Goal: Task Accomplishment & Management: Use online tool/utility

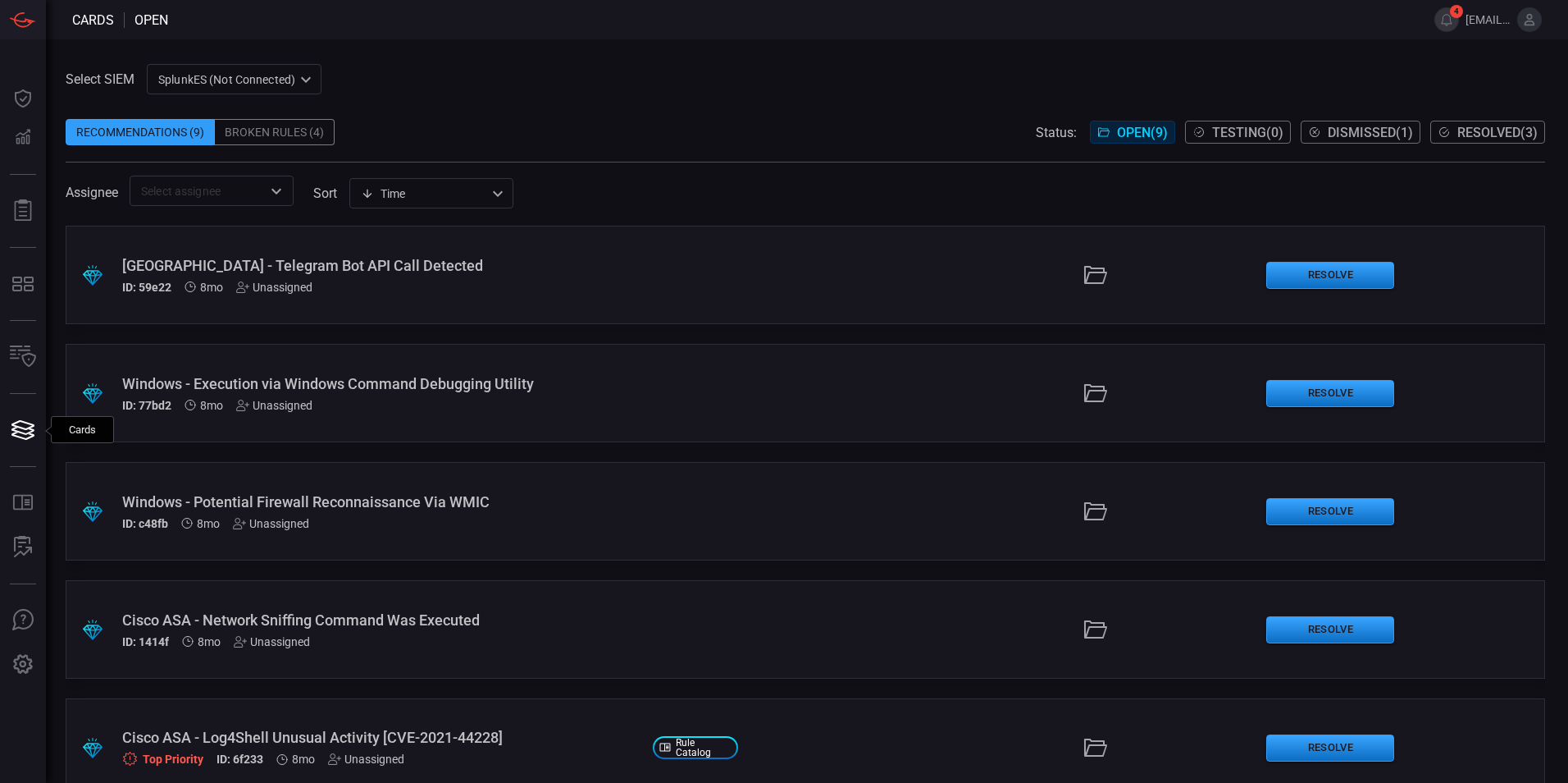
click at [217, 87] on div "SplunkES (Not Connected) 6db9f04e-5835-43fe-a495-9065afc2cef4 ​" at bounding box center [234, 79] width 175 height 31
click at [216, 136] on div "GoogleChronicle" at bounding box center [204, 142] width 85 height 18
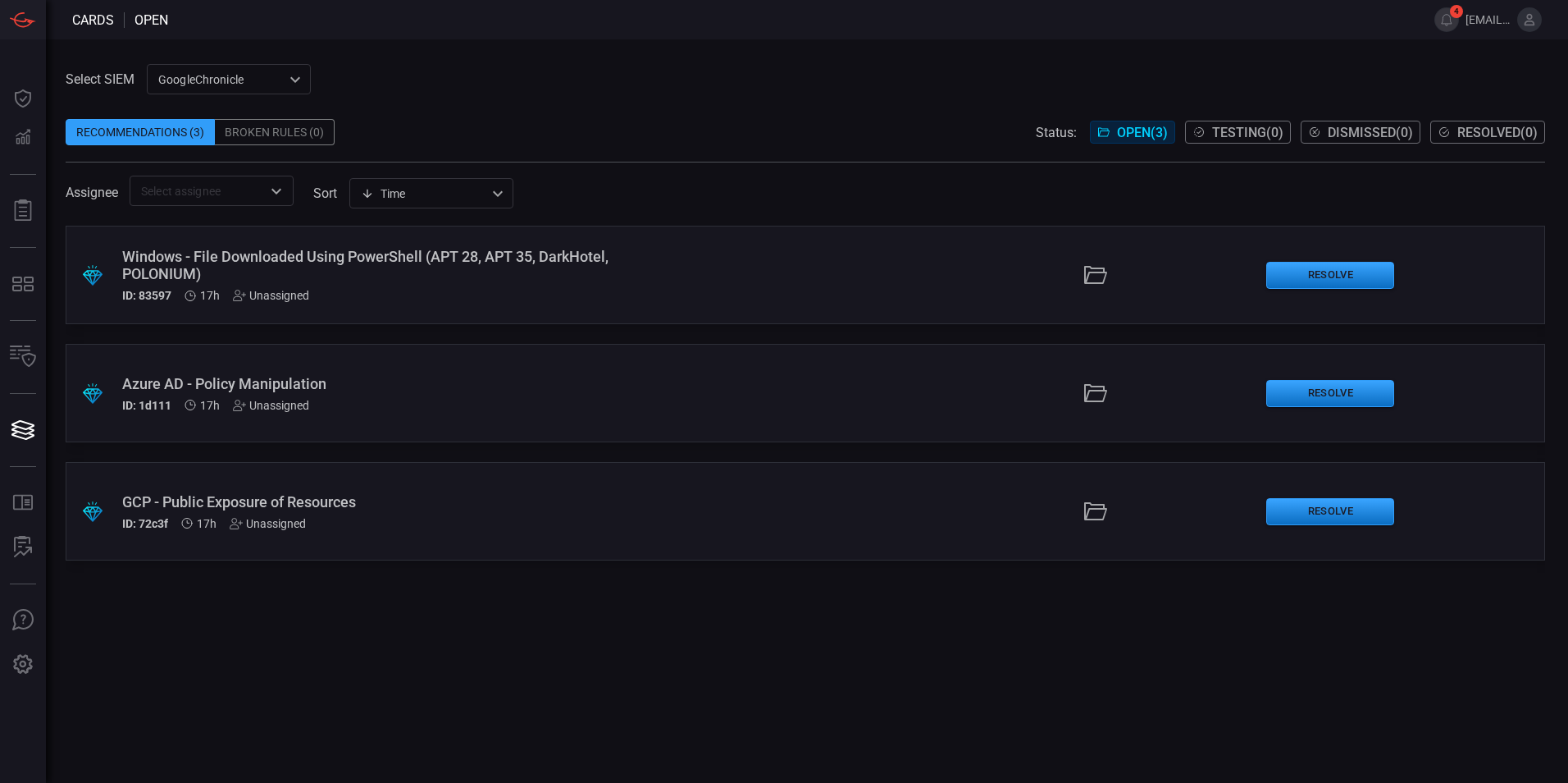
click at [1181, 284] on div at bounding box center [1095, 275] width 315 height 26
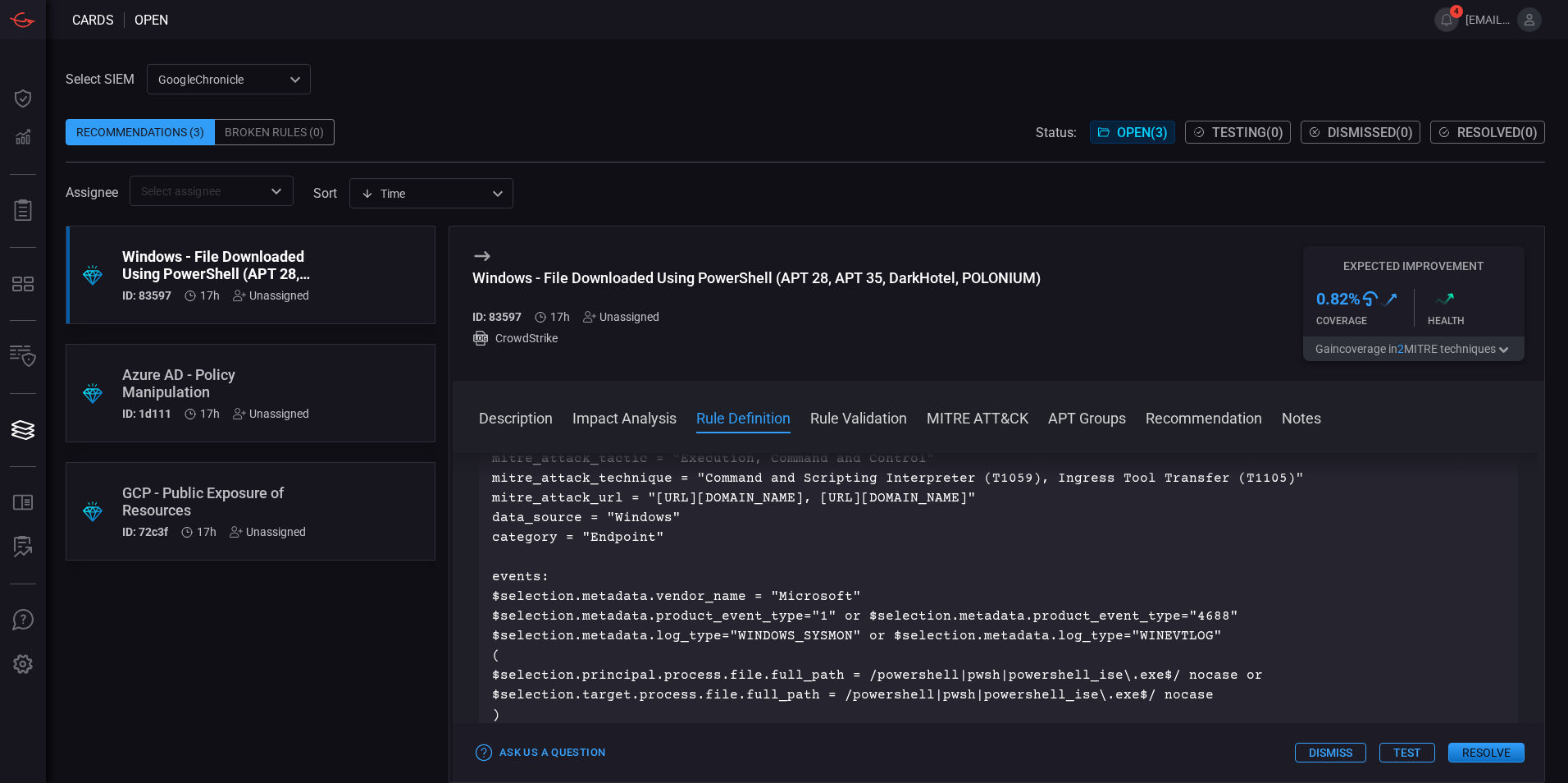
scroll to position [719, 0]
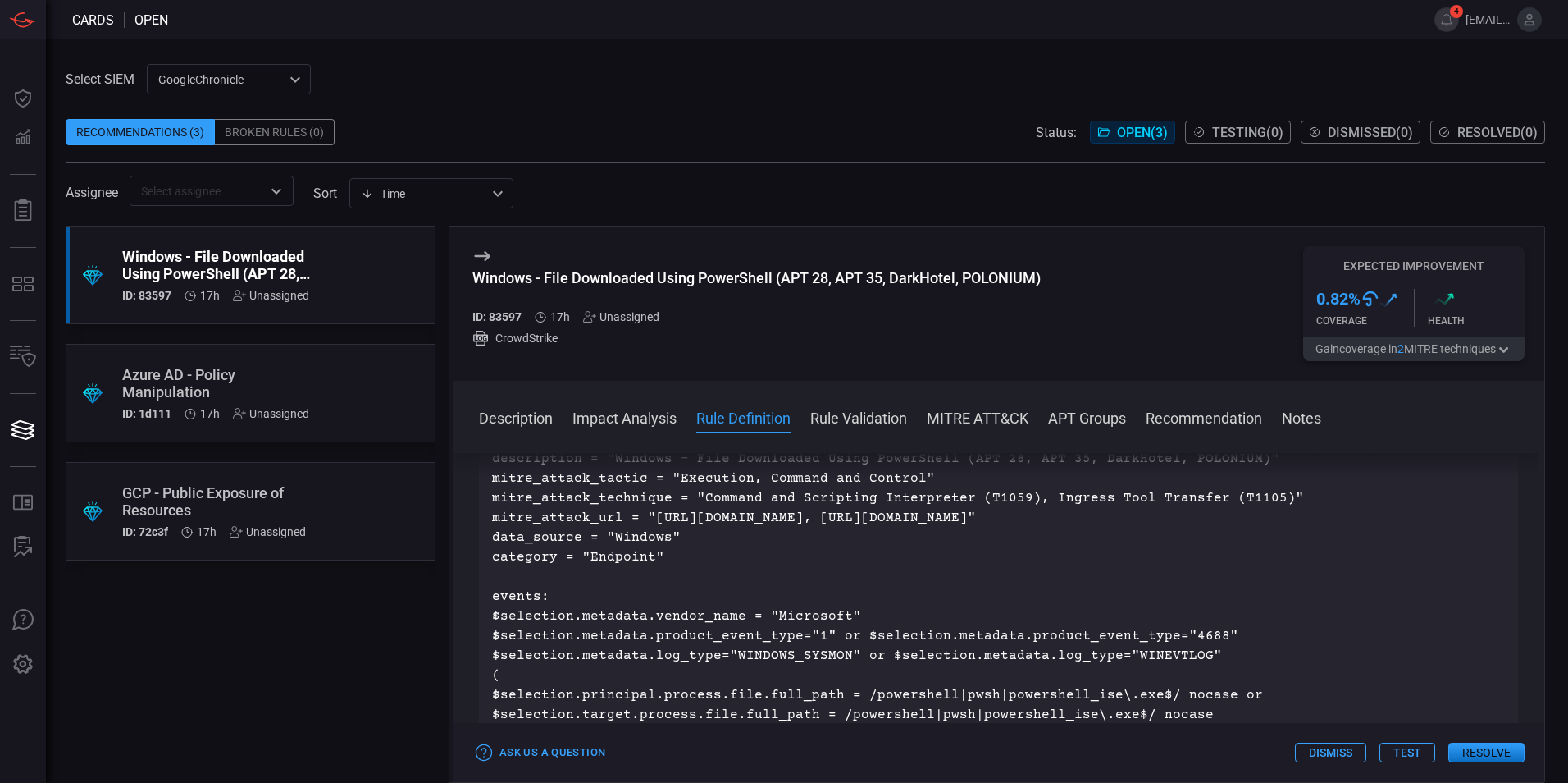
click at [1411, 757] on button "Test" at bounding box center [1407, 752] width 56 height 19
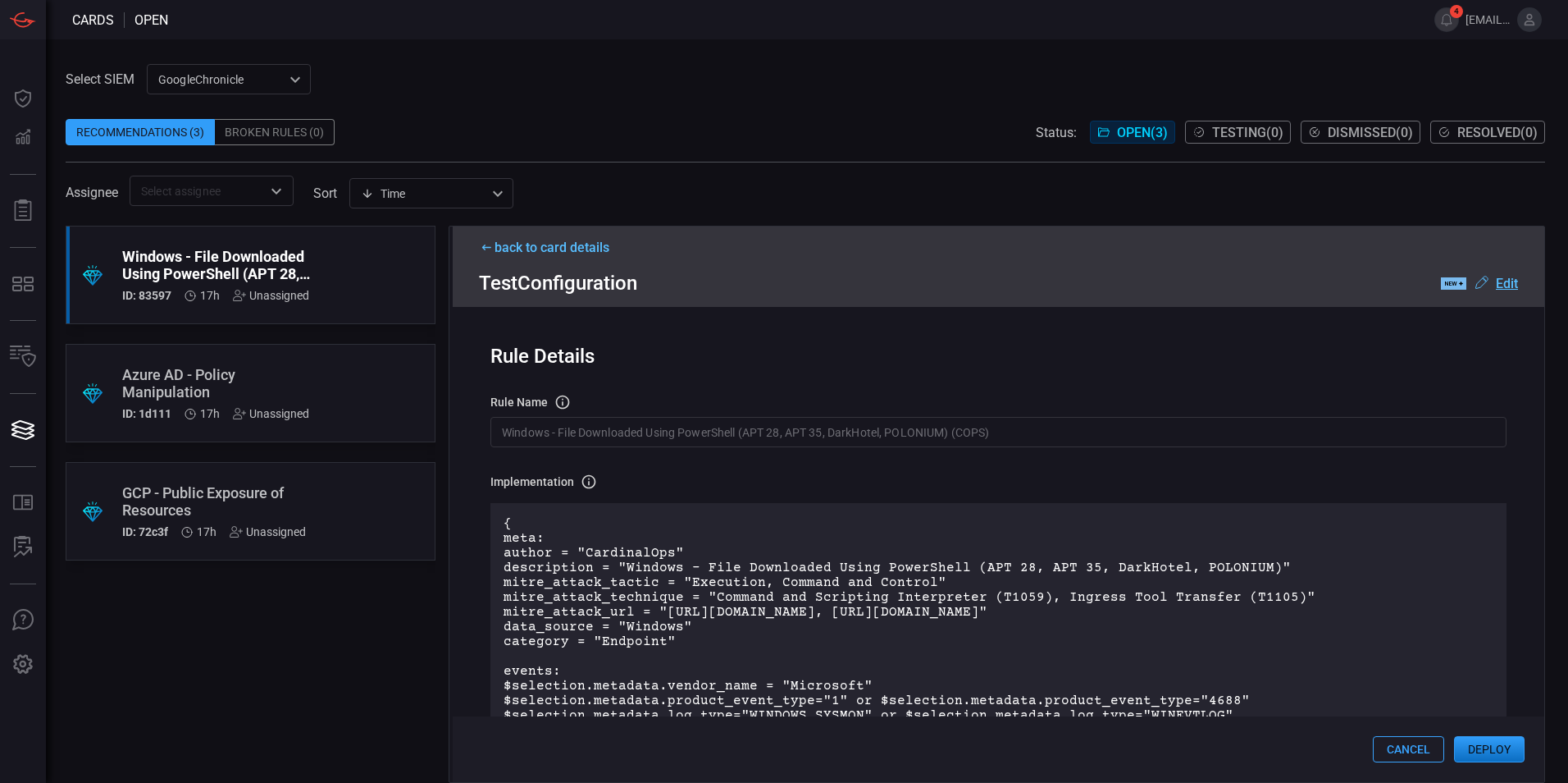
click at [1412, 745] on button "Cancel" at bounding box center [1408, 749] width 71 height 26
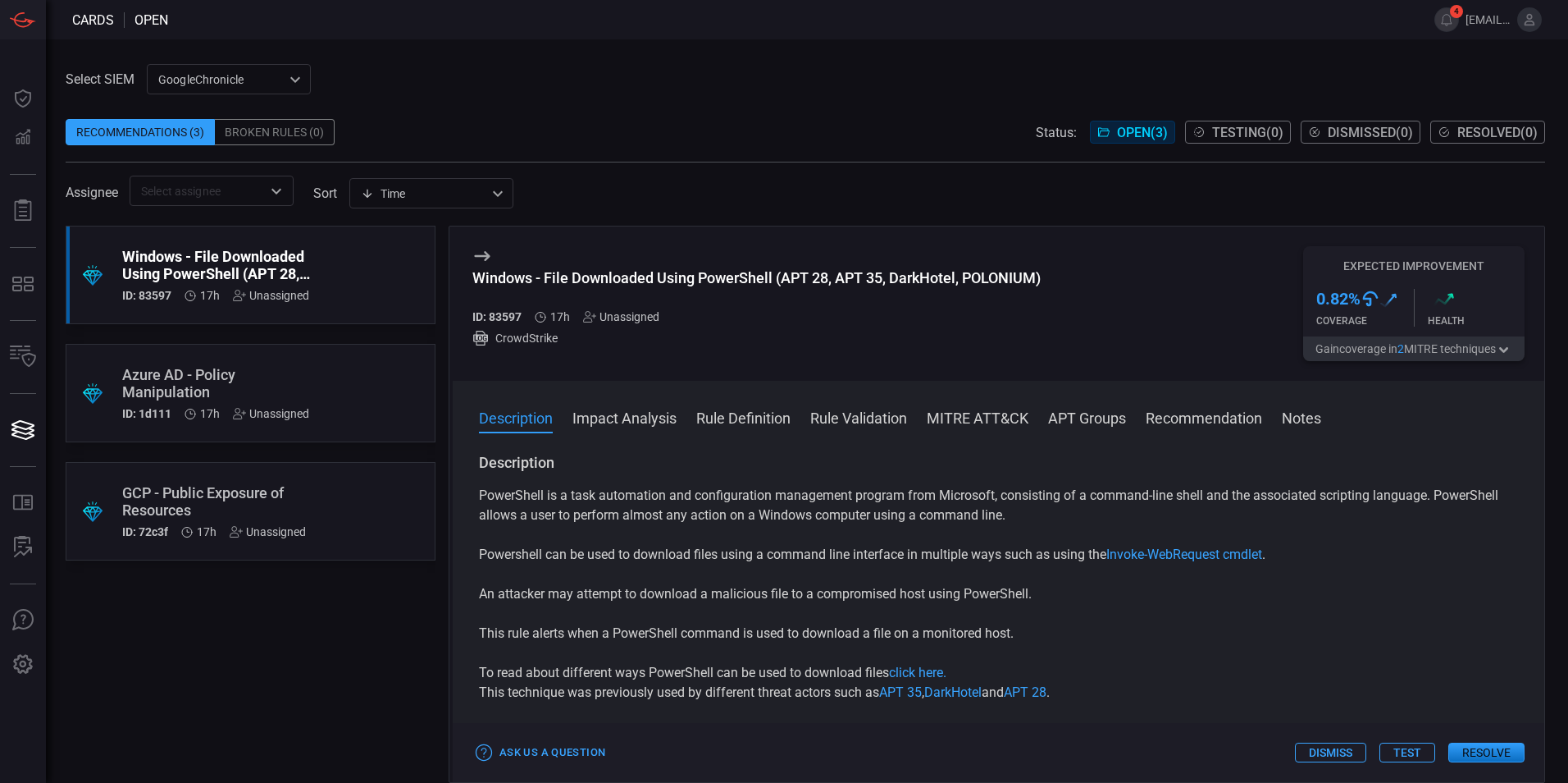
click at [1405, 751] on button "Test" at bounding box center [1407, 752] width 56 height 19
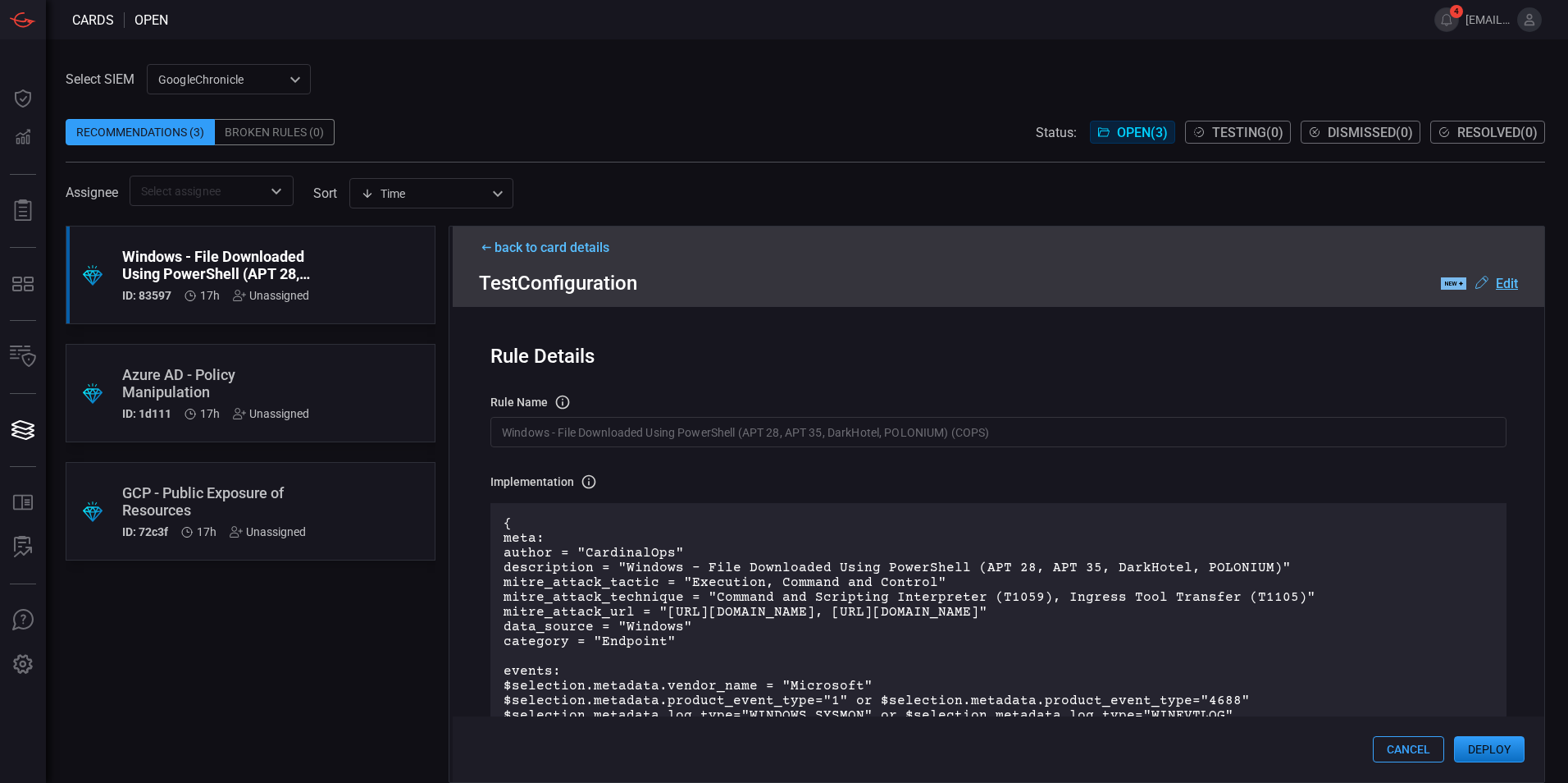
click at [1480, 759] on button "Deploy" at bounding box center [1489, 749] width 70 height 26
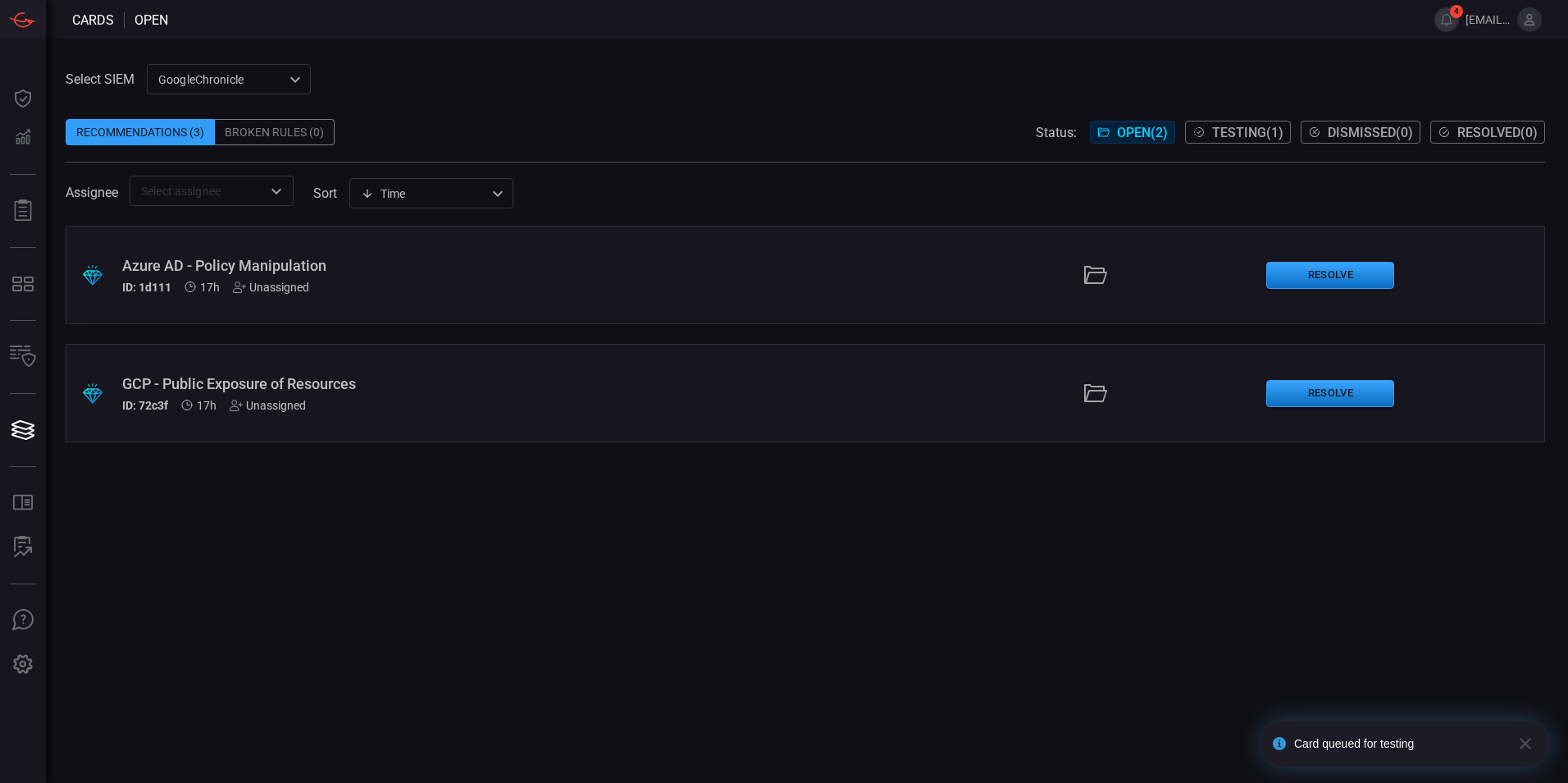
click at [1214, 132] on span "Testing ( 1 )" at bounding box center [1247, 132] width 71 height 16
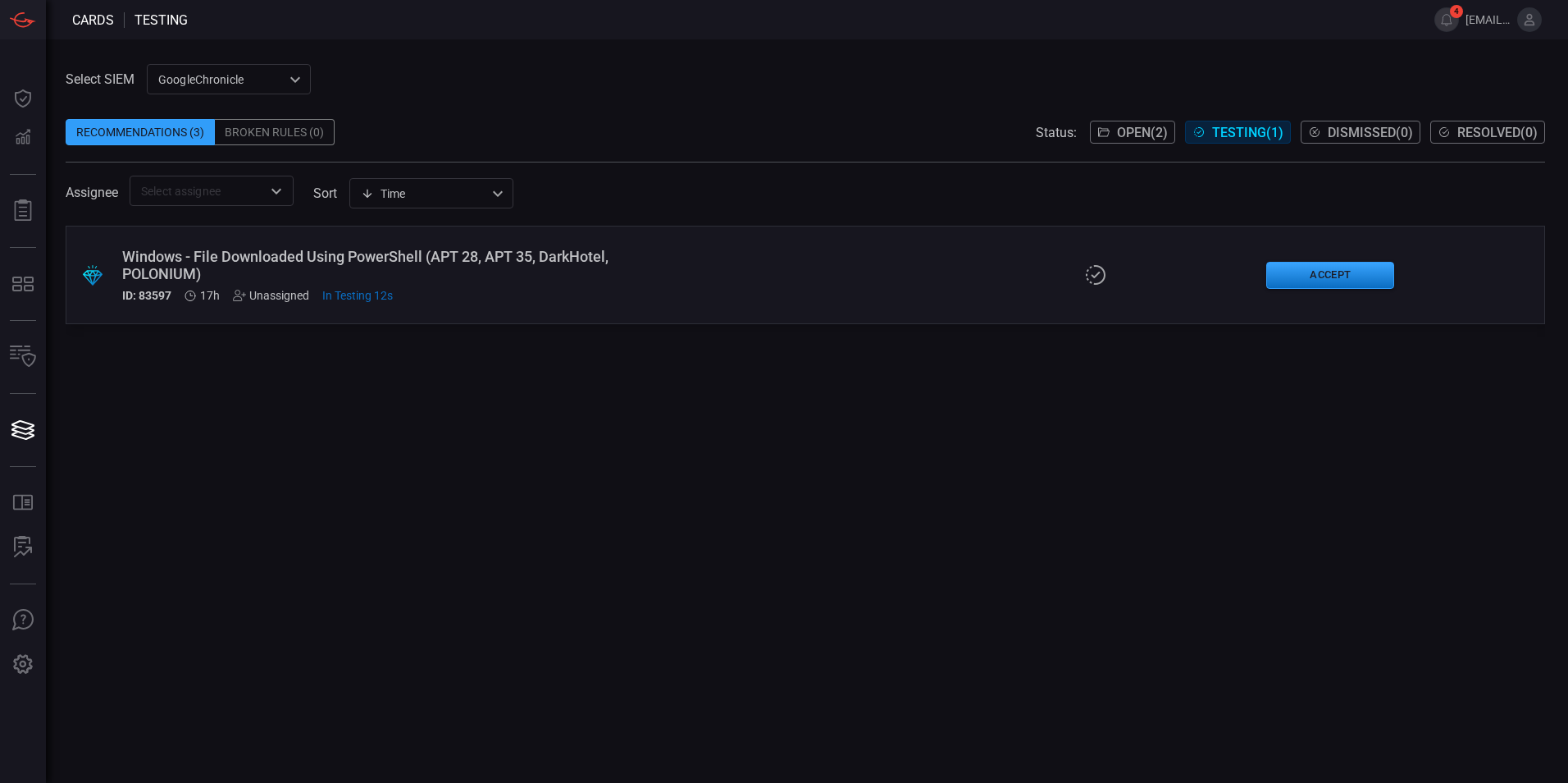
click at [1179, 257] on div ".suggested_cards_icon{fill:url(#suggested_cards_icon);} Windows - File Download…" at bounding box center [806, 275] width 1480 height 98
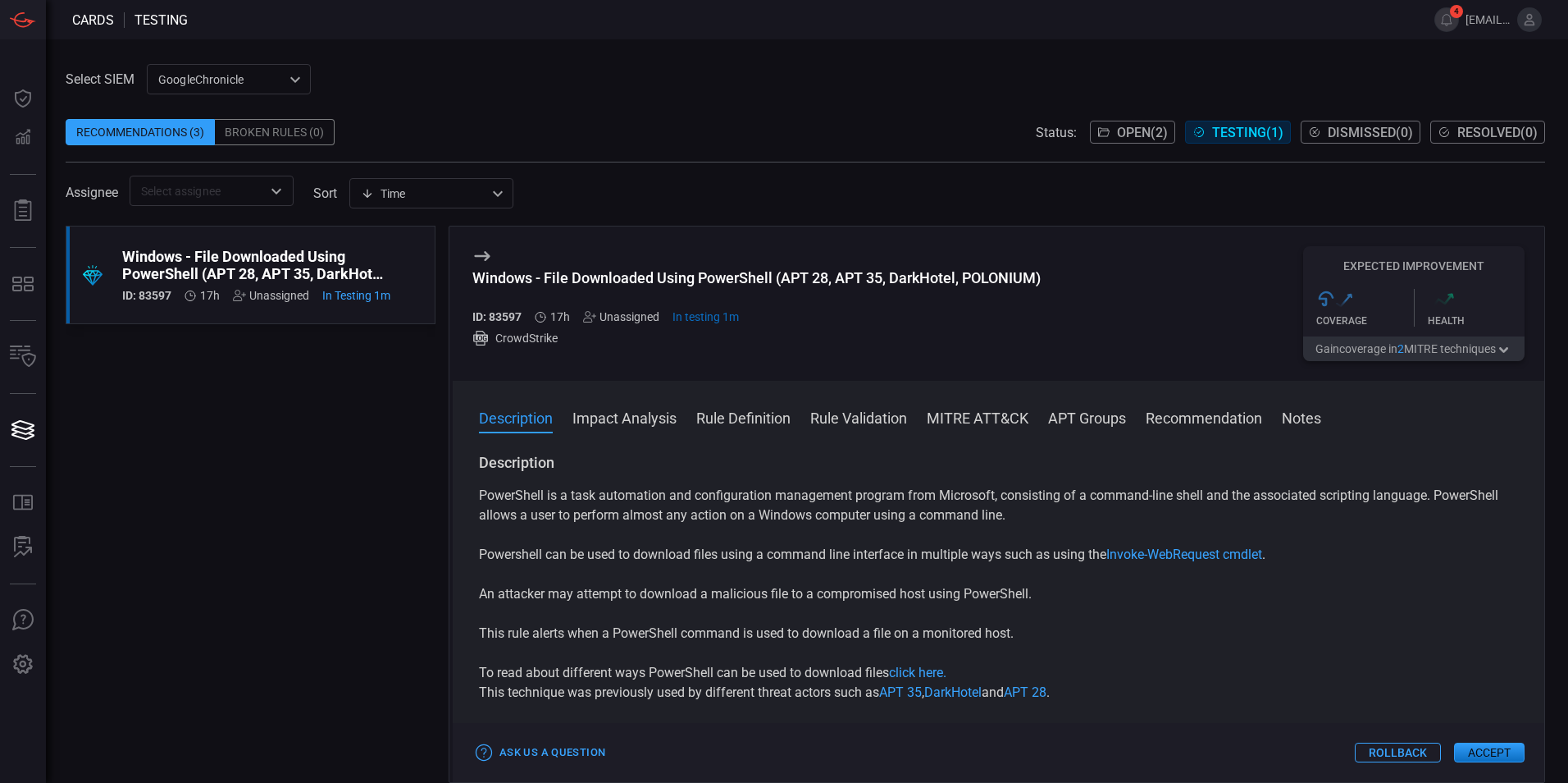
click at [1401, 749] on button "Rollback" at bounding box center [1398, 752] width 86 height 19
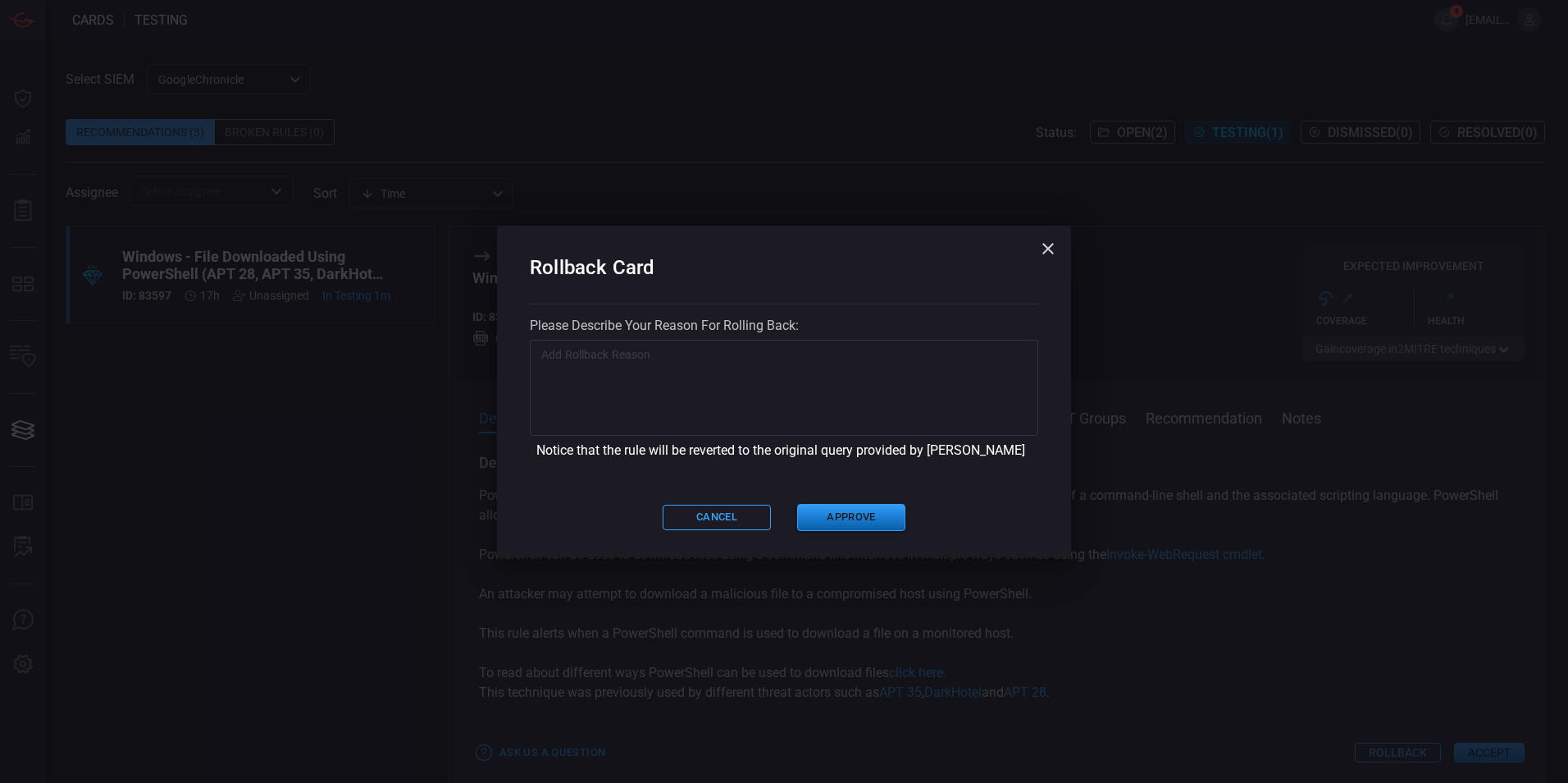
click at [879, 520] on button "Approve" at bounding box center [851, 516] width 108 height 27
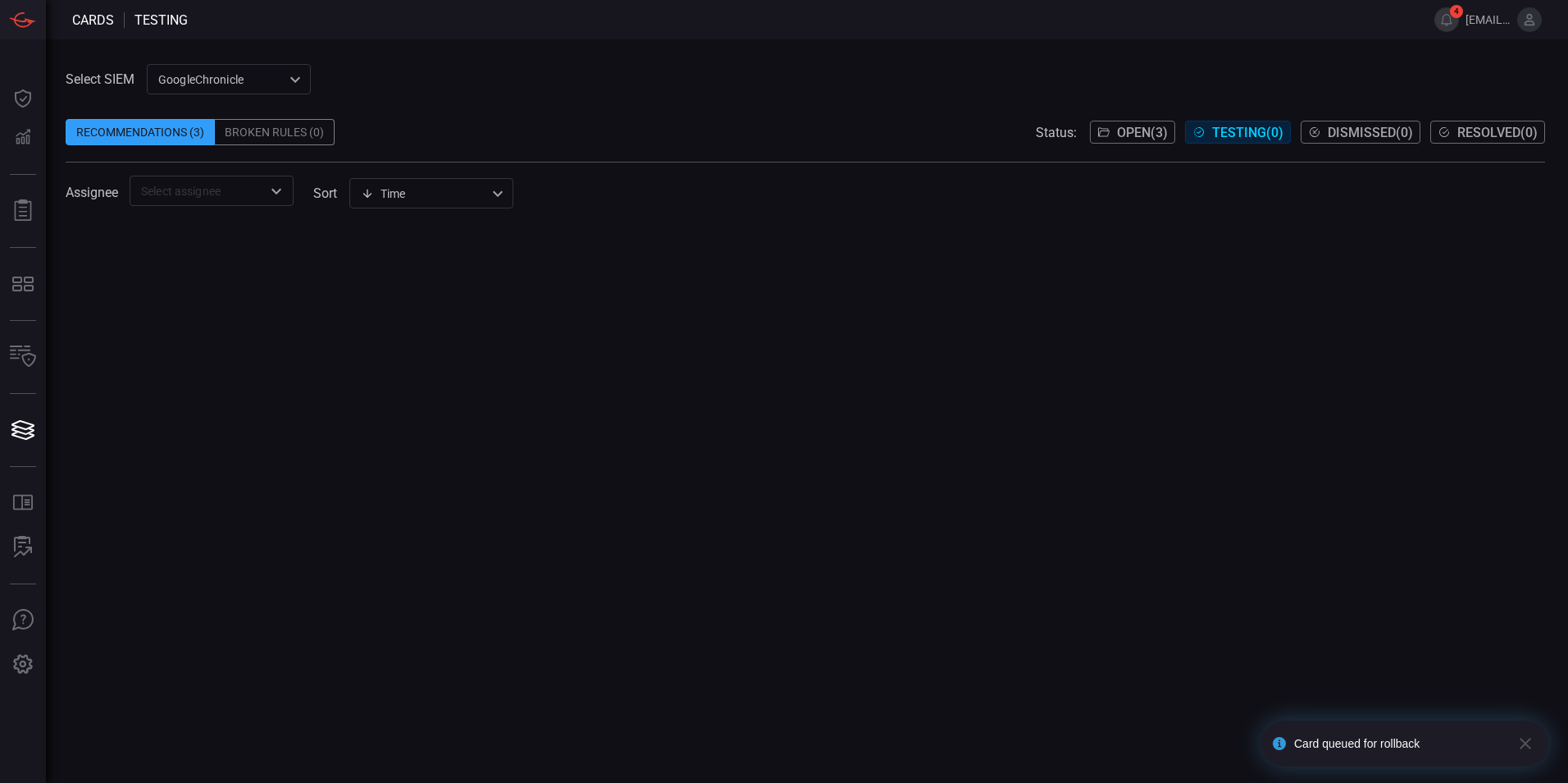
click at [1117, 132] on span "Open ( 3 )" at bounding box center [1142, 132] width 51 height 16
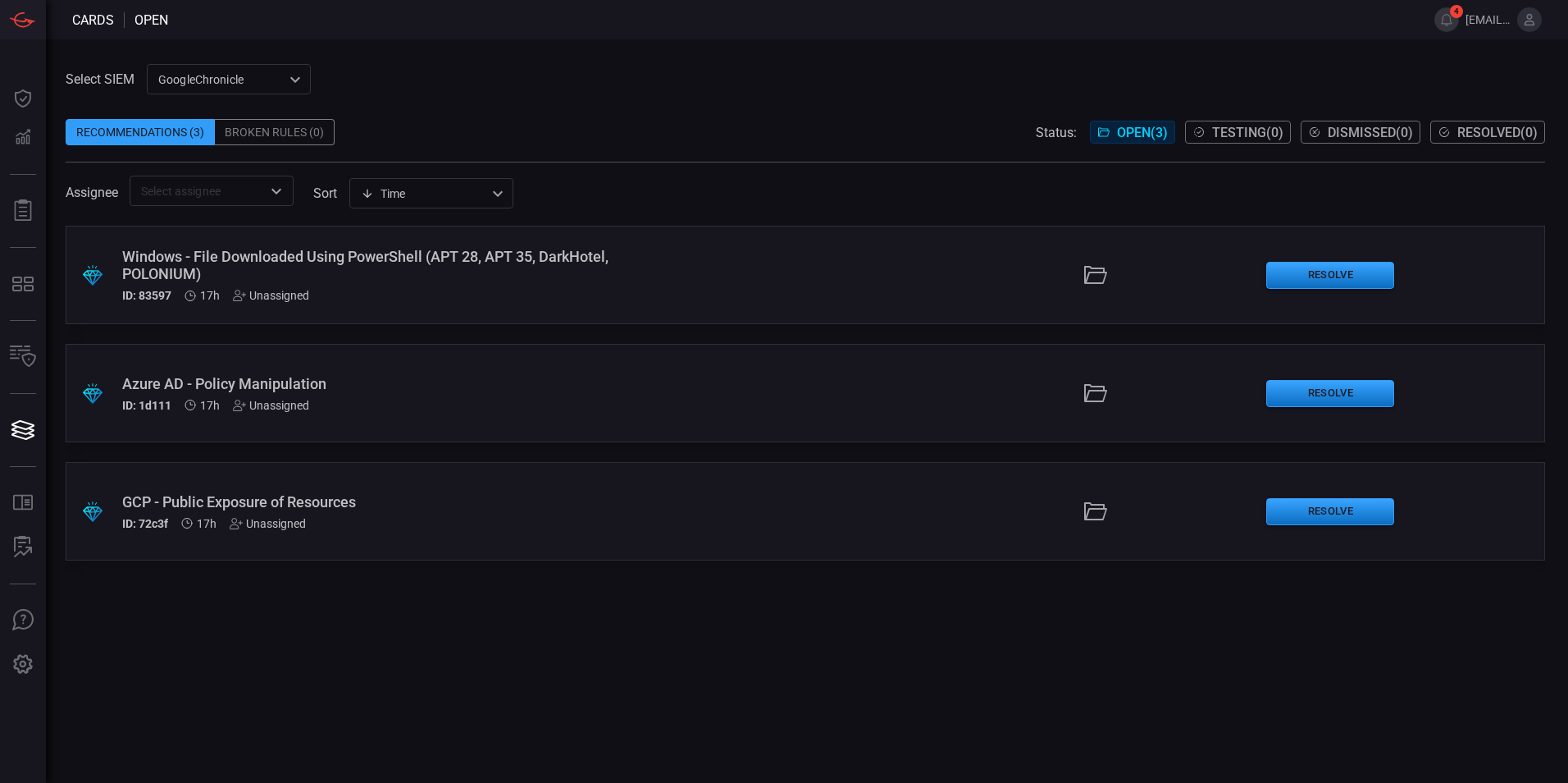
click at [801, 273] on div ".suggested_cards_icon{fill:url(#suggested_cards_icon);} Windows - File Download…" at bounding box center [806, 275] width 1480 height 98
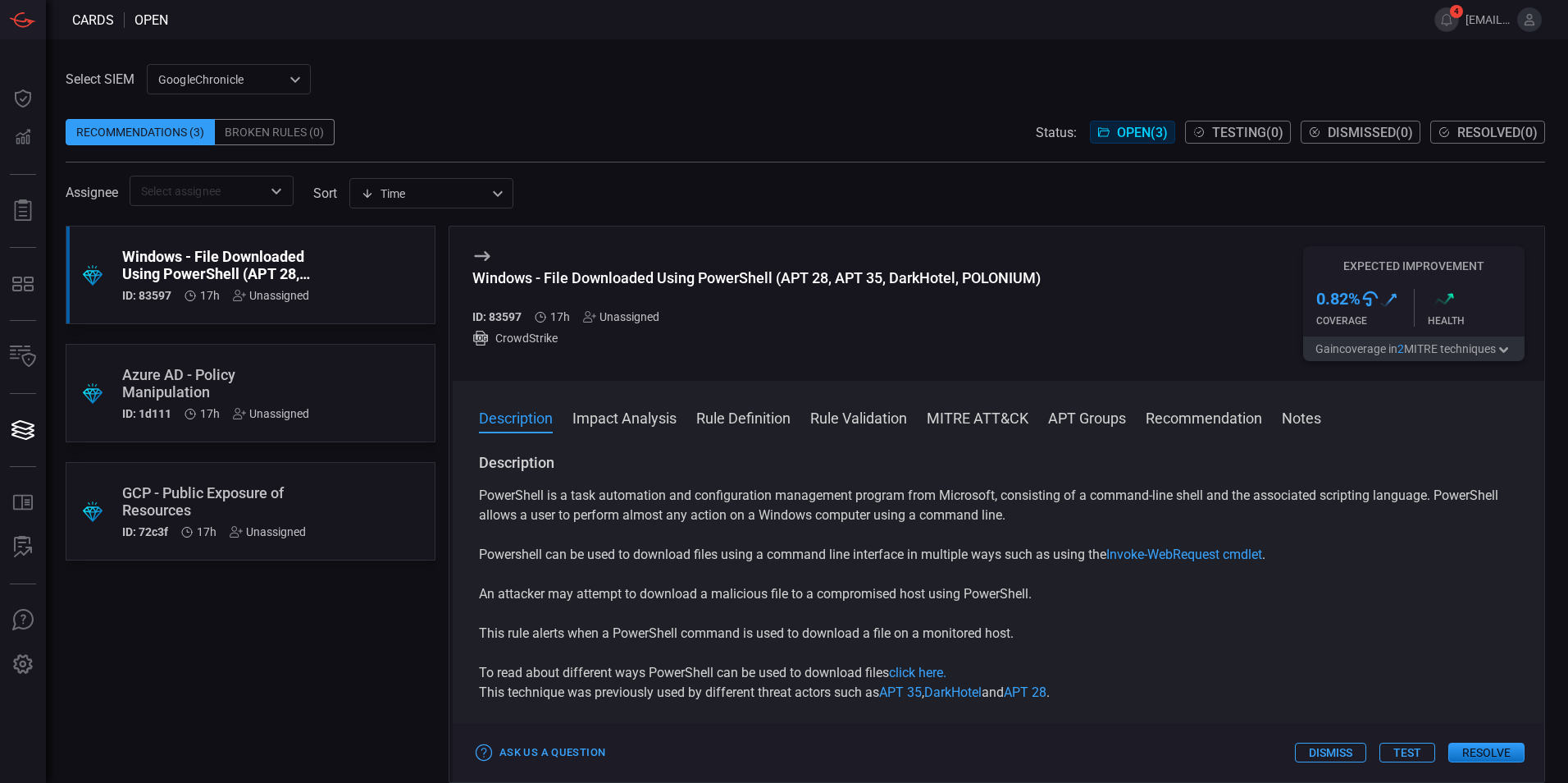
click at [1401, 757] on button "Test" at bounding box center [1407, 752] width 56 height 19
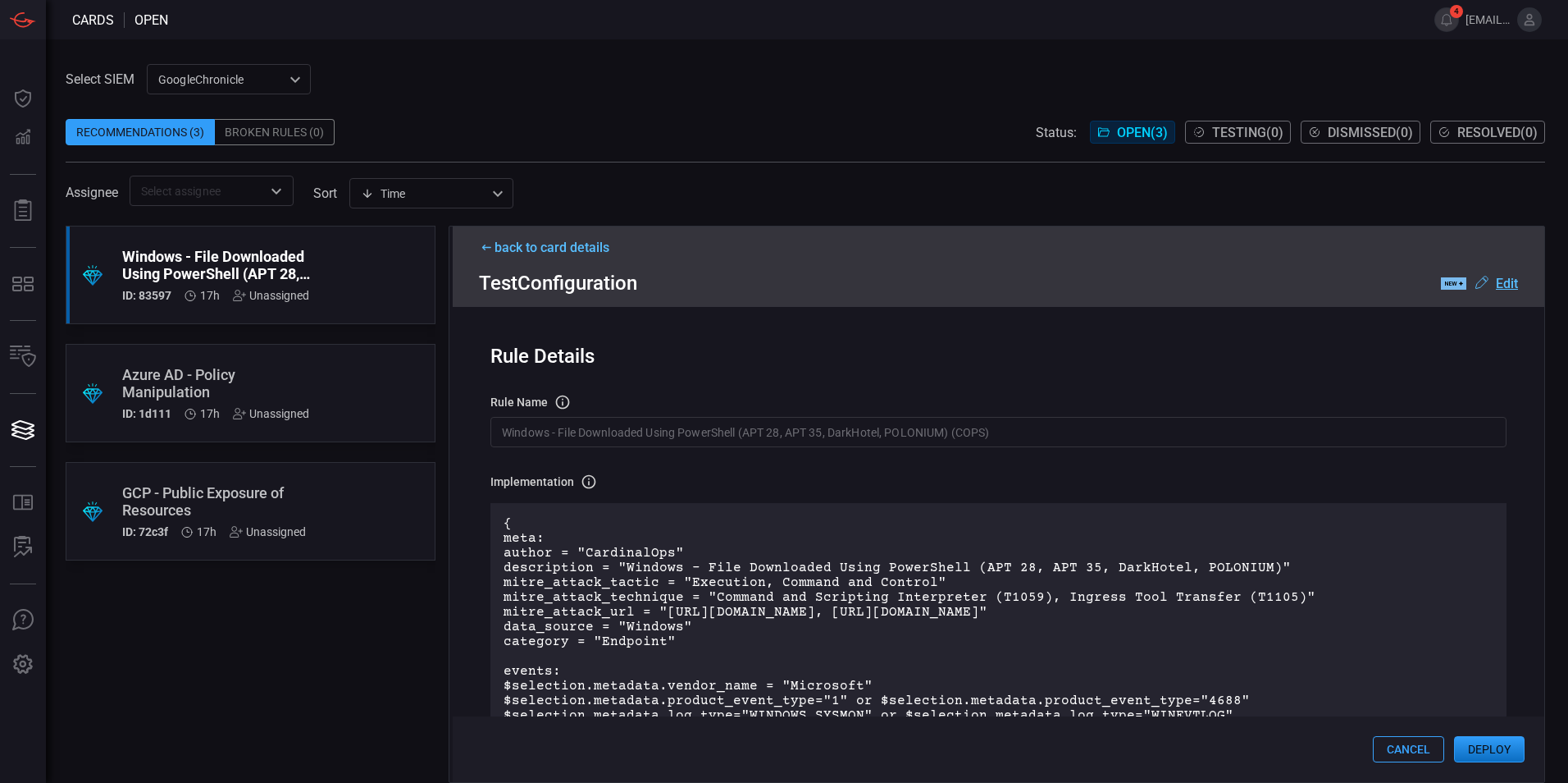
click at [1503, 752] on button "Deploy" at bounding box center [1489, 749] width 70 height 26
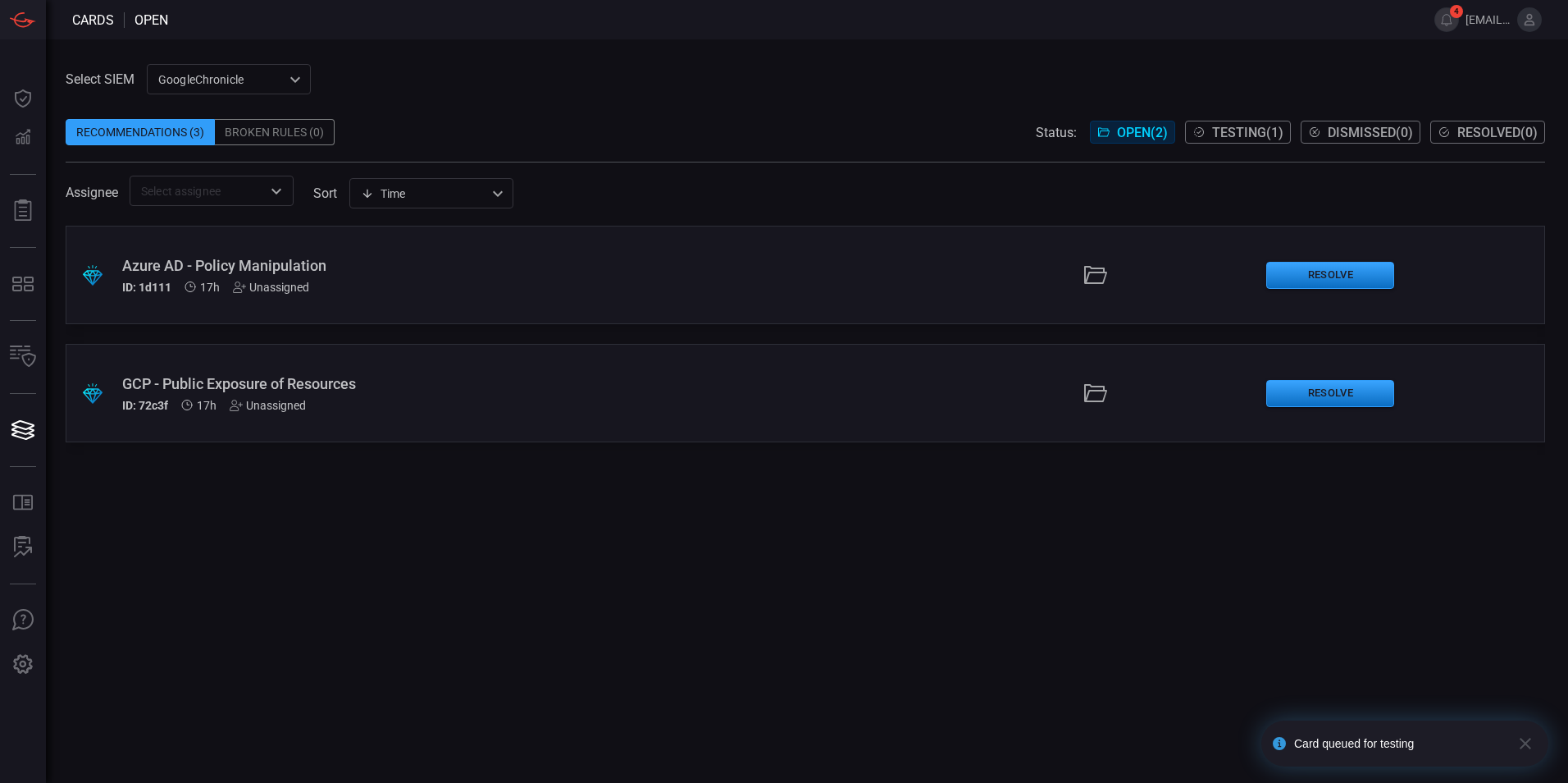
click at [860, 293] on div ".suggested_cards_icon{fill:url(#suggested_cards_icon);} Azure AD - Policy Manip…" at bounding box center [806, 275] width 1480 height 98
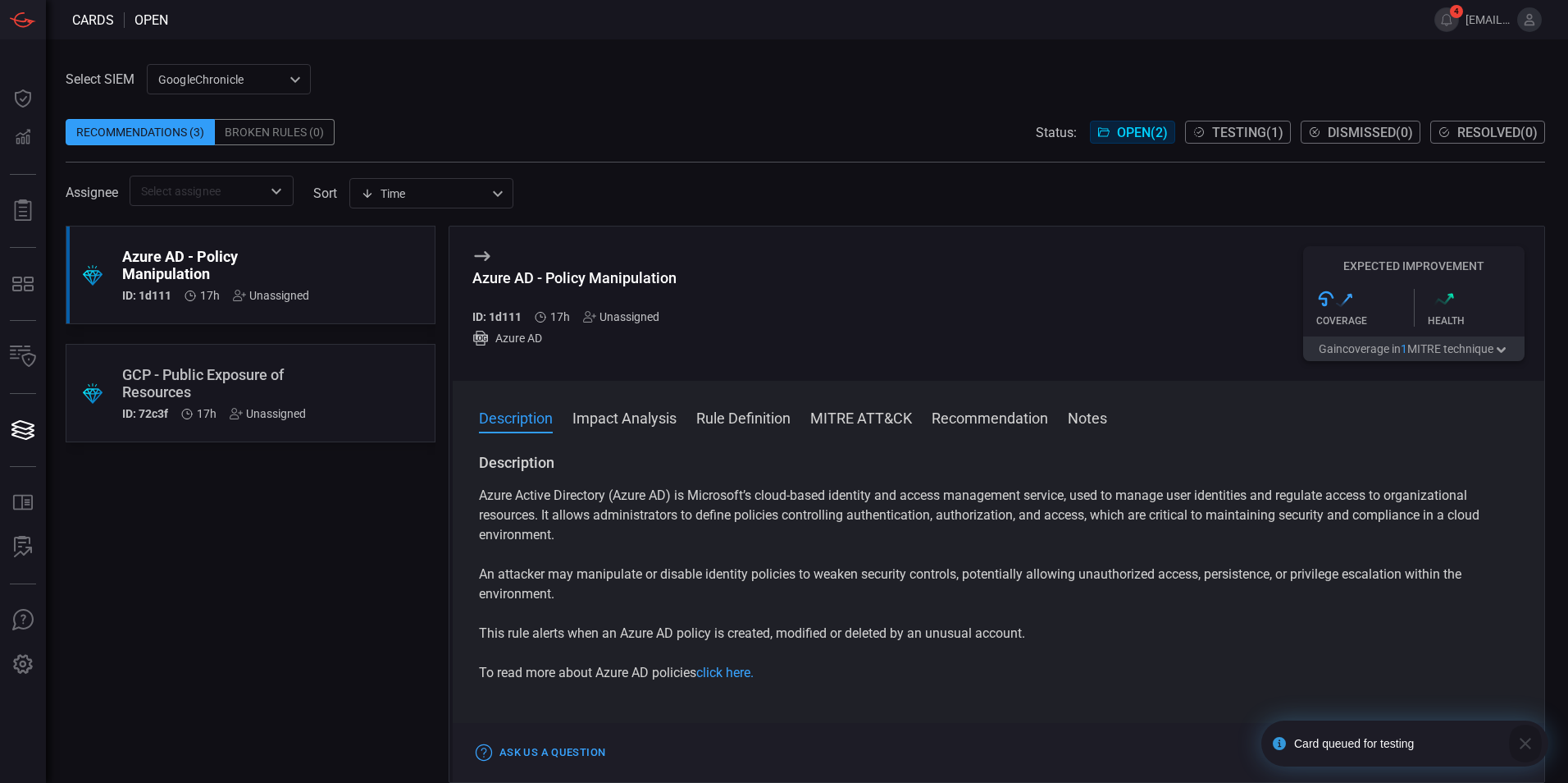
click at [1527, 741] on icon "button" at bounding box center [1525, 743] width 11 height 11
click at [1233, 129] on span "Testing ( 1 )" at bounding box center [1247, 132] width 71 height 16
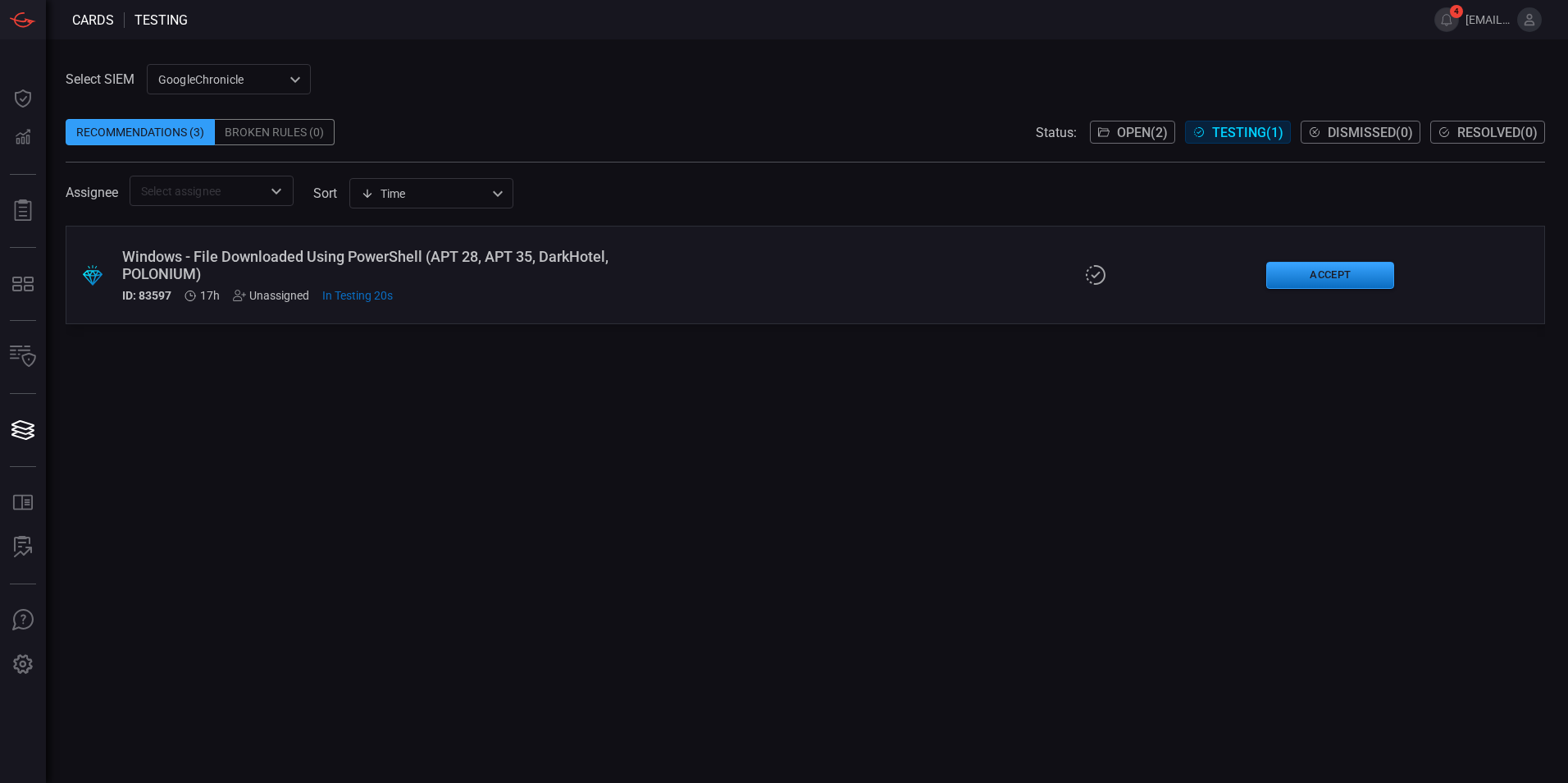
click at [980, 276] on div at bounding box center [1095, 275] width 315 height 23
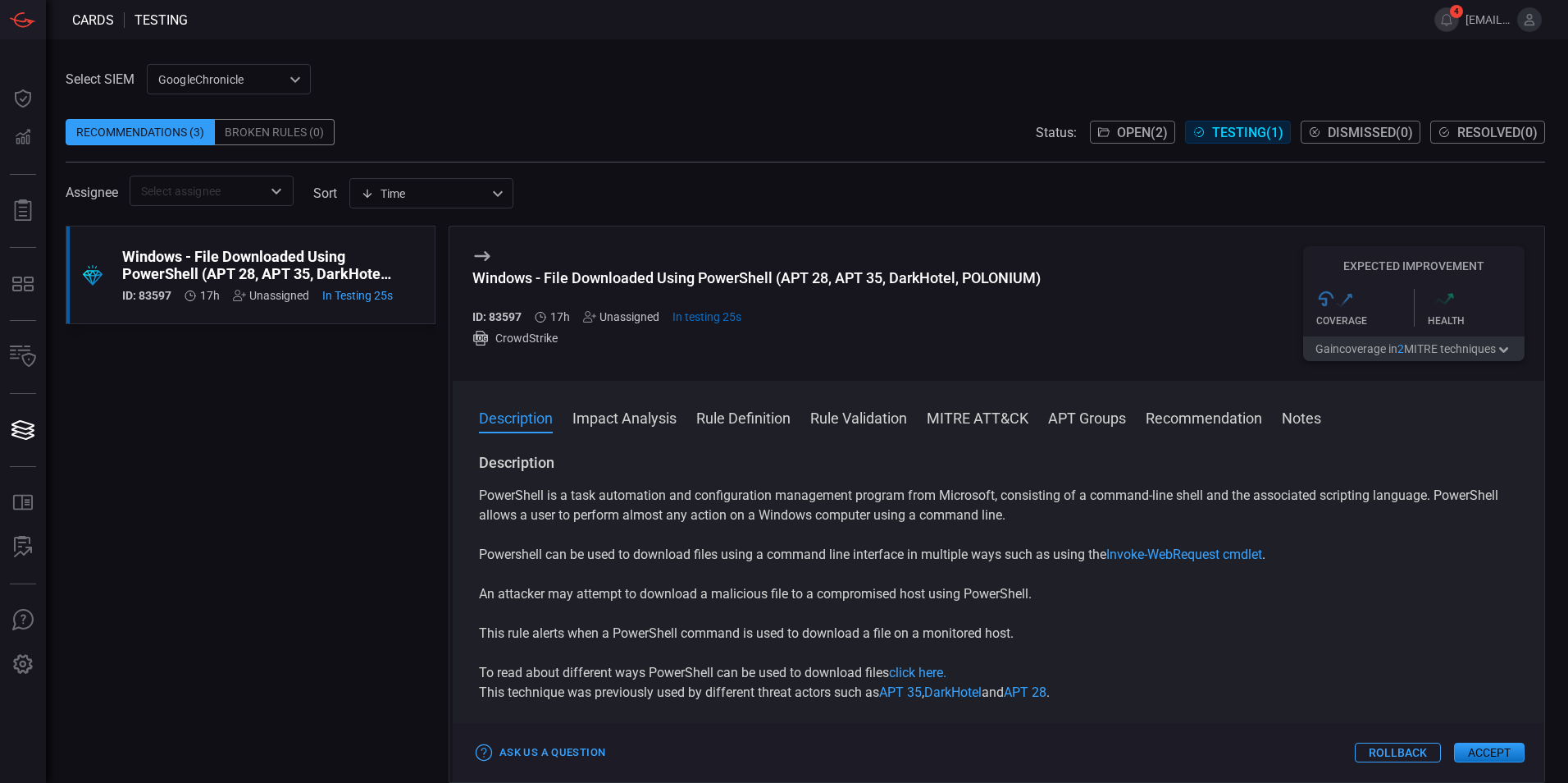
click at [1478, 755] on button "Accept" at bounding box center [1489, 752] width 70 height 19
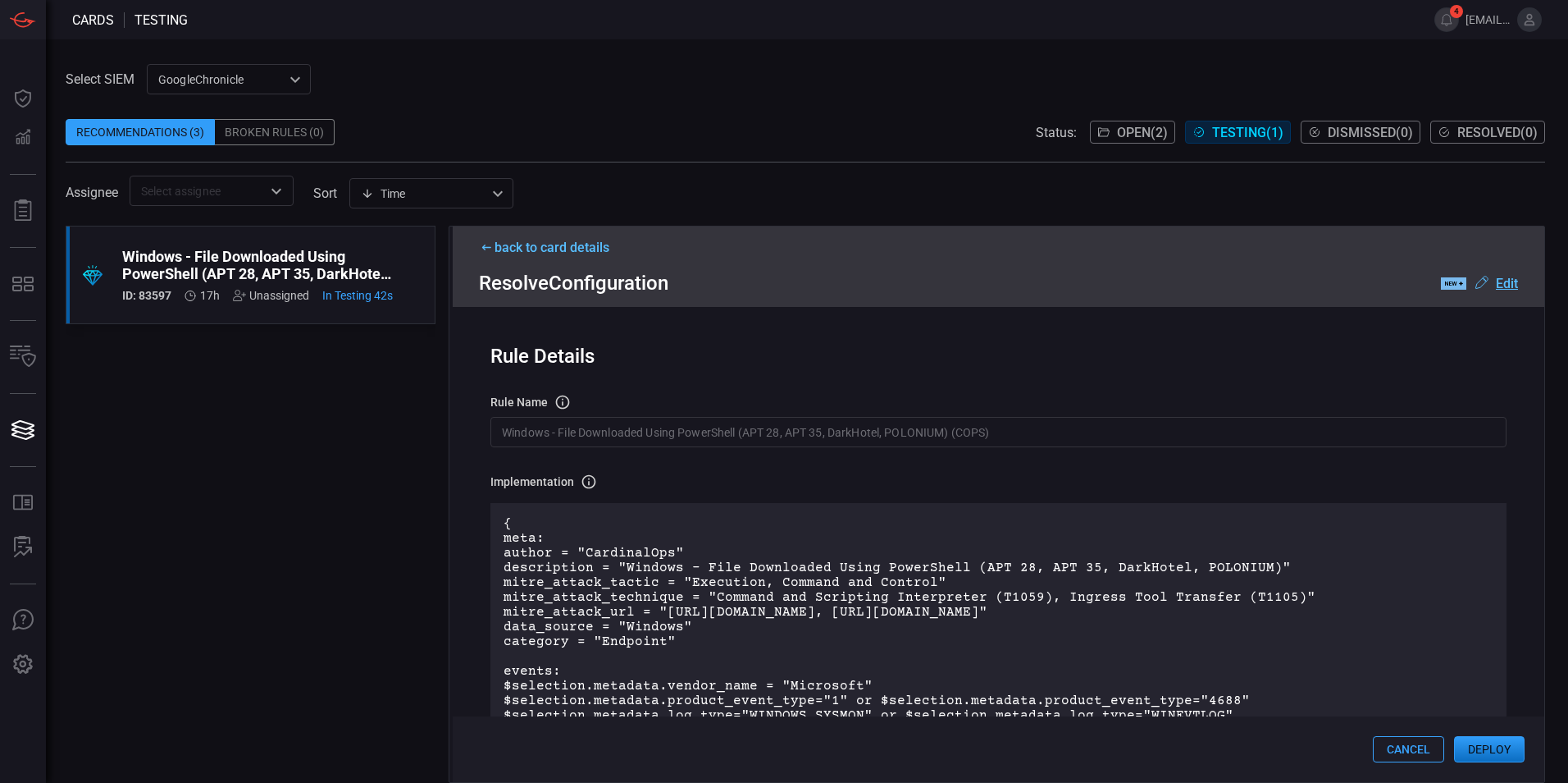
click at [1507, 751] on button "Deploy" at bounding box center [1489, 749] width 70 height 26
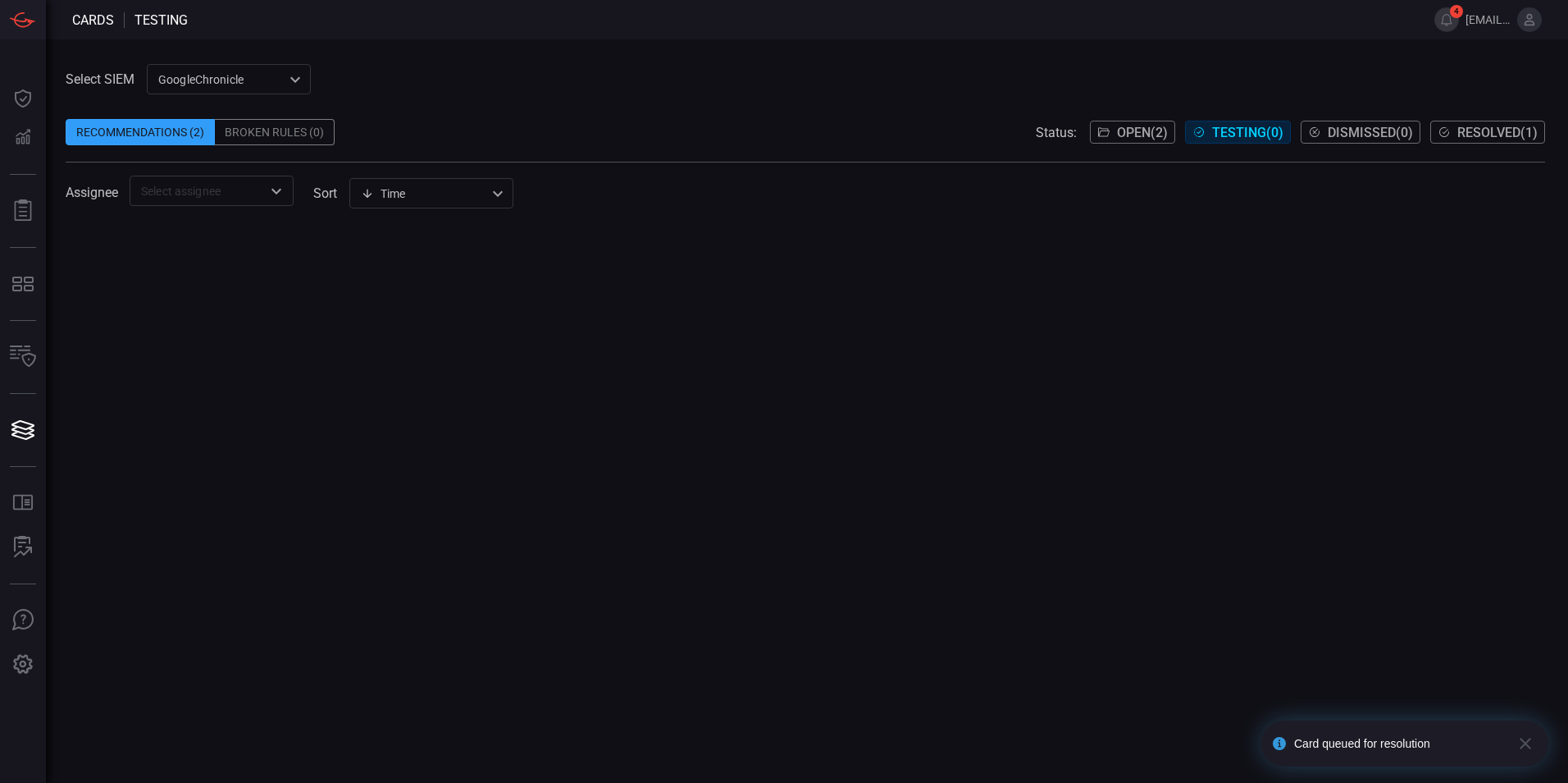
click at [1467, 134] on span "Resolved ( 1 )" at bounding box center [1498, 132] width 80 height 16
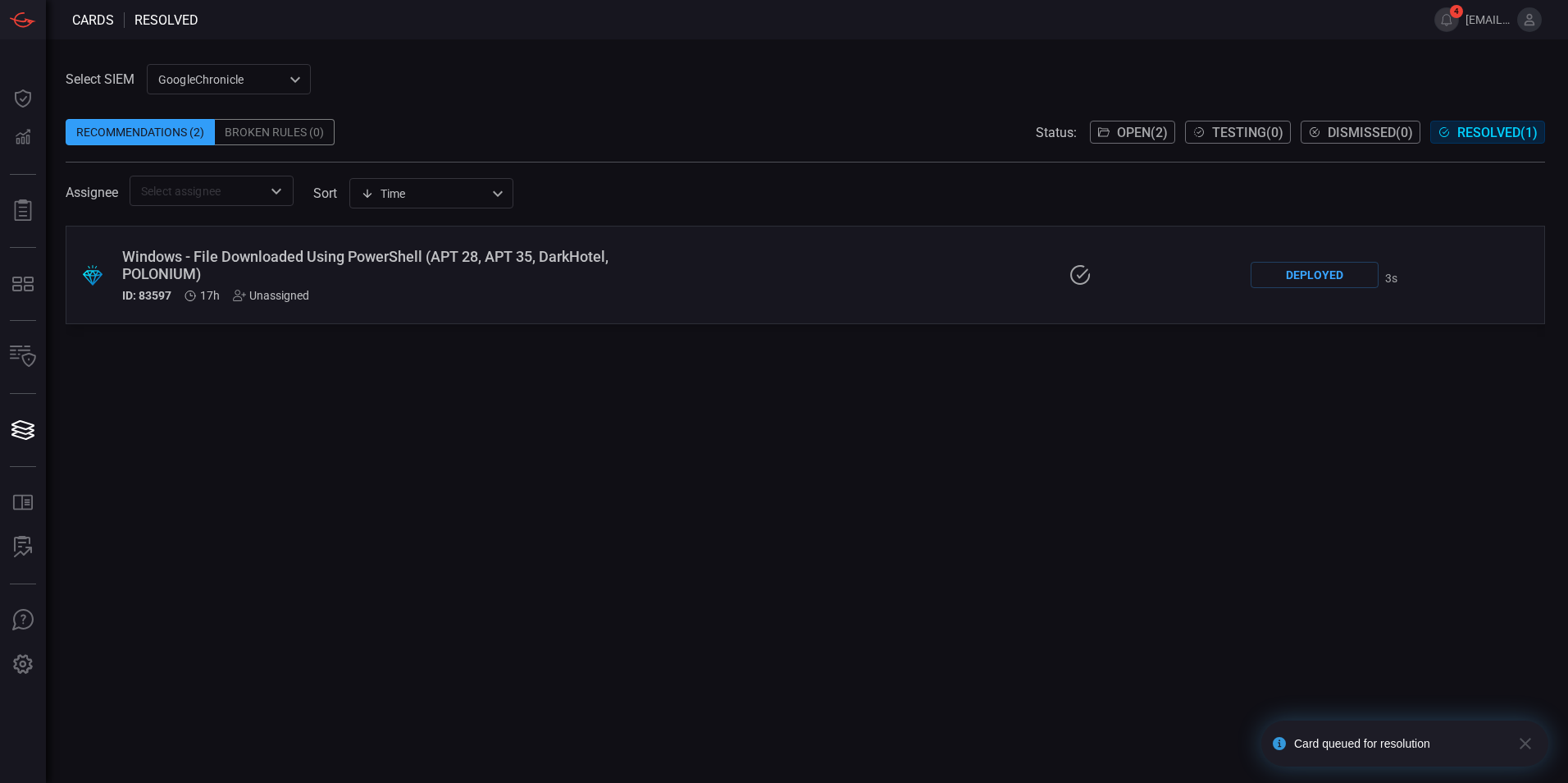
click at [1106, 256] on div ".suggested_cards_icon{fill:url(#suggested_cards_icon);} Windows - File Download…" at bounding box center [806, 275] width 1480 height 98
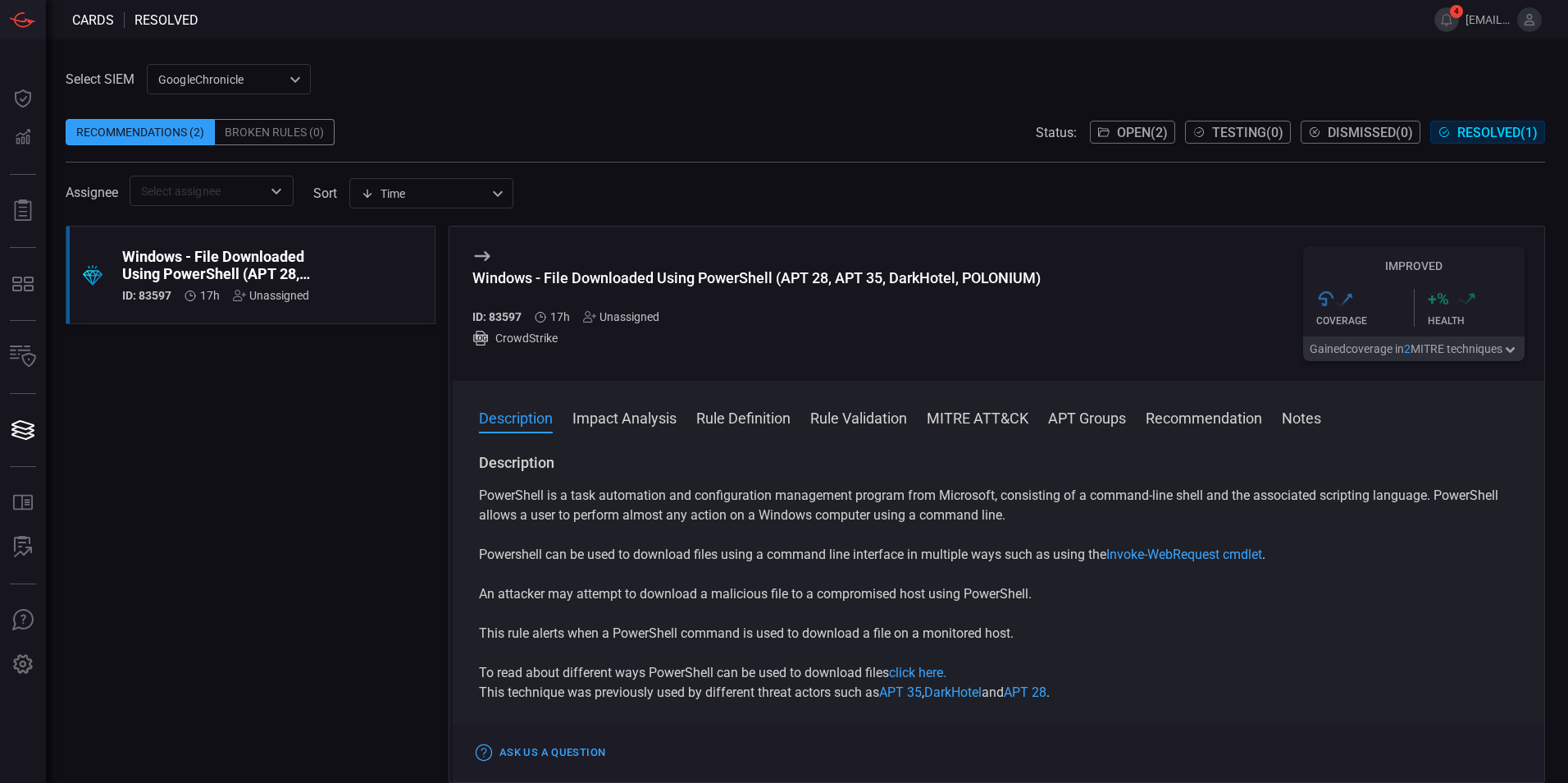
click at [325, 590] on div ".suggested_cards_icon{fill:url(#suggested_cards_icon);} Windows - File Download…" at bounding box center [251, 504] width 370 height 557
click at [428, 114] on span at bounding box center [806, 106] width 1480 height 25
click at [242, 301] on icon at bounding box center [240, 295] width 13 height 13
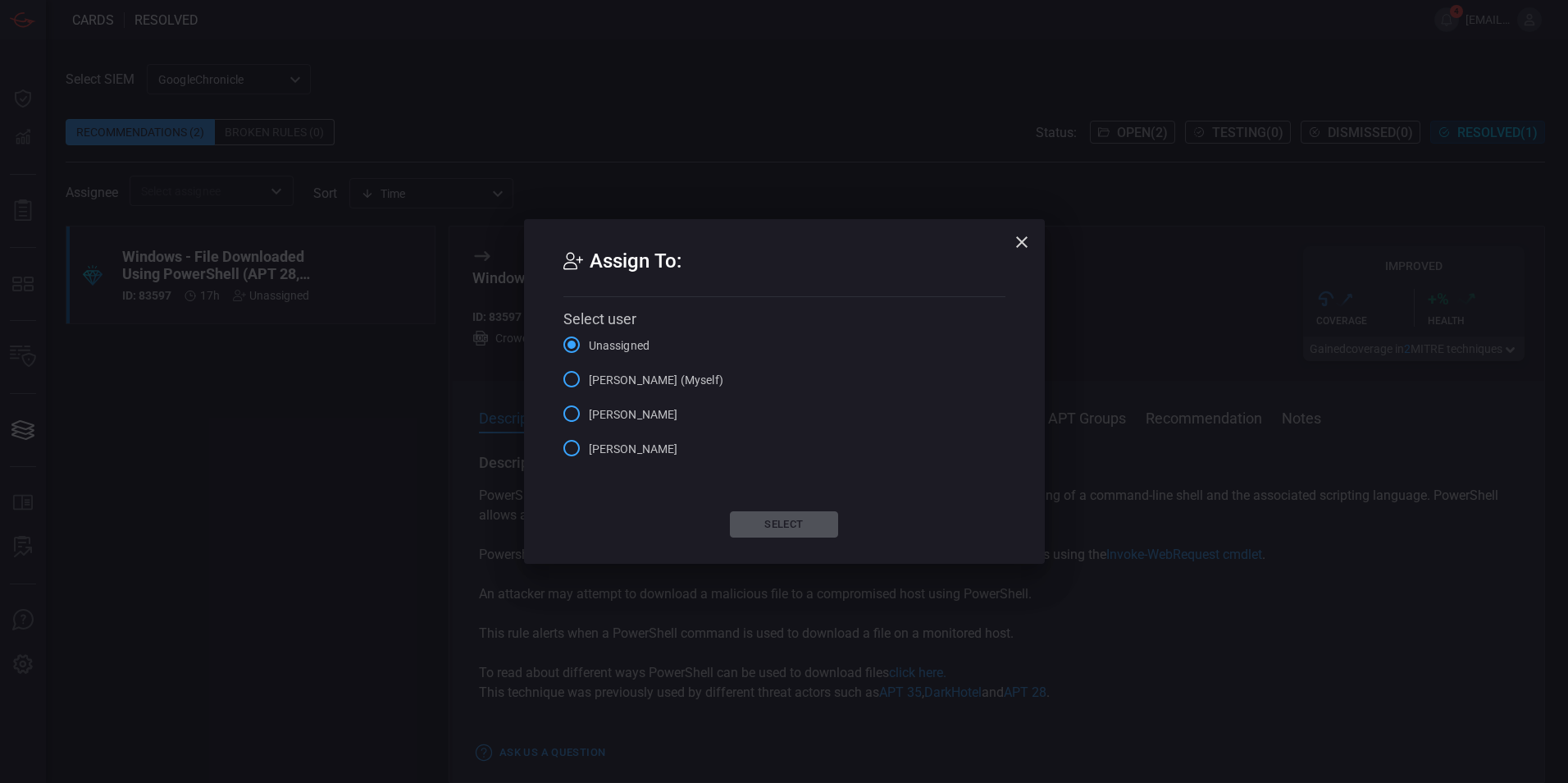
click at [1027, 239] on icon "button" at bounding box center [1021, 242] width 19 height 19
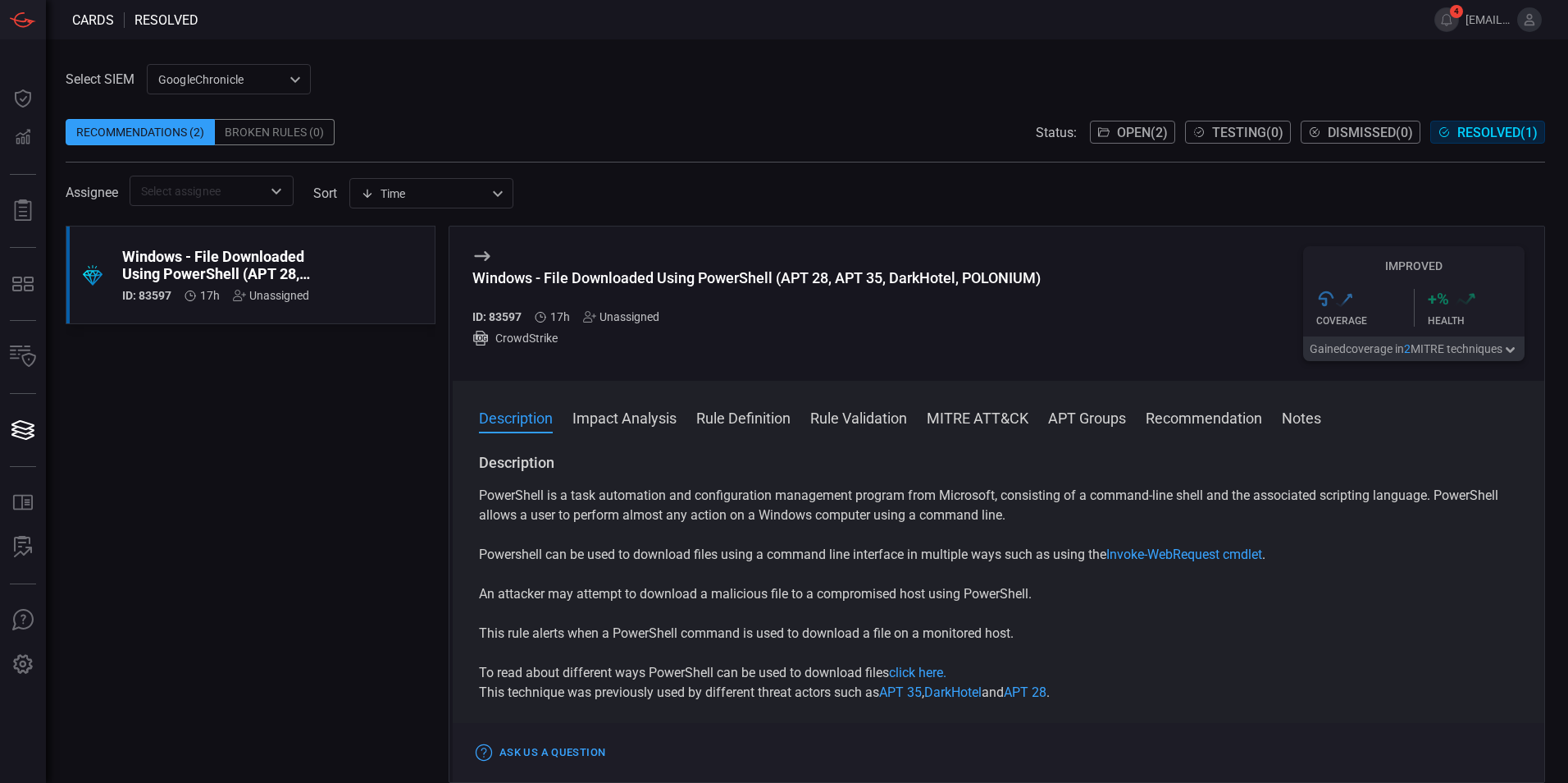
click at [487, 251] on icon at bounding box center [482, 255] width 19 height 19
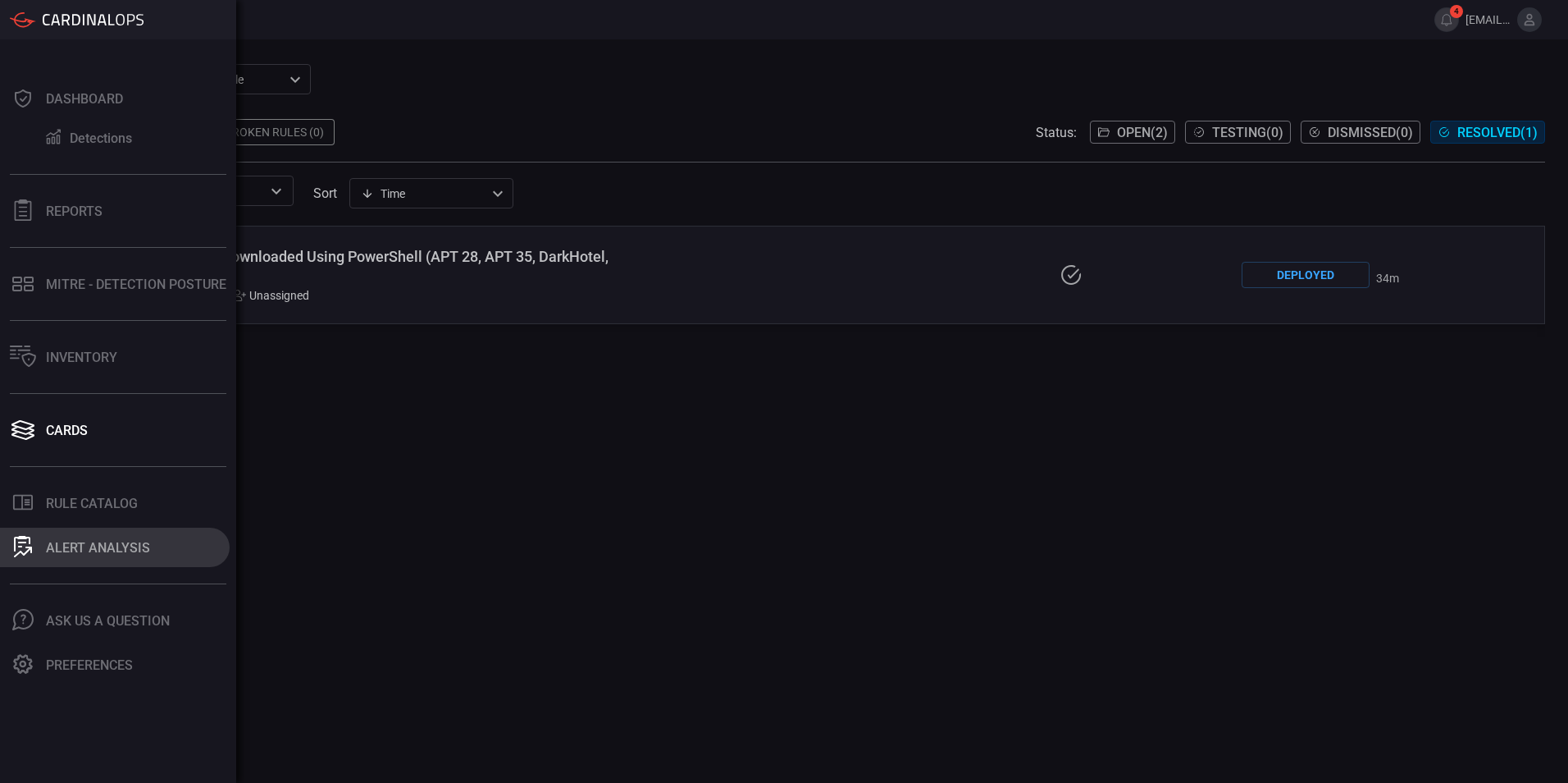
click at [97, 540] on font "ALERT ANALYSIS" at bounding box center [98, 547] width 105 height 16
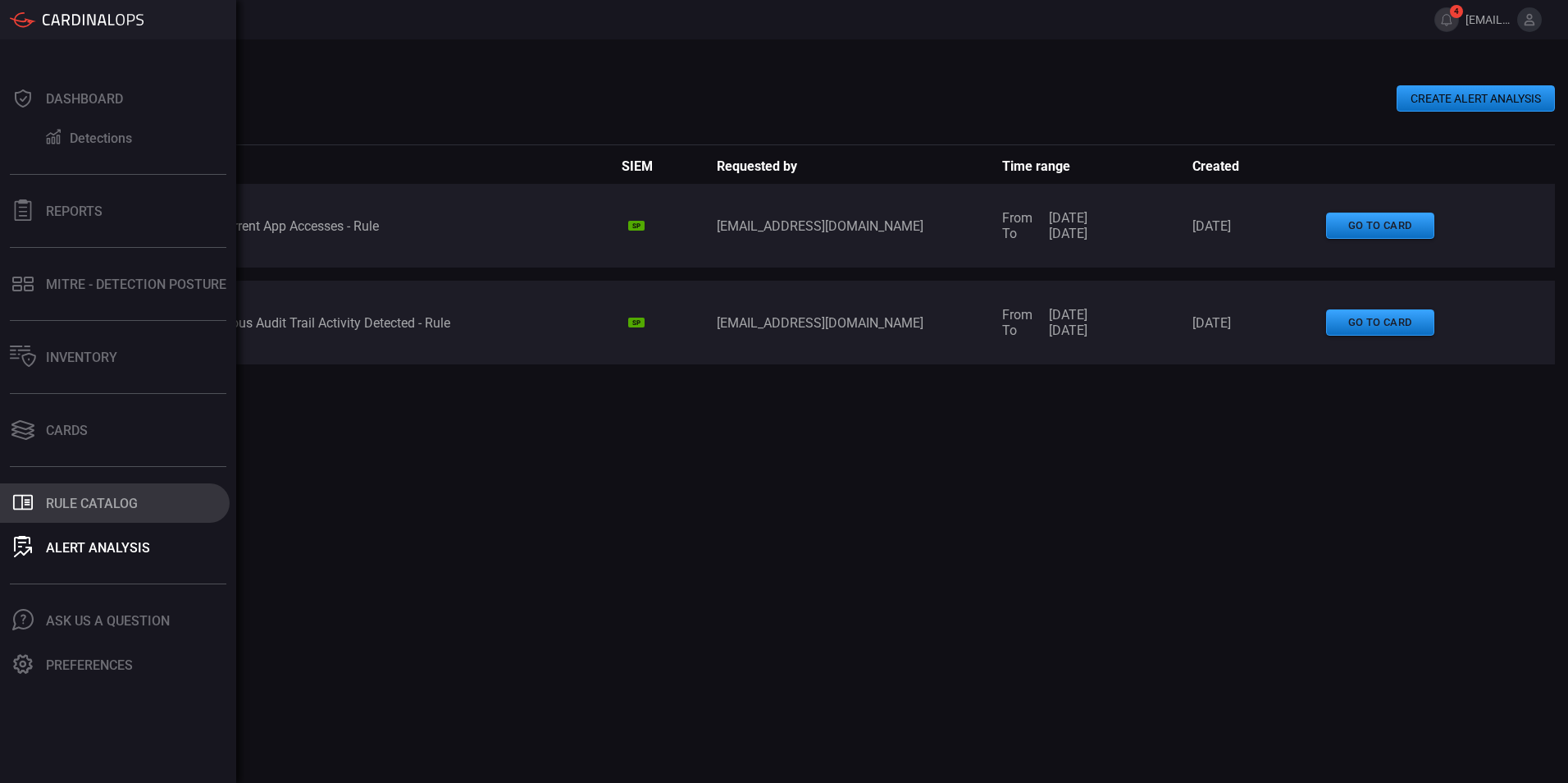
click at [55, 503] on font "Rule Catalog" at bounding box center [92, 503] width 92 height 16
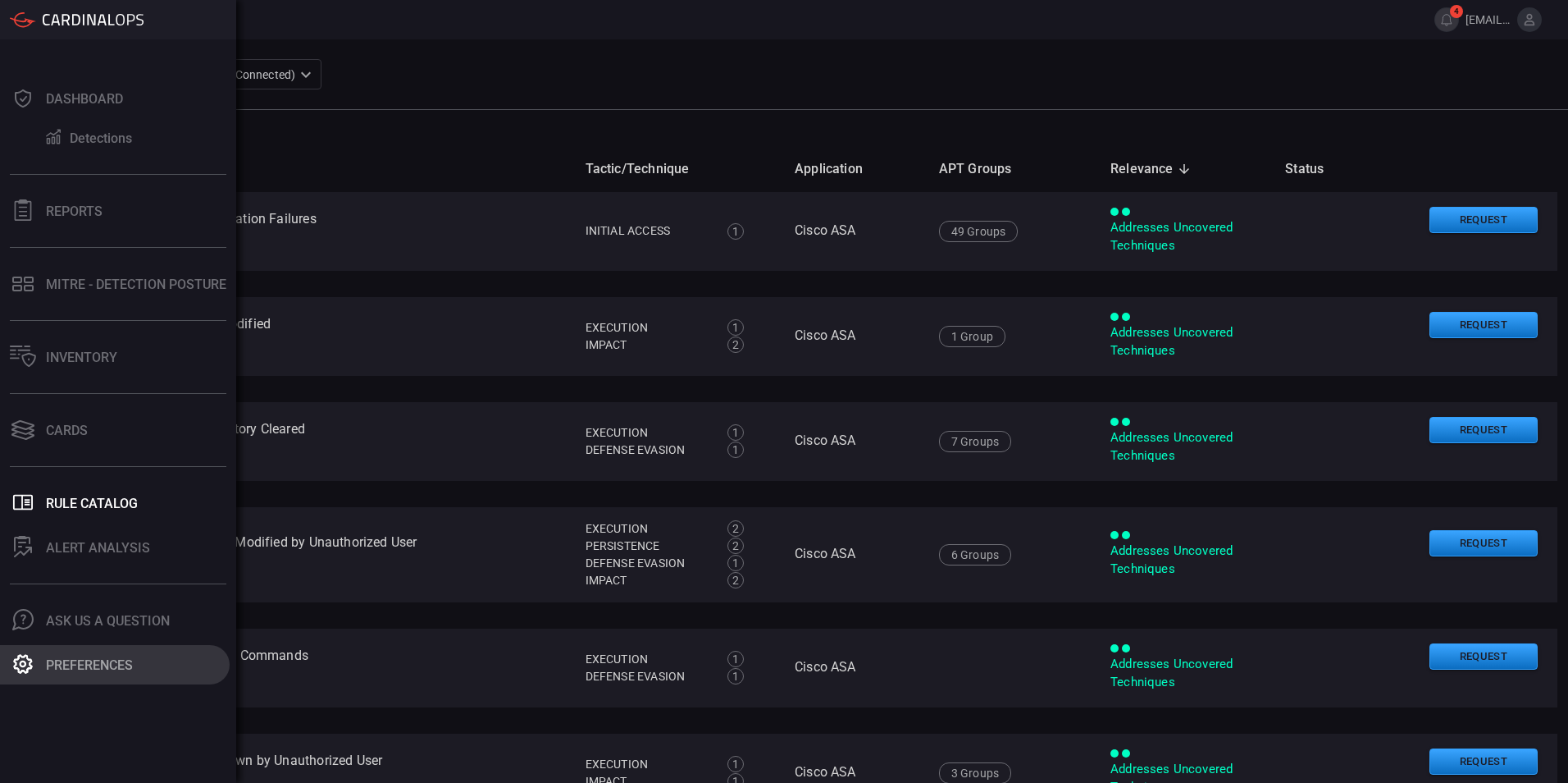
click at [95, 665] on font "Preferences" at bounding box center [90, 665] width 87 height 16
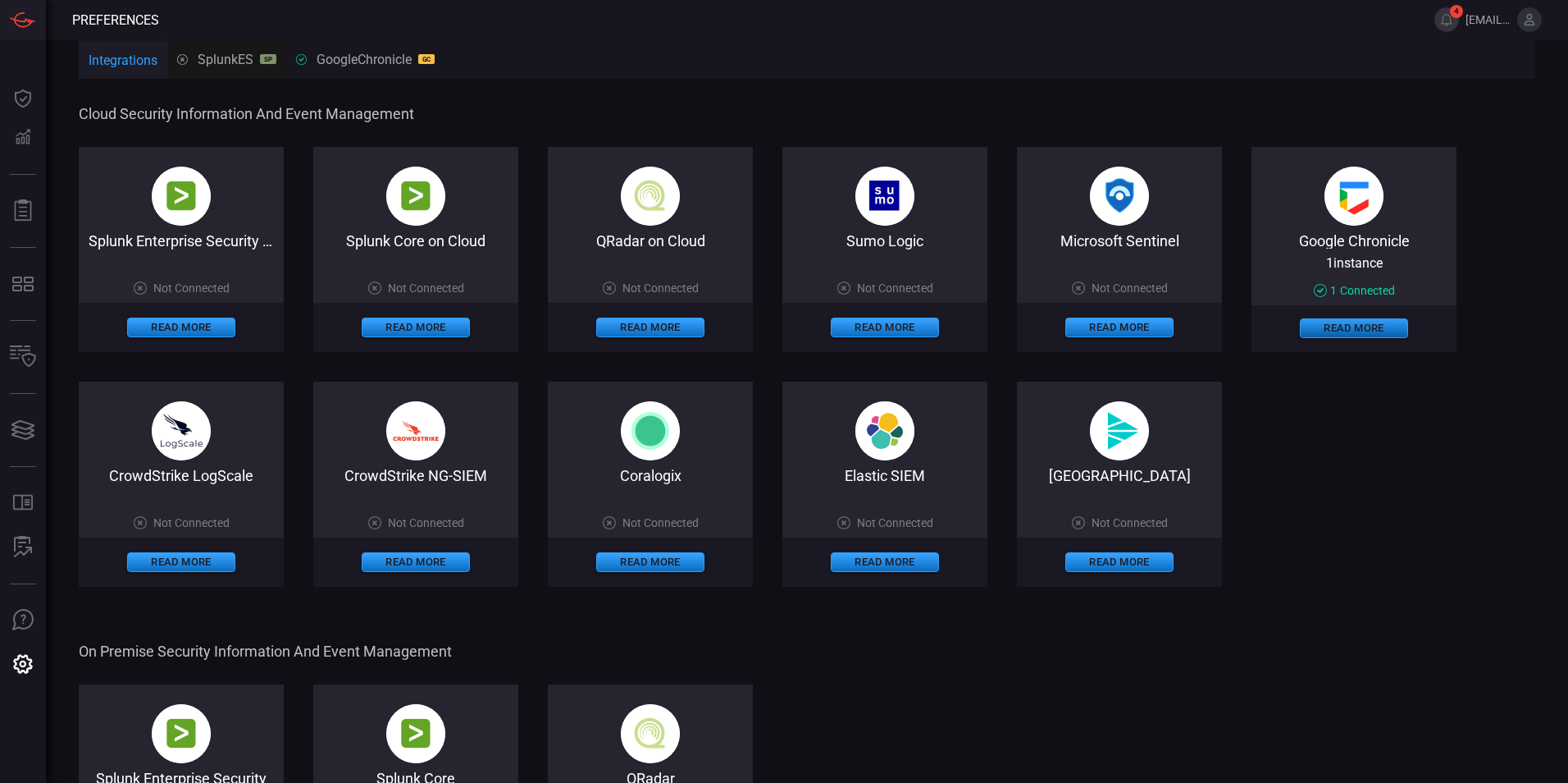
click at [1371, 329] on button "Read More" at bounding box center [1353, 328] width 108 height 19
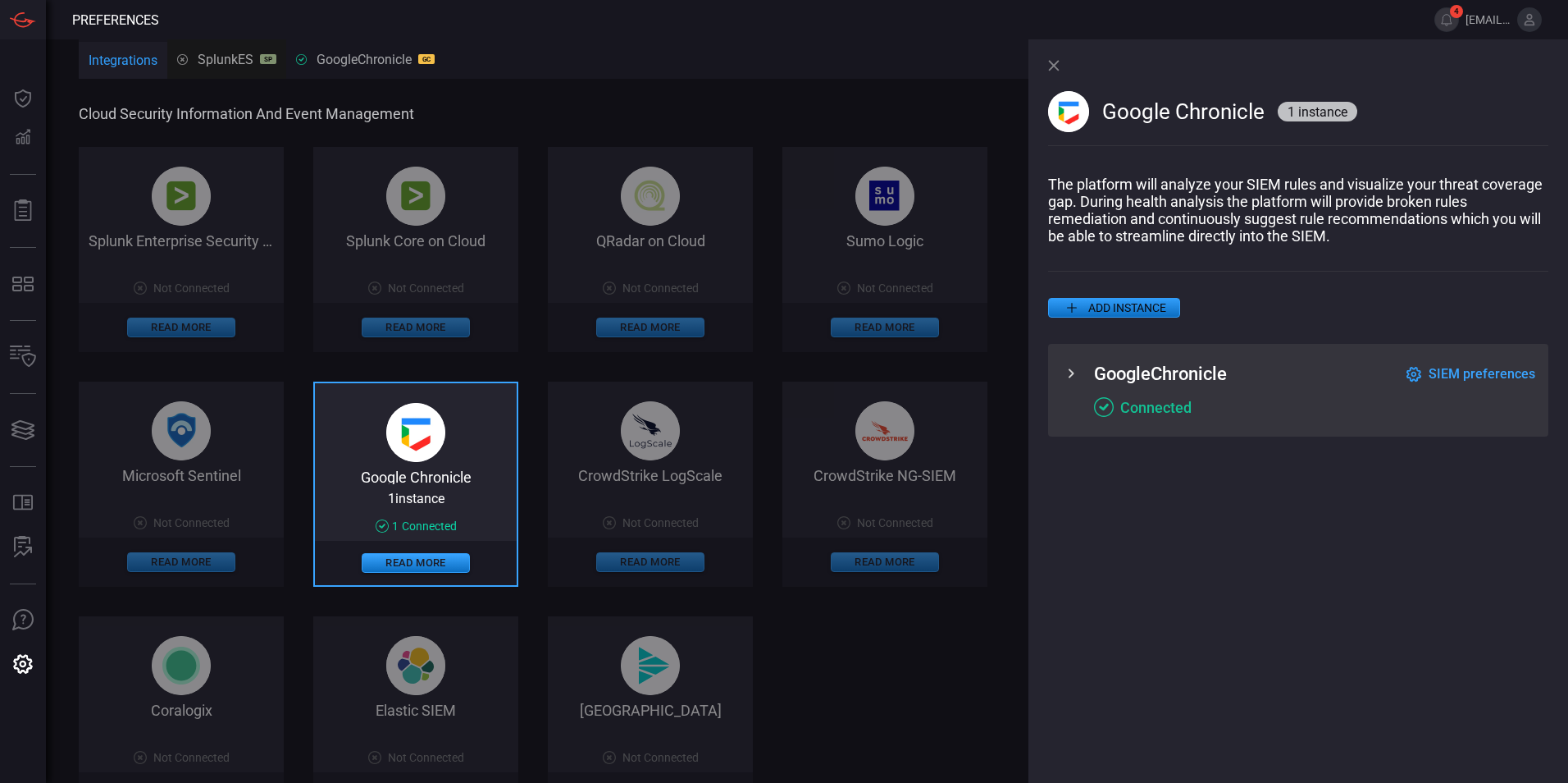
click at [1083, 315] on button "ADD INSTANCE" at bounding box center [1114, 307] width 132 height 19
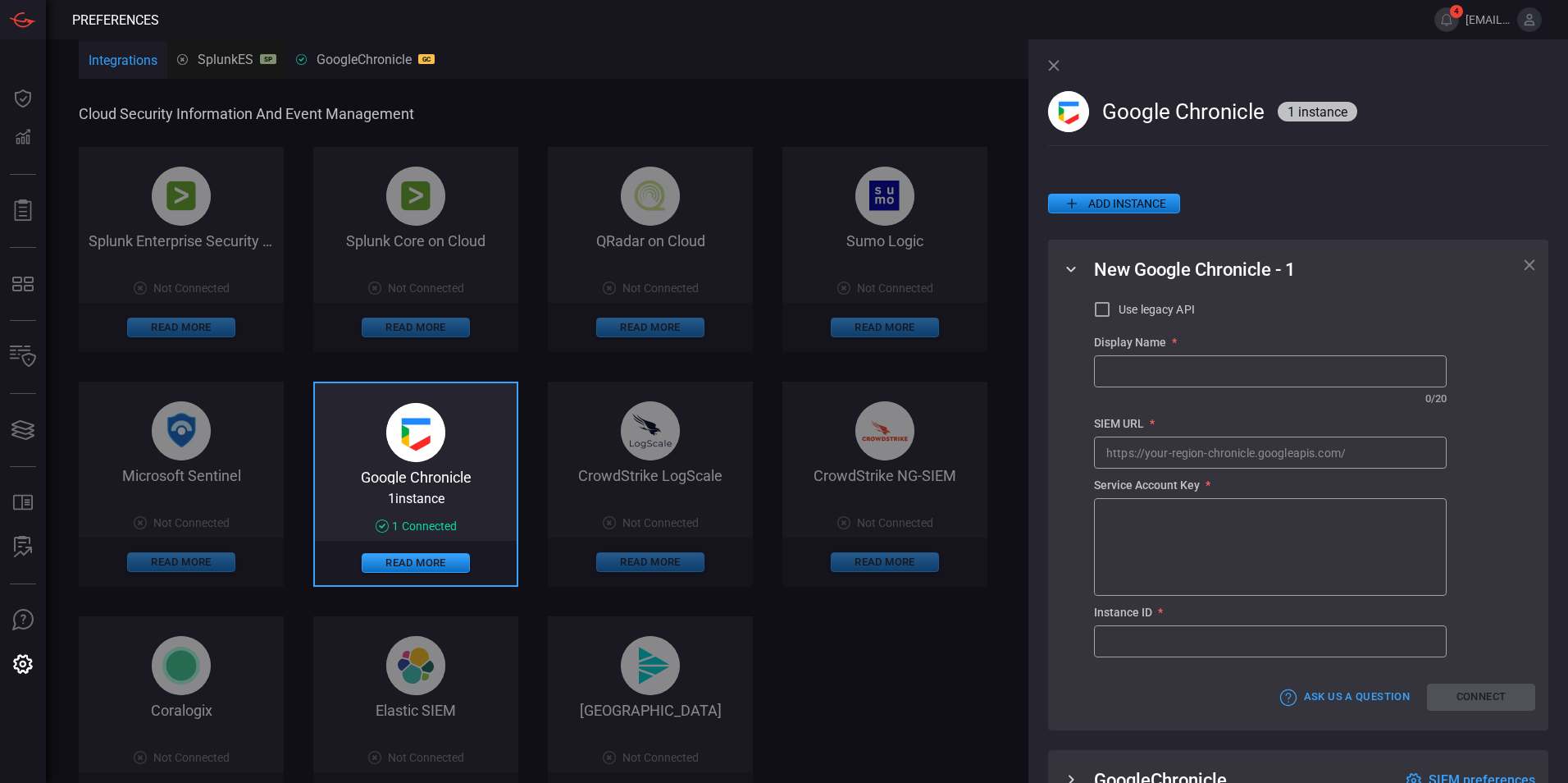
scroll to position [112, 0]
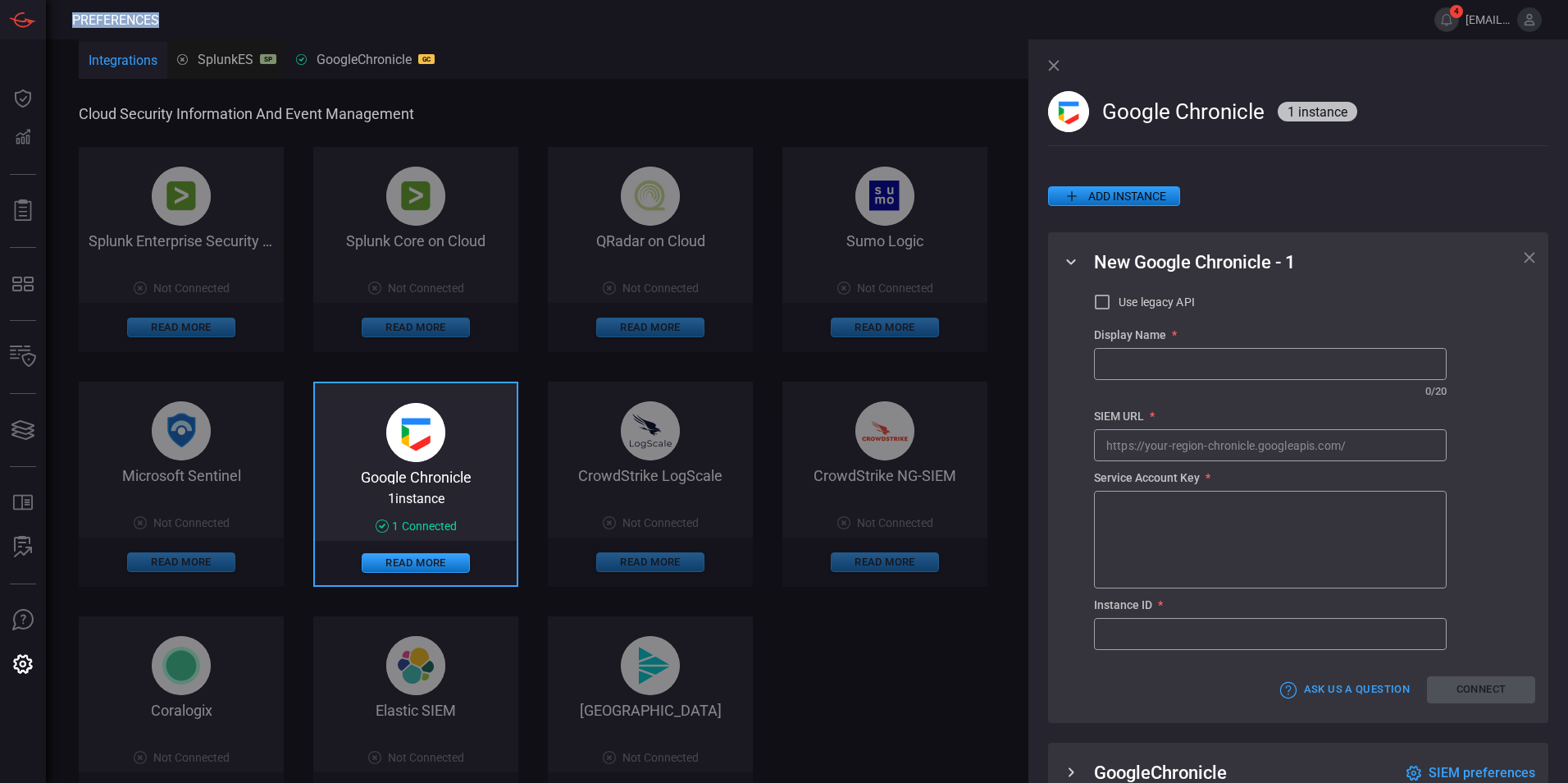
drag, startPoint x: 151, startPoint y: 25, endPoint x: 69, endPoint y: 24, distance: 82.0
click at [69, 24] on header "Preferences 4 [EMAIL_ADDRESS][DOMAIN_NAME]" at bounding box center [784, 19] width 1568 height 40
copy header "Preferences"
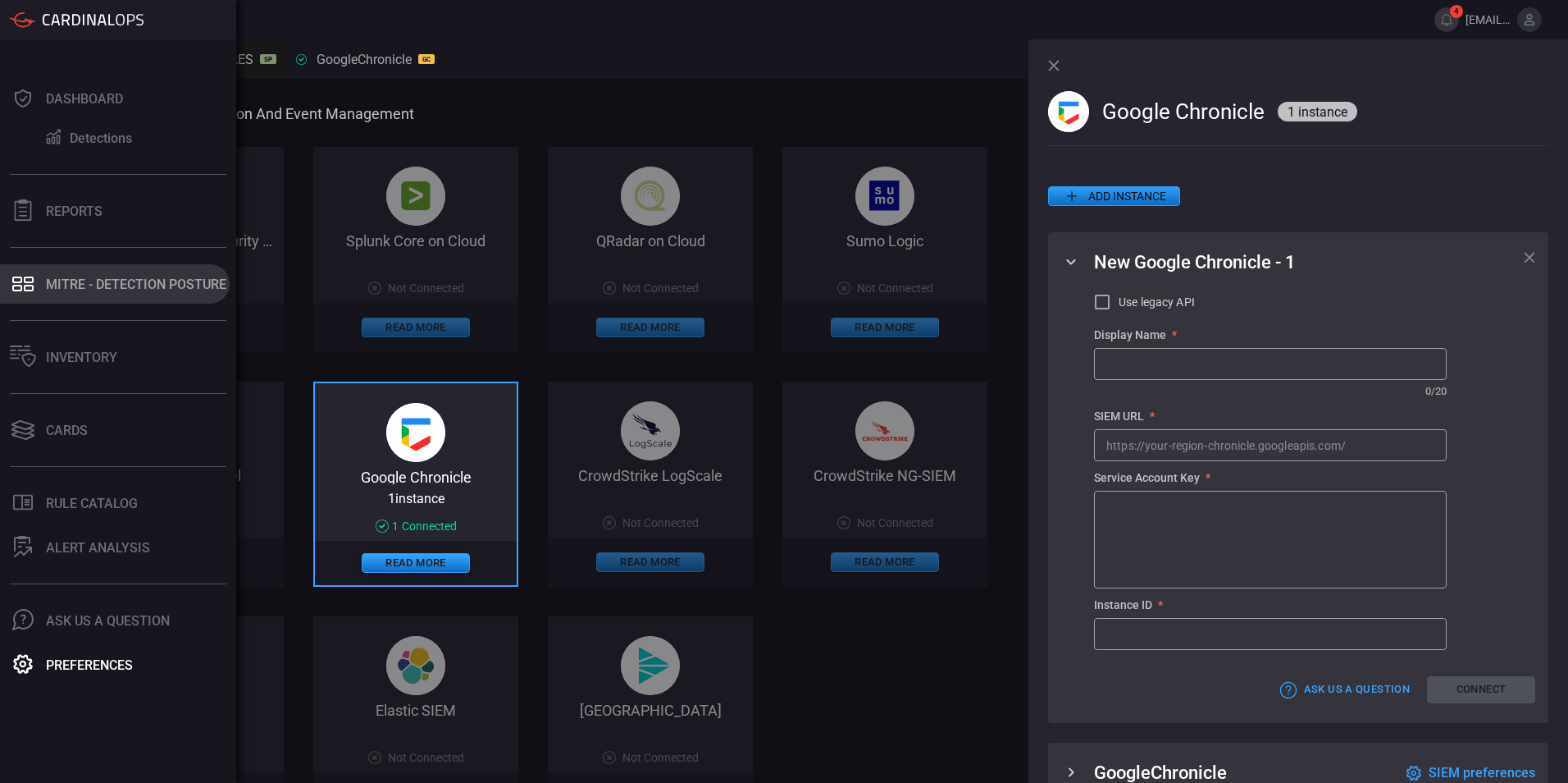
click at [55, 285] on font "MITRE - Detection Posture" at bounding box center [136, 284] width 180 height 16
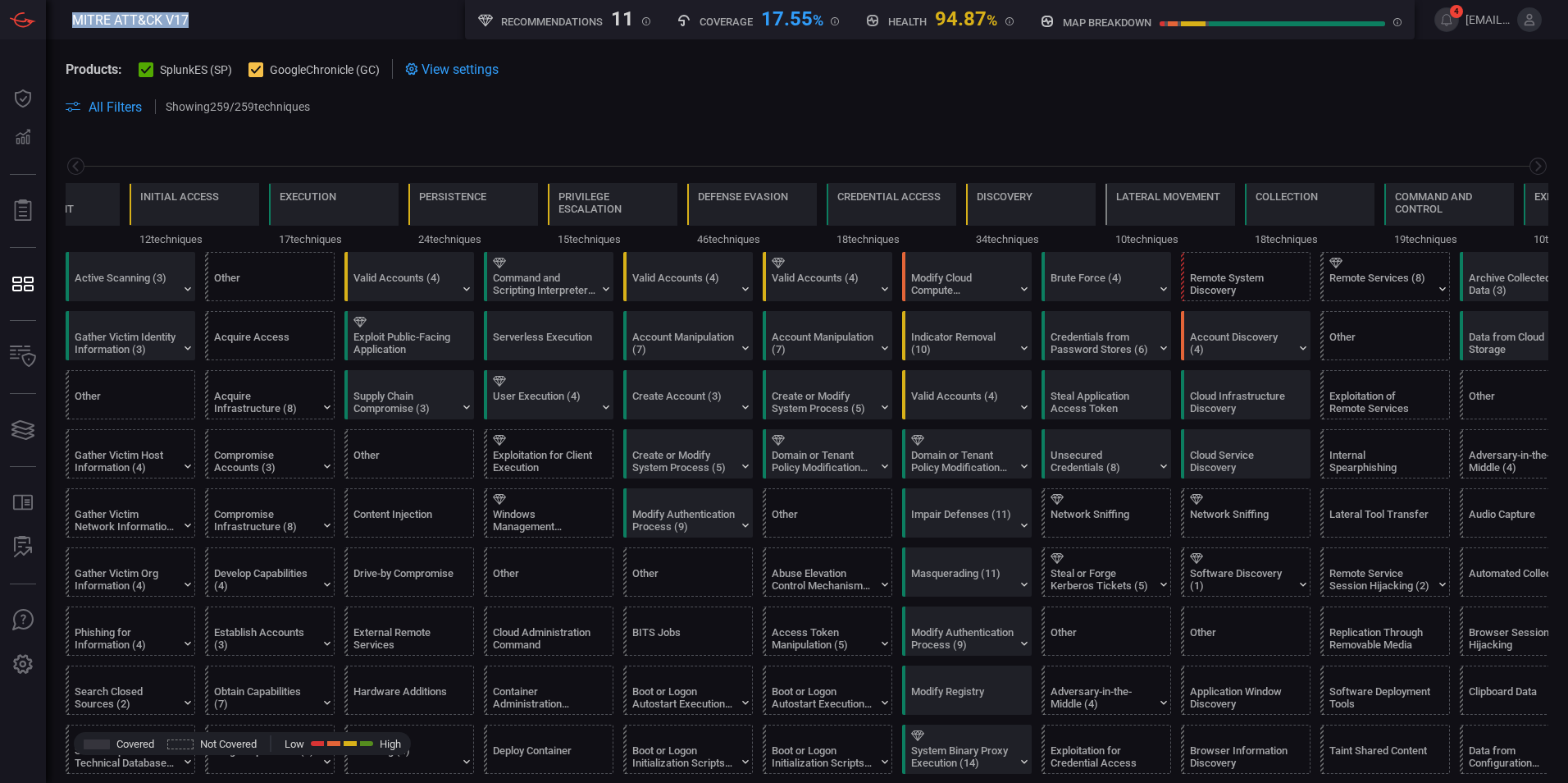
scroll to position [0, 215]
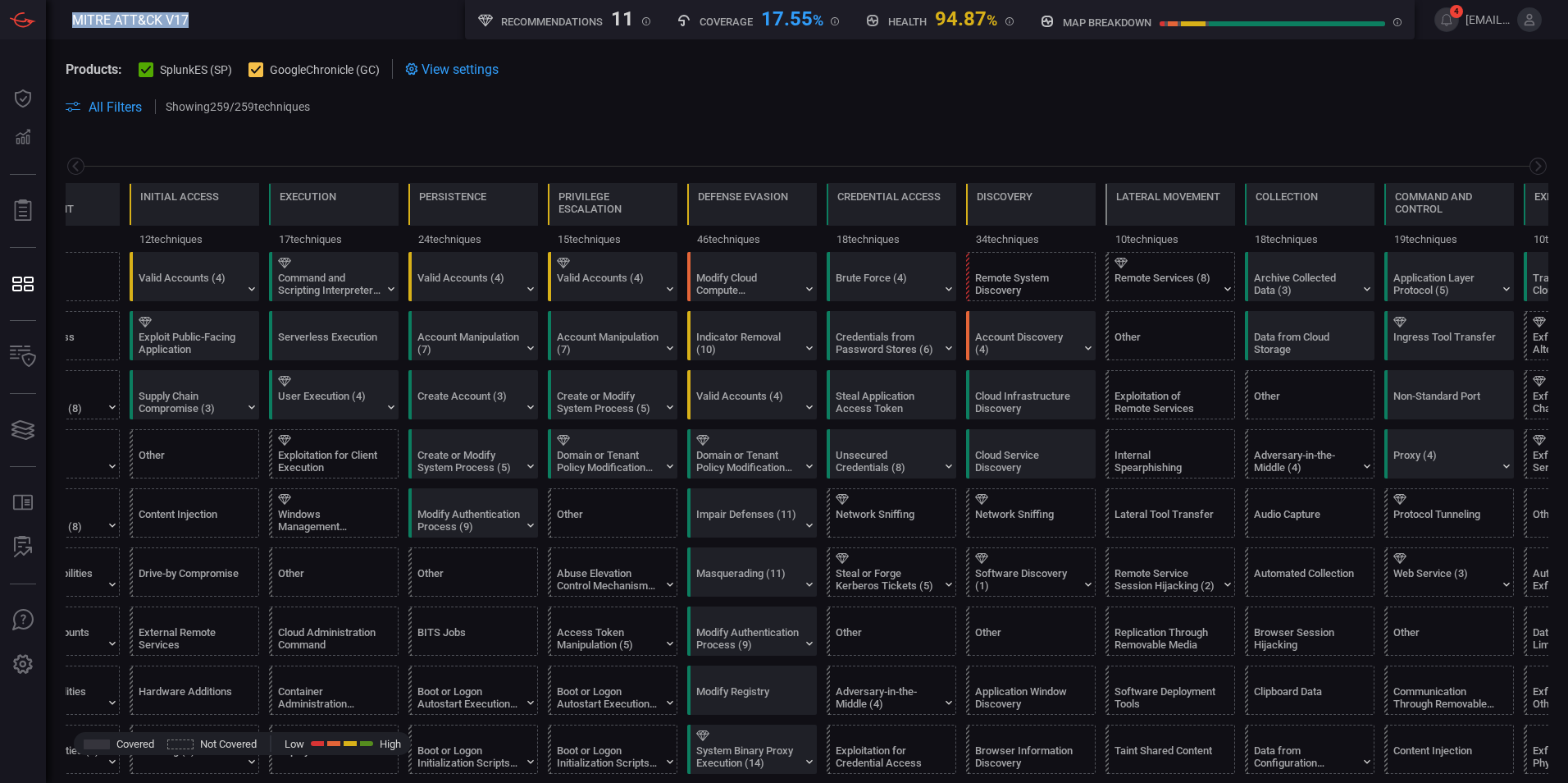
click at [192, 20] on span at bounding box center [327, 19] width 277 height 40
drag, startPoint x: 192, startPoint y: 20, endPoint x: 72, endPoint y: 22, distance: 120.0
click at [72, 22] on header "MITRE ATT&CK V17 Recommendations 11 Coverage 17.55 % Health 94.87 % map breakdo…" at bounding box center [784, 19] width 1568 height 40
copy span "MITRE ATT&CK V17"
click at [595, 100] on span at bounding box center [935, 106] width 1226 height 19
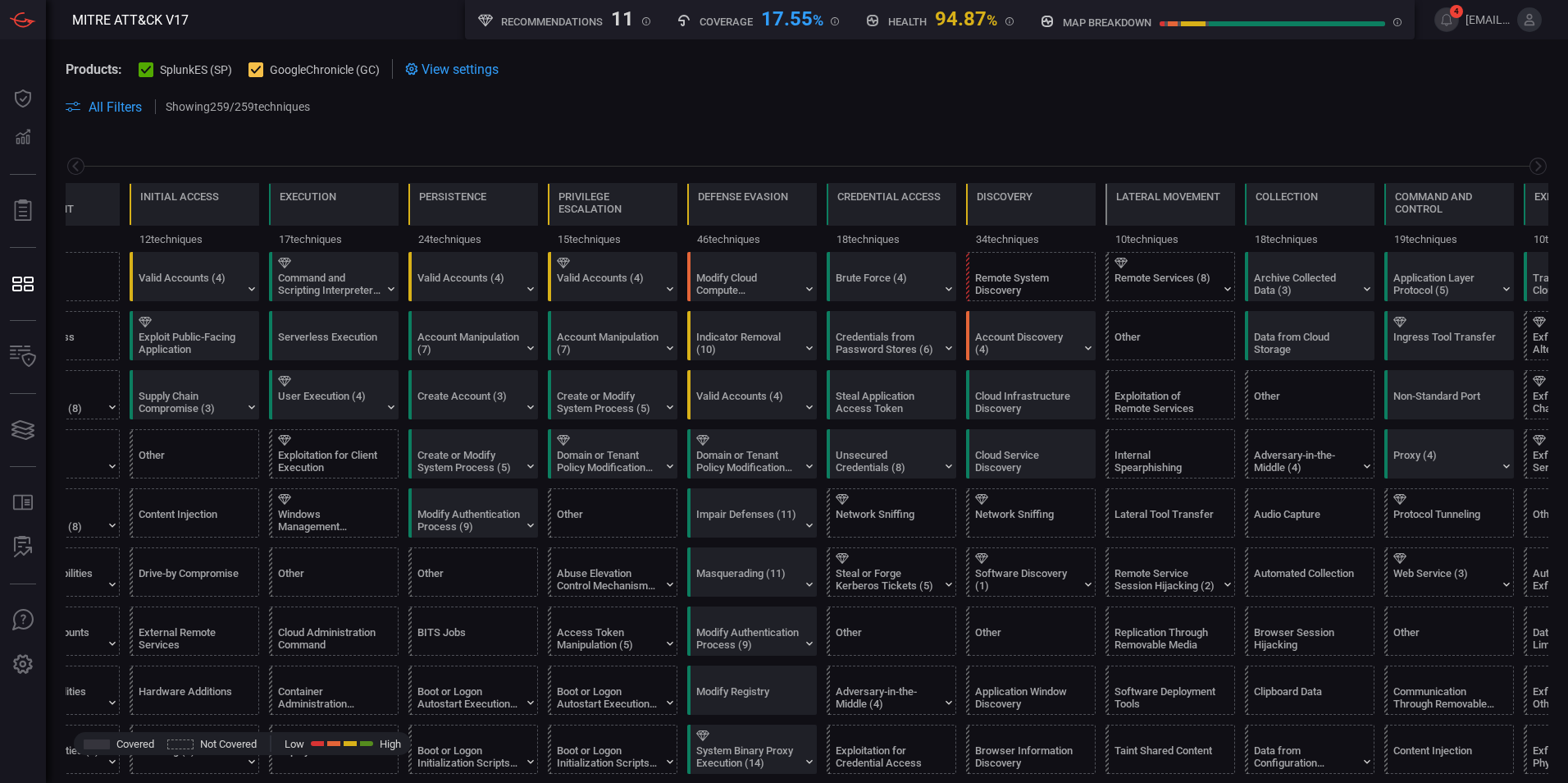
click at [145, 74] on icon at bounding box center [147, 70] width 11 height 11
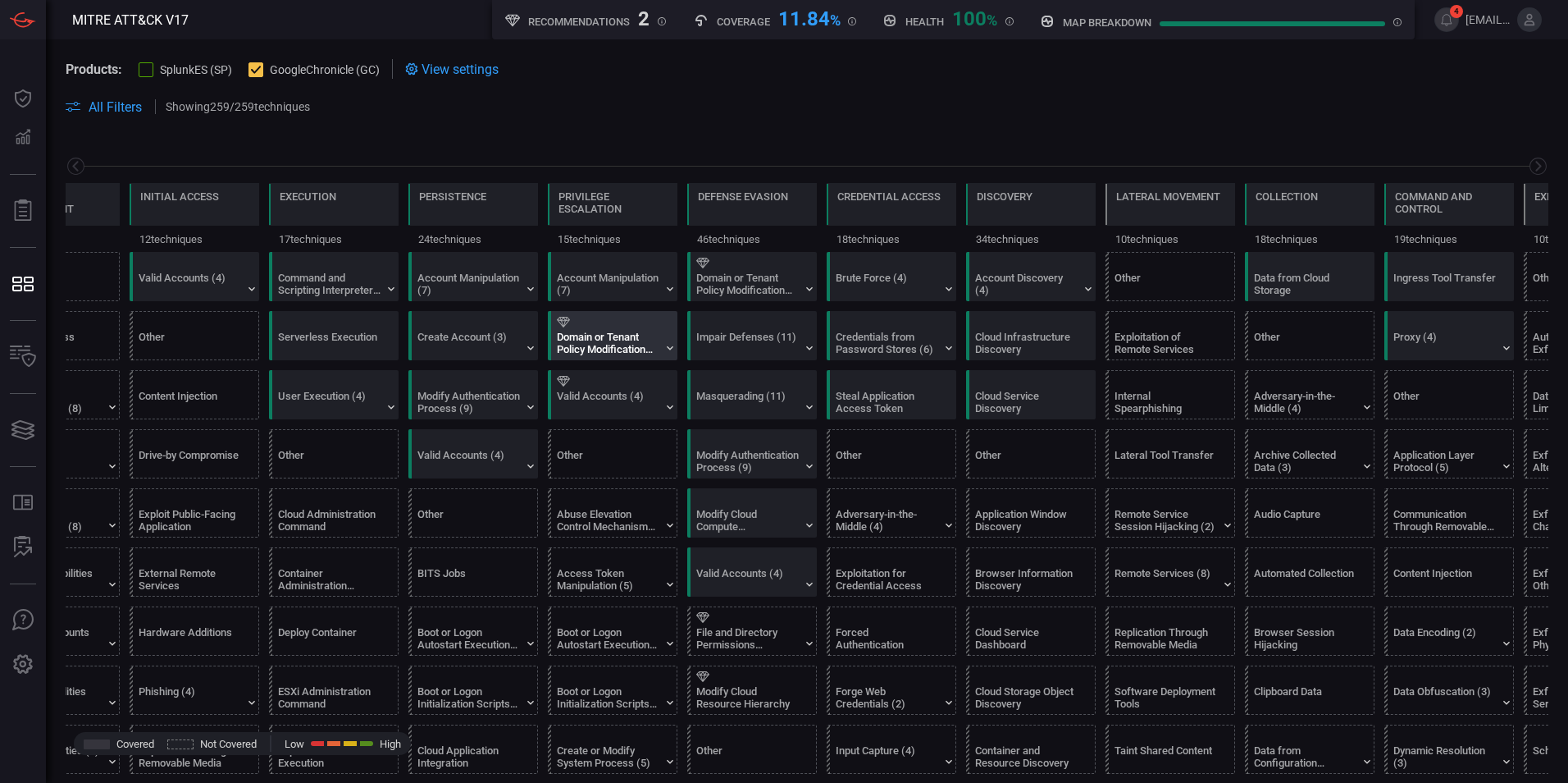
click at [604, 349] on div "Domain or Tenant Policy Modification (2)" at bounding box center [608, 342] width 103 height 25
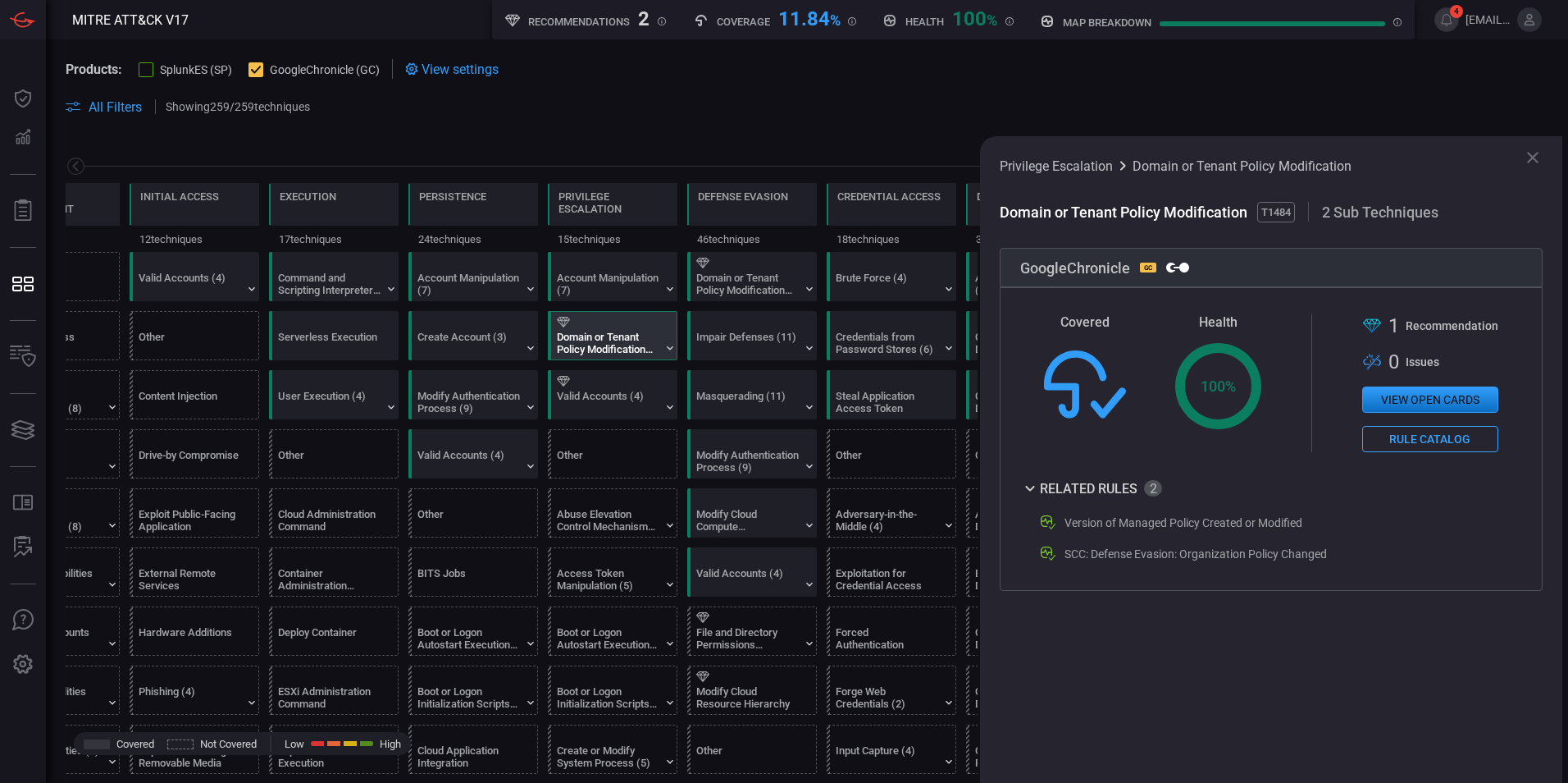
click at [1422, 453] on button "Rule Catalog" at bounding box center [1430, 439] width 136 height 26
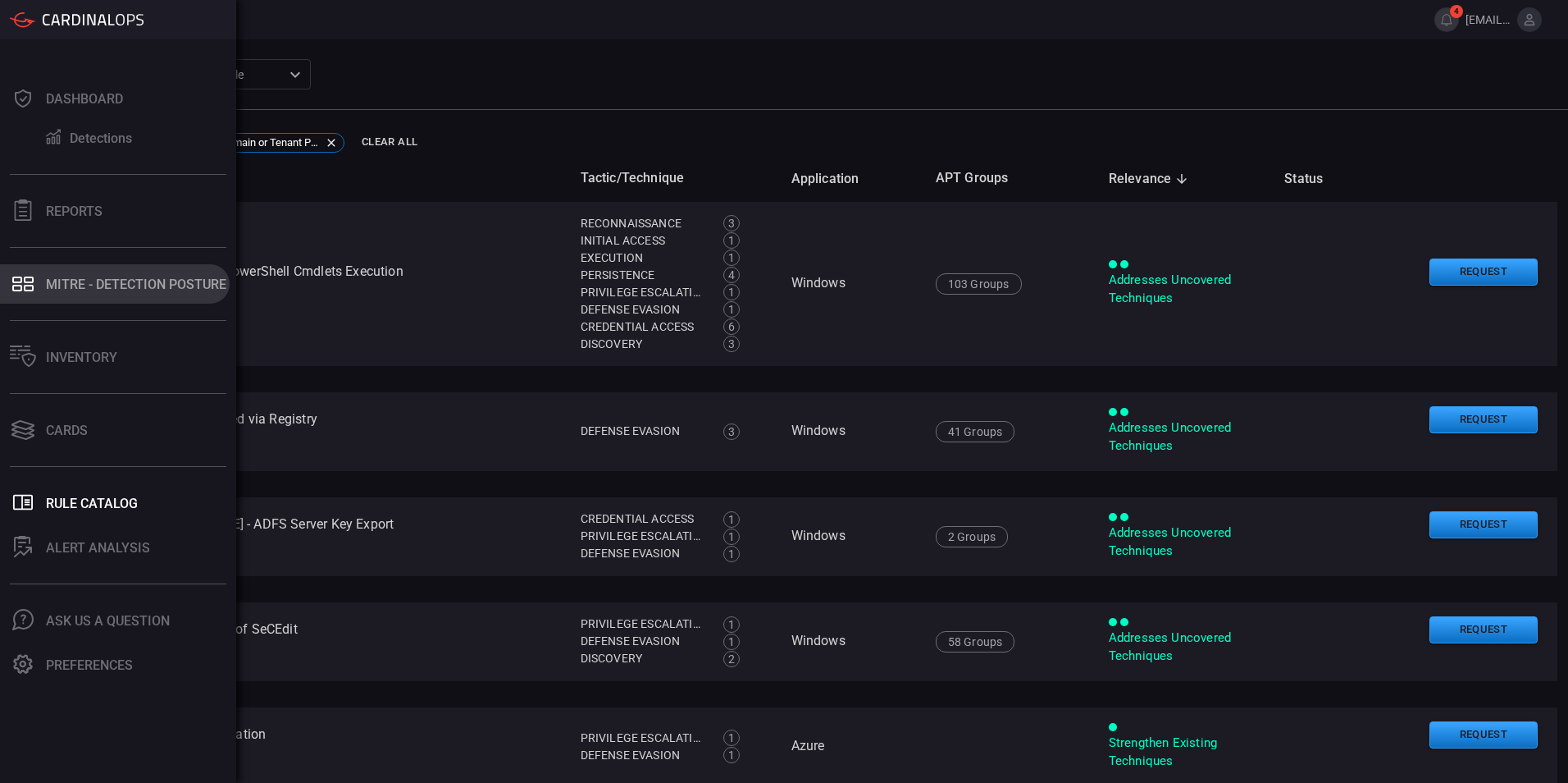
click at [24, 287] on icon at bounding box center [29, 288] width 10 height 6
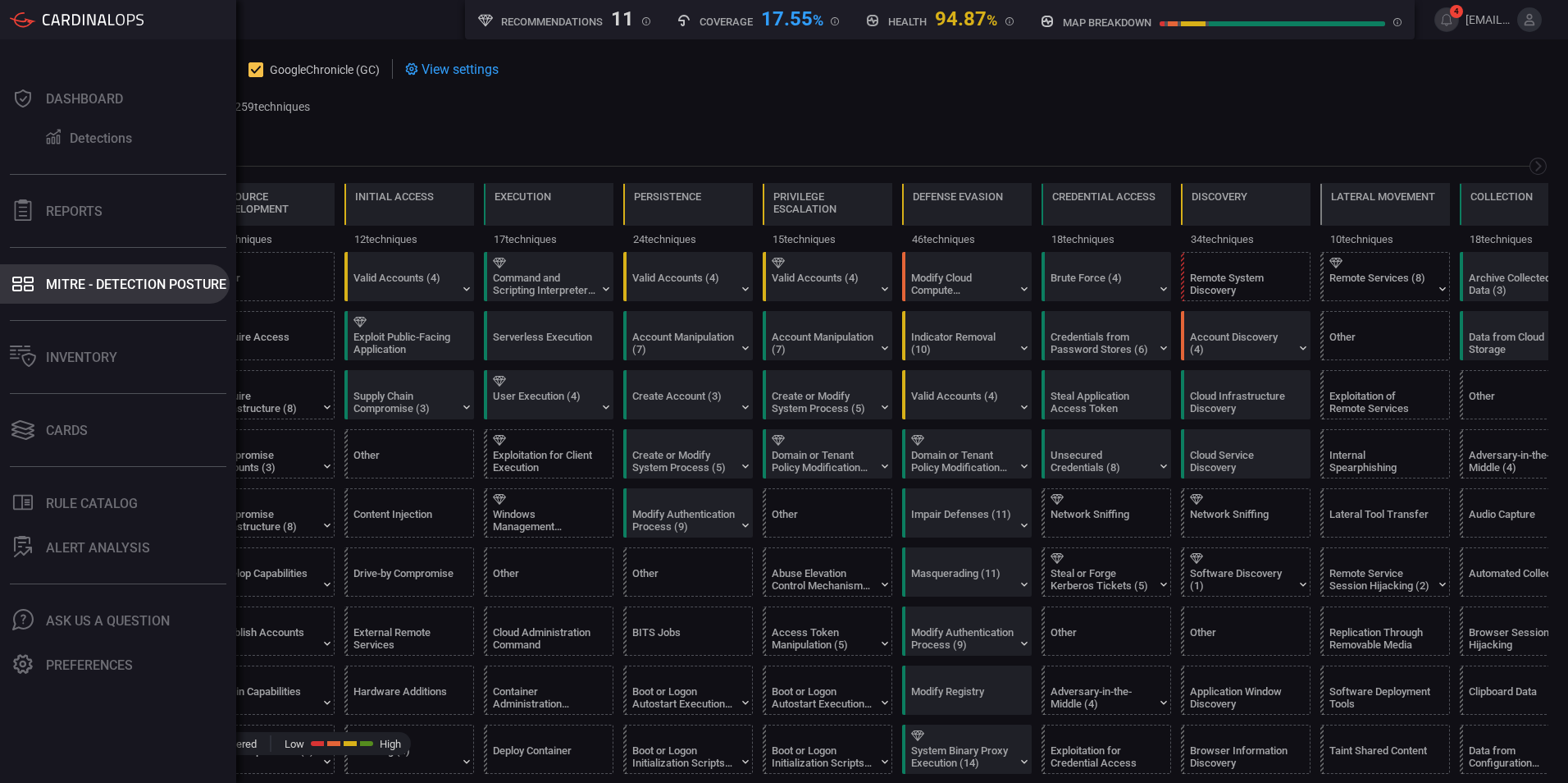
scroll to position [0, 215]
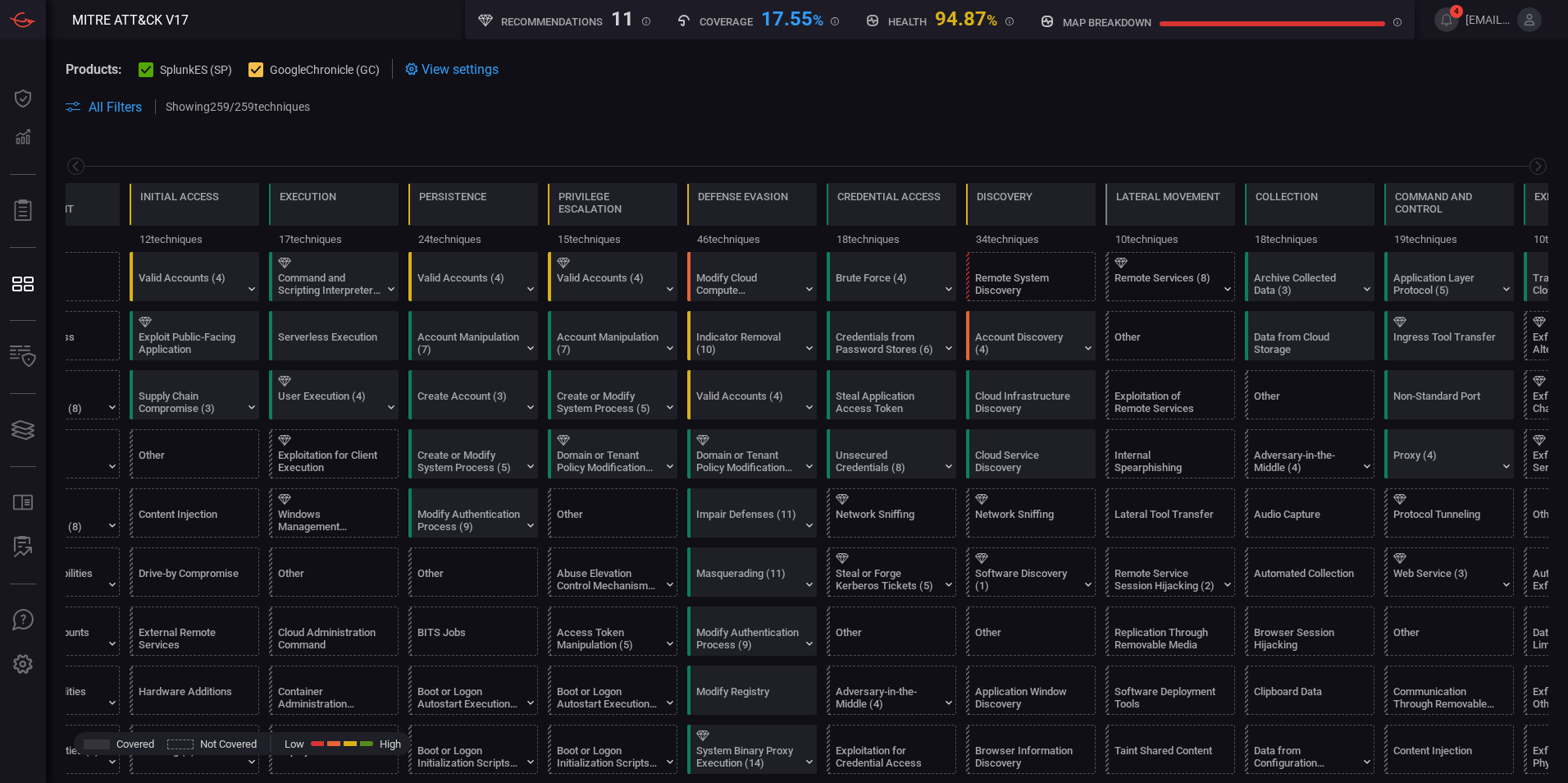
type button "/mitremap"
click at [153, 64] on div at bounding box center [146, 69] width 15 height 15
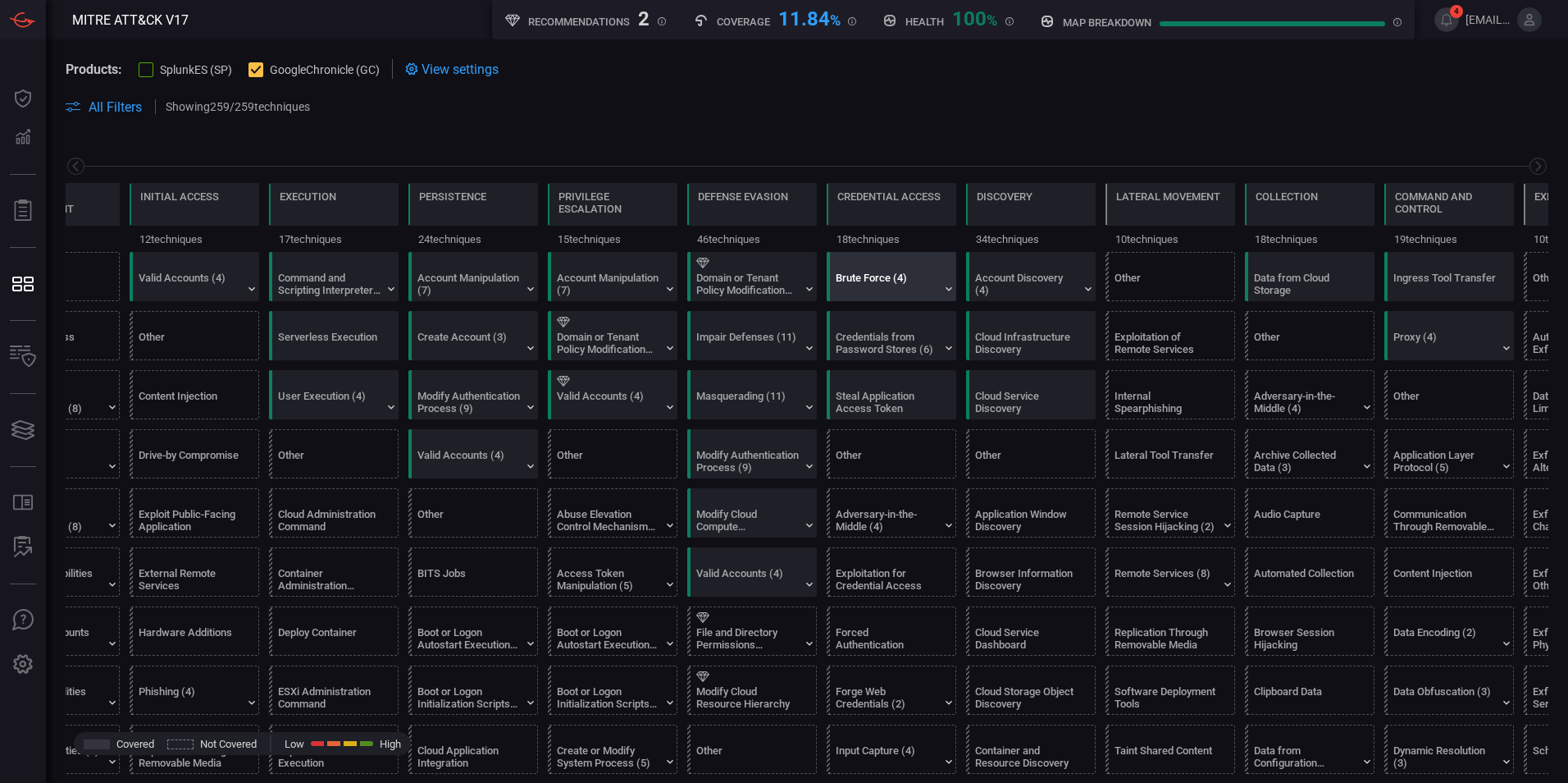
click at [903, 288] on div "Brute Force (4)" at bounding box center [887, 283] width 103 height 25
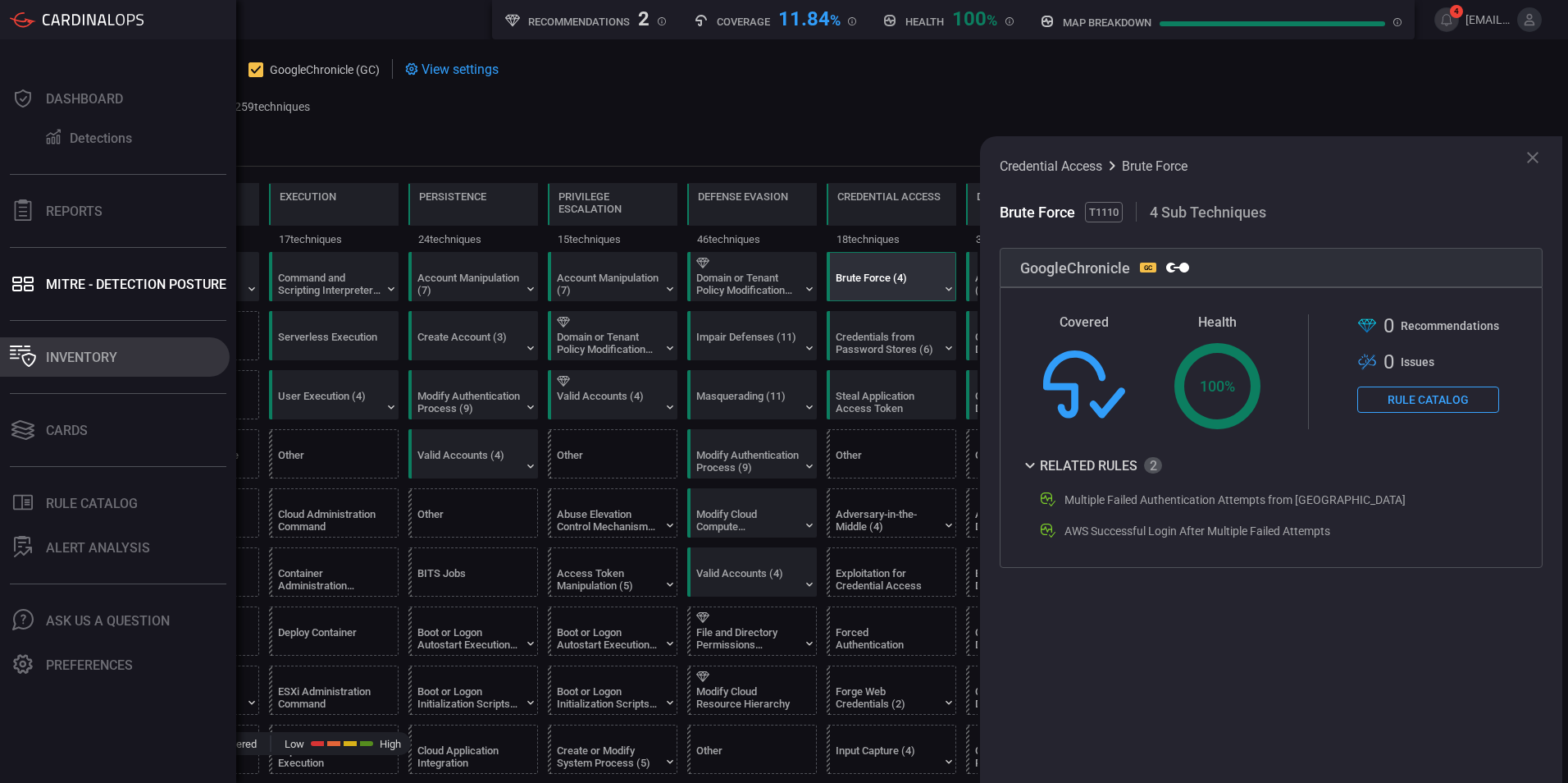
click at [29, 352] on icon at bounding box center [23, 355] width 26 height 21
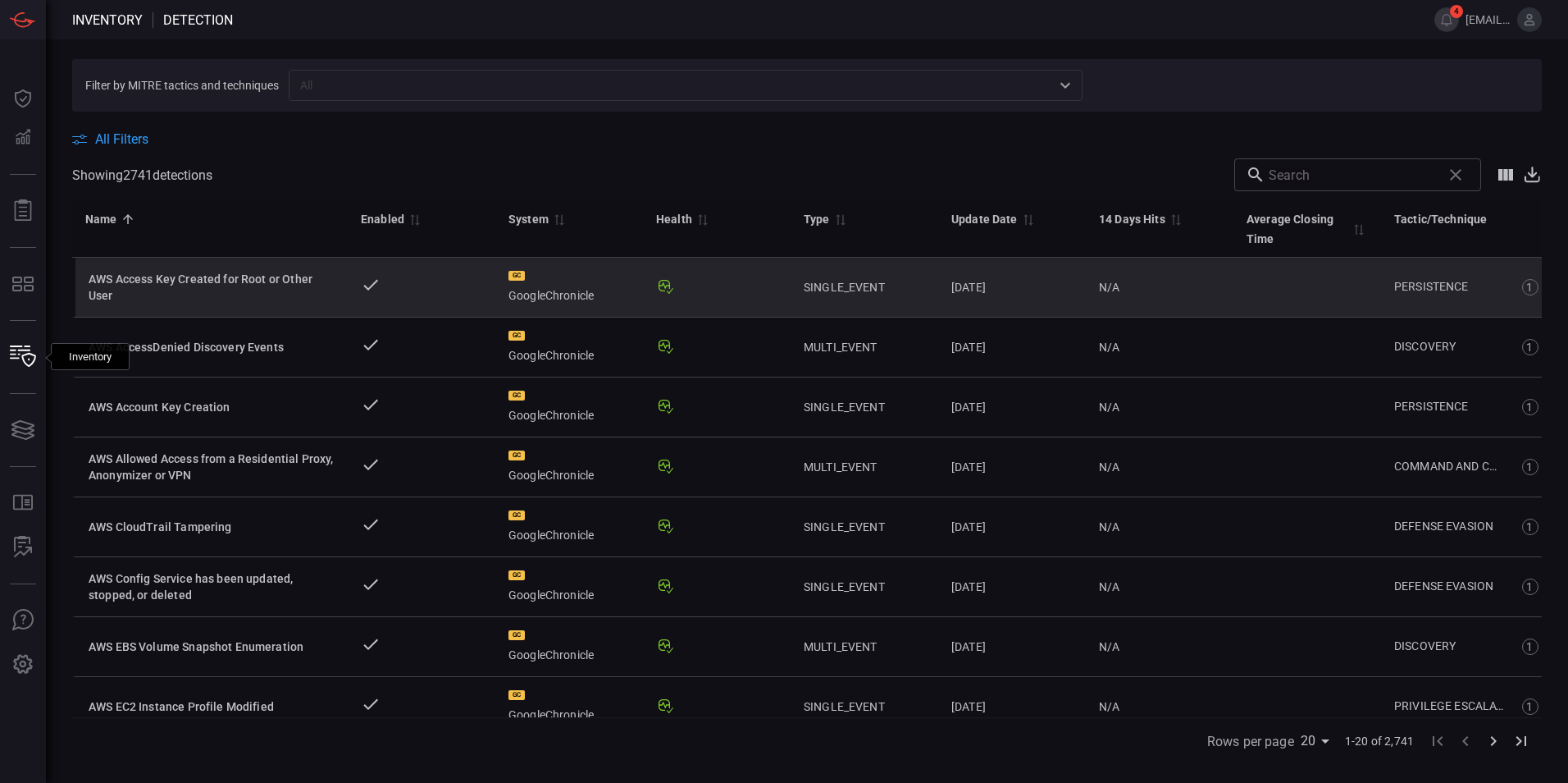
click at [235, 288] on div "AWS Access Key Created for Root or Other User" at bounding box center [212, 287] width 246 height 32
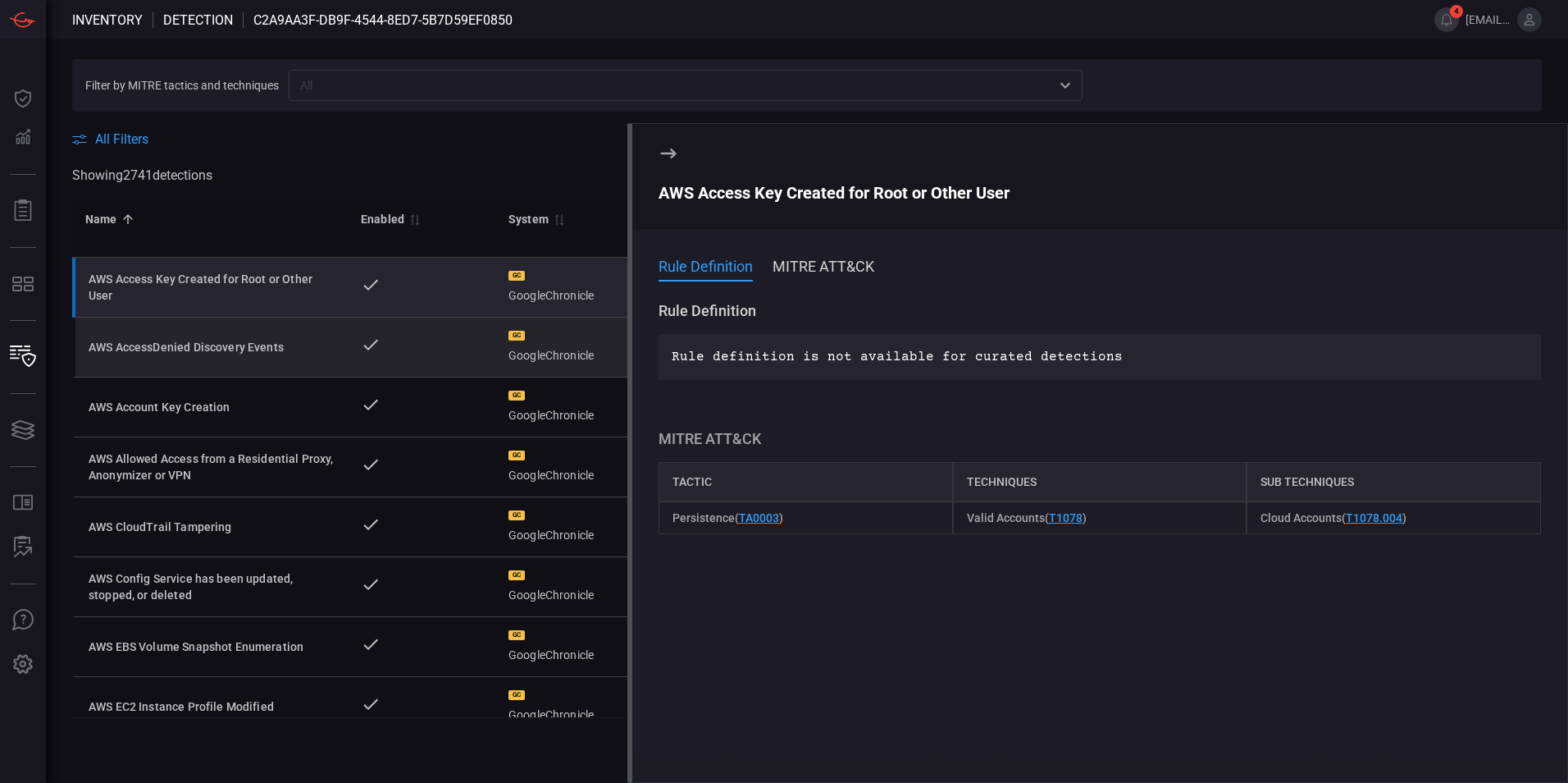
click at [235, 362] on td "AWS AccessDenied Discovery Events" at bounding box center [210, 347] width 276 height 60
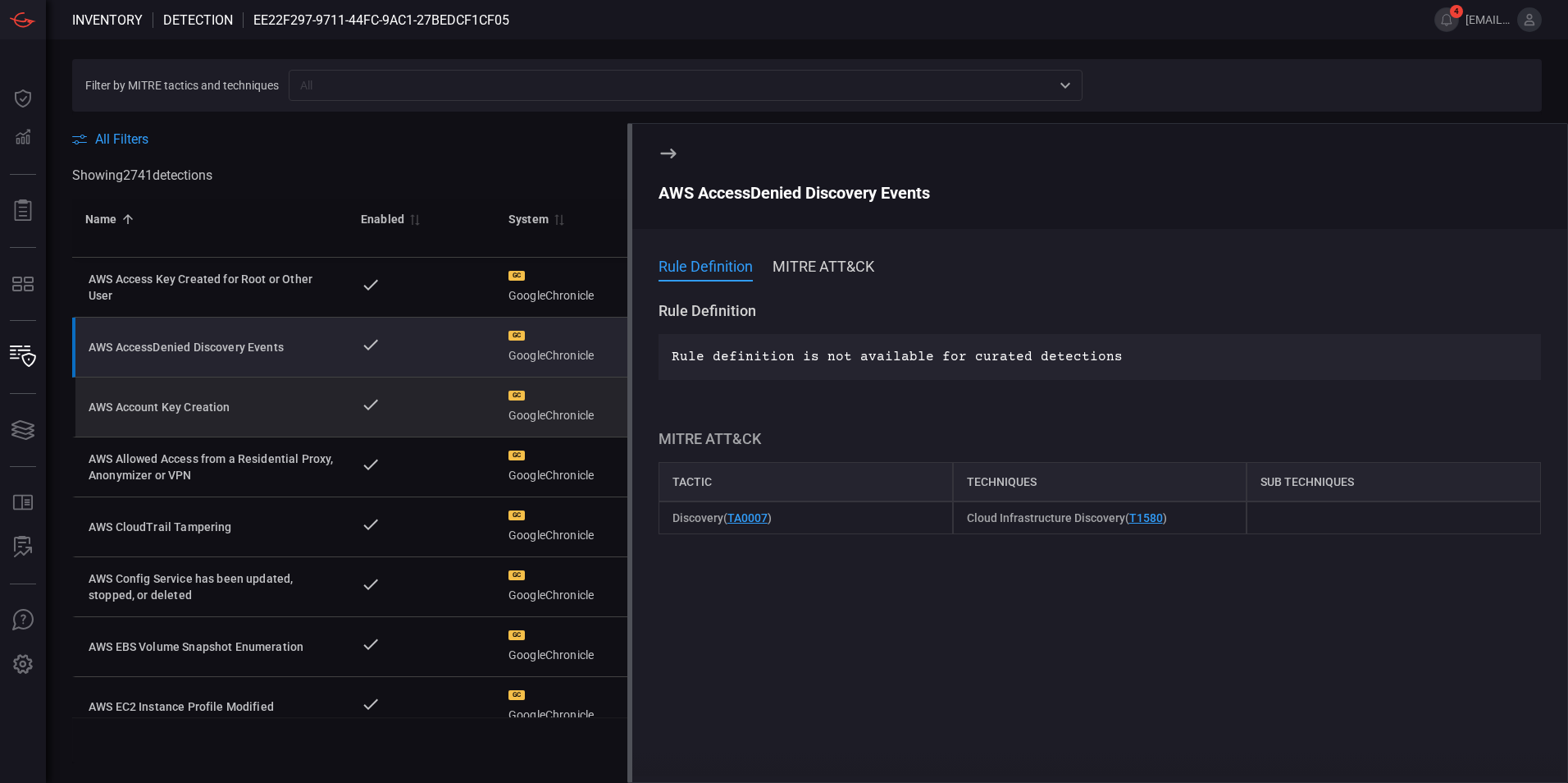
click at [253, 402] on div "AWS Account Key Creation" at bounding box center [212, 407] width 246 height 17
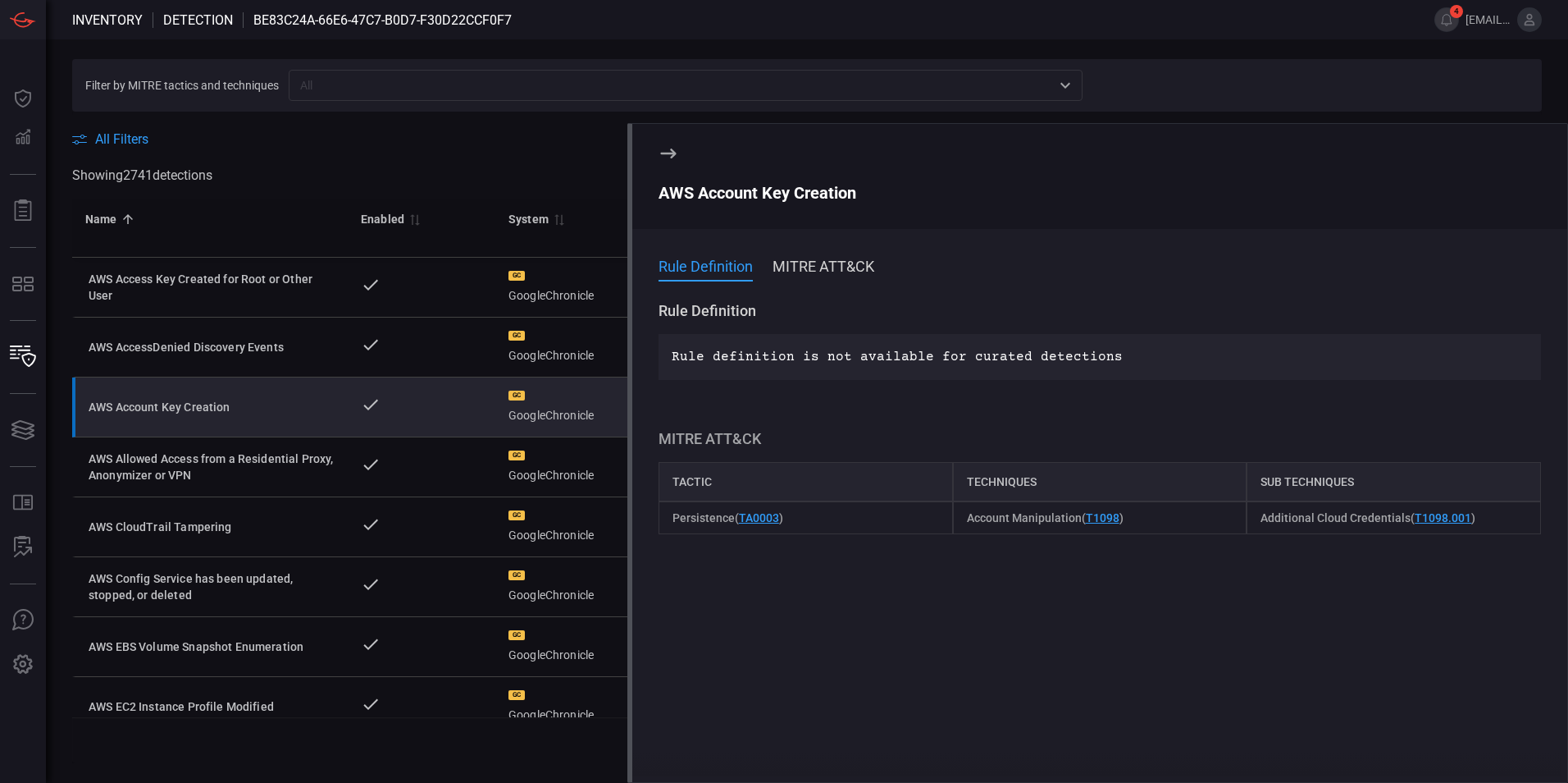
click at [663, 157] on icon at bounding box center [668, 153] width 19 height 19
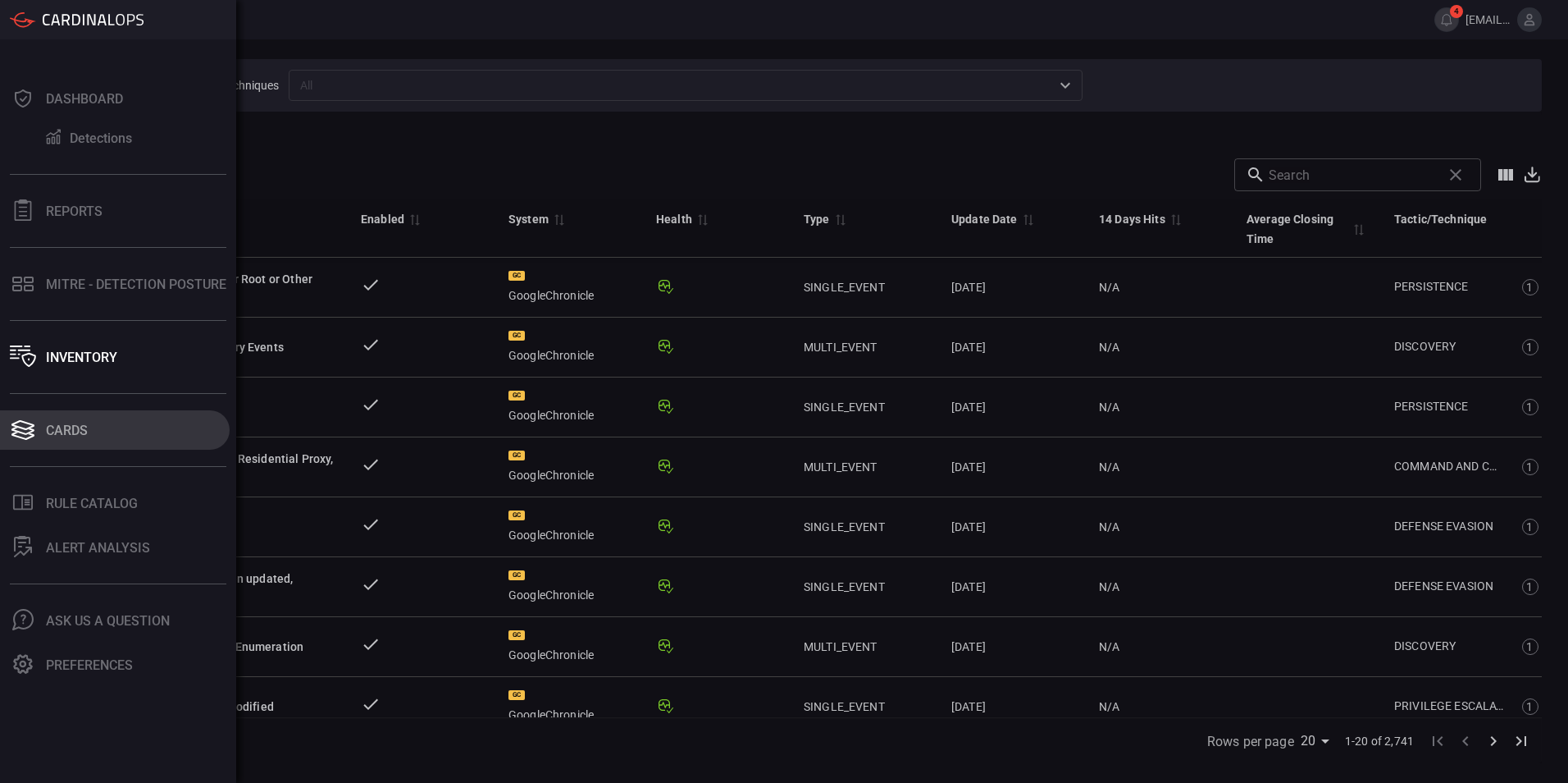
click at [15, 417] on button "Cards" at bounding box center [115, 429] width 229 height 40
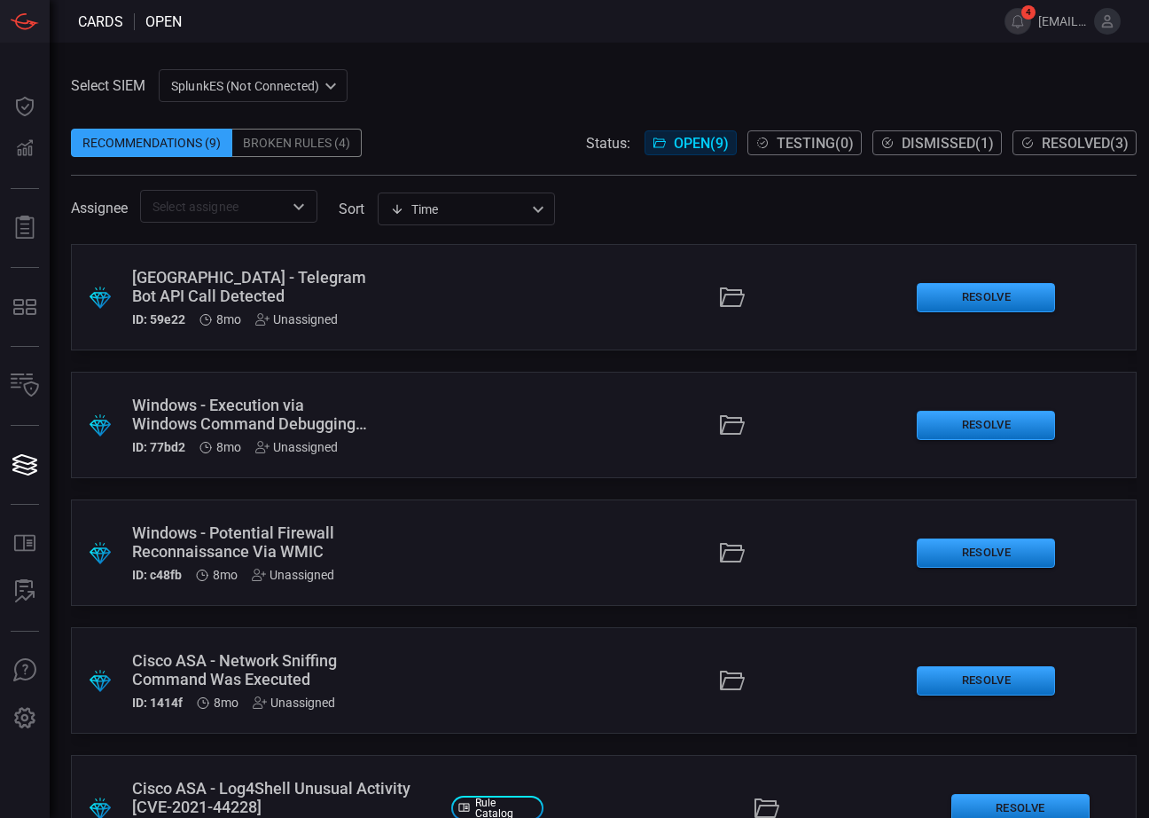
click at [401, 308] on div ".suggested_cards_icon{fill:url(#suggested_cards_icon);} Palo Alto - Telegram Bo…" at bounding box center [604, 297] width 1066 height 106
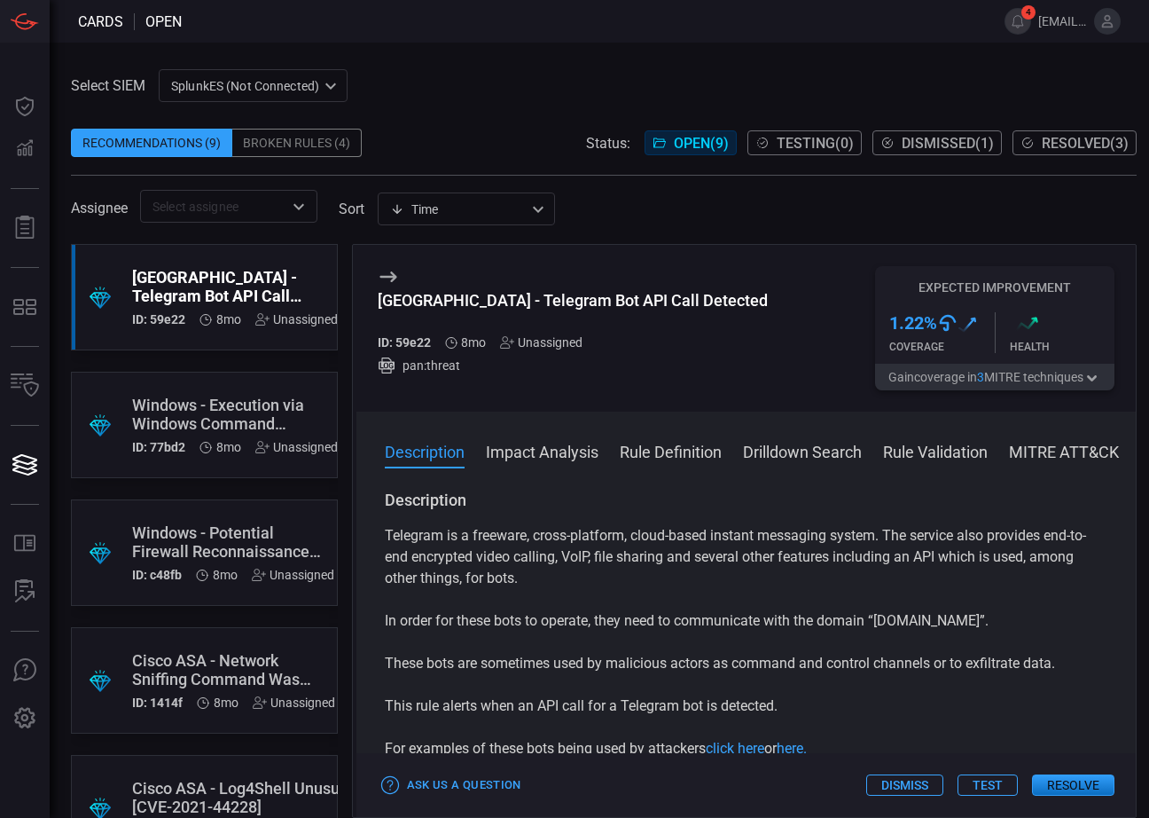
click at [233, 84] on div "SplunkES (Not Connected) 6db9f04e-5835-43fe-a495-9065afc2cef4 ​" at bounding box center [253, 85] width 189 height 33
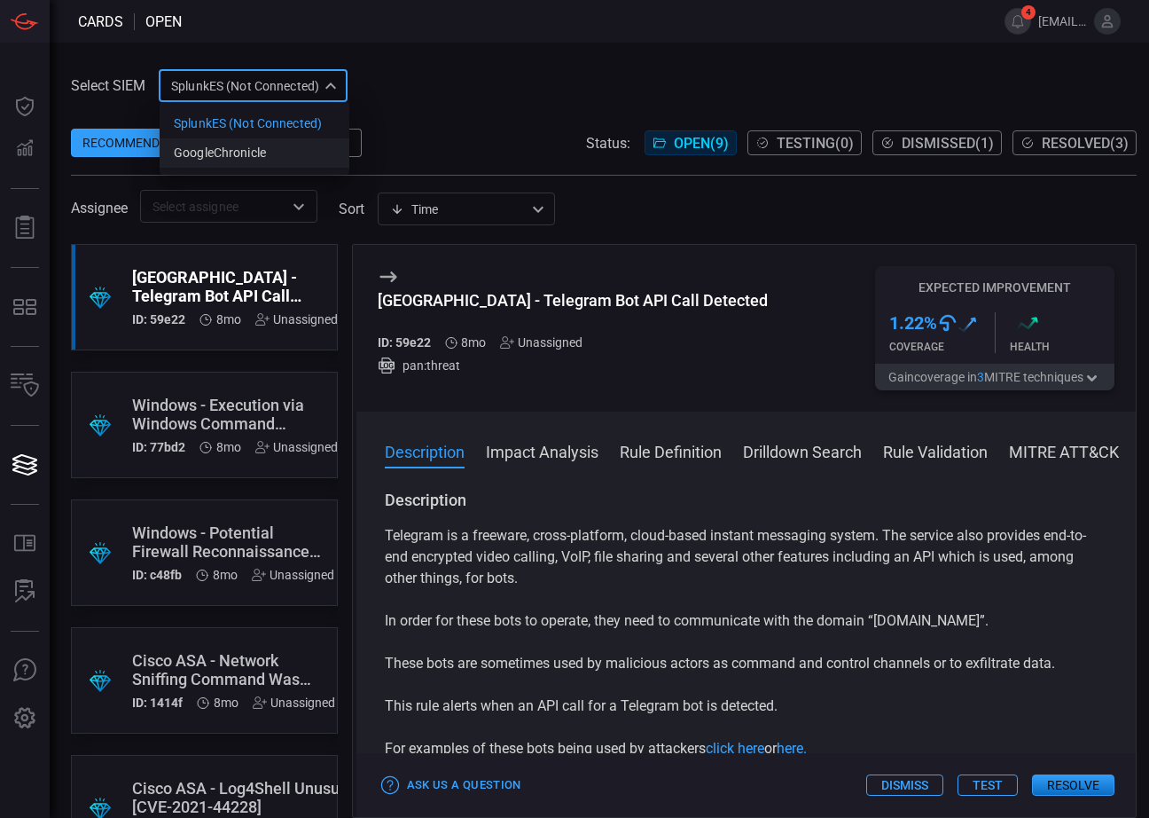
click at [241, 146] on div "GoogleChronicle" at bounding box center [220, 153] width 92 height 19
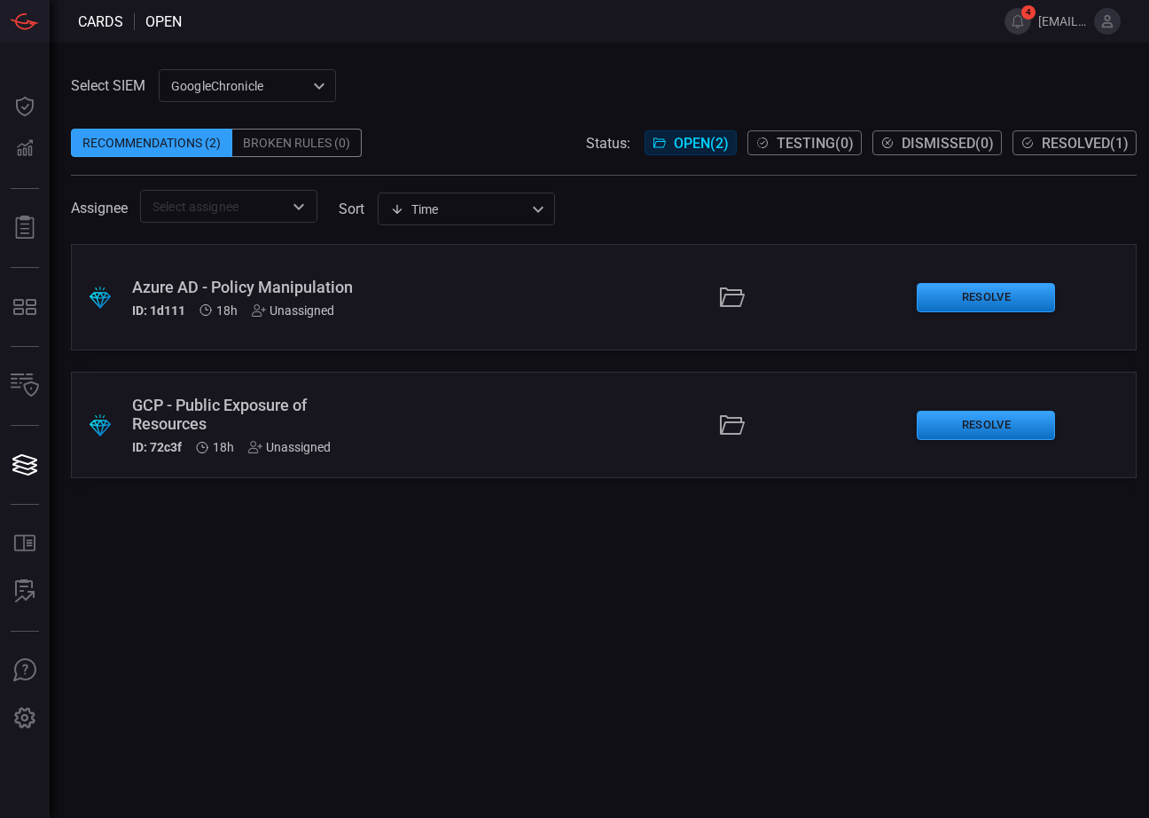
click at [231, 321] on div ".suggested_cards_icon{fill:url(#suggested_cards_icon);} Azure AD - Policy Manip…" at bounding box center [604, 297] width 1066 height 106
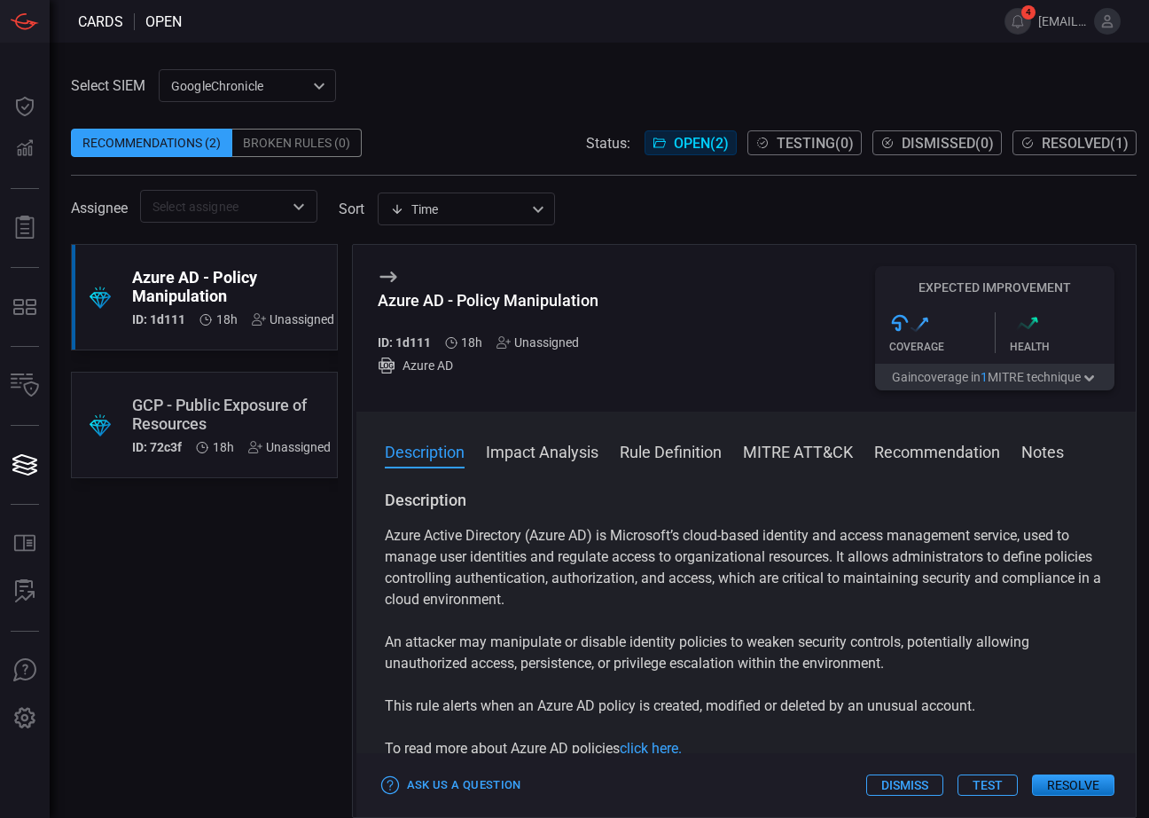
click at [553, 458] on button "Impact Analysis" at bounding box center [542, 450] width 113 height 21
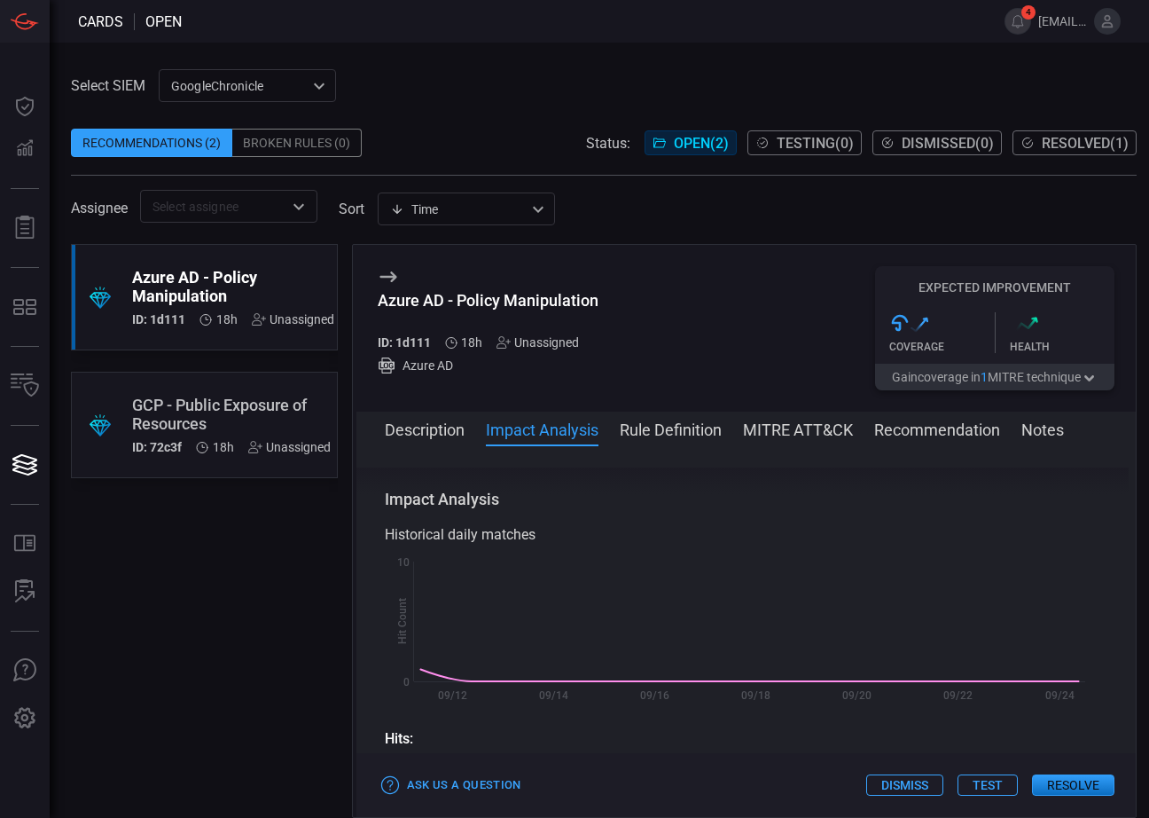
scroll to position [294, 0]
click at [696, 437] on button "Rule Definition" at bounding box center [671, 428] width 102 height 21
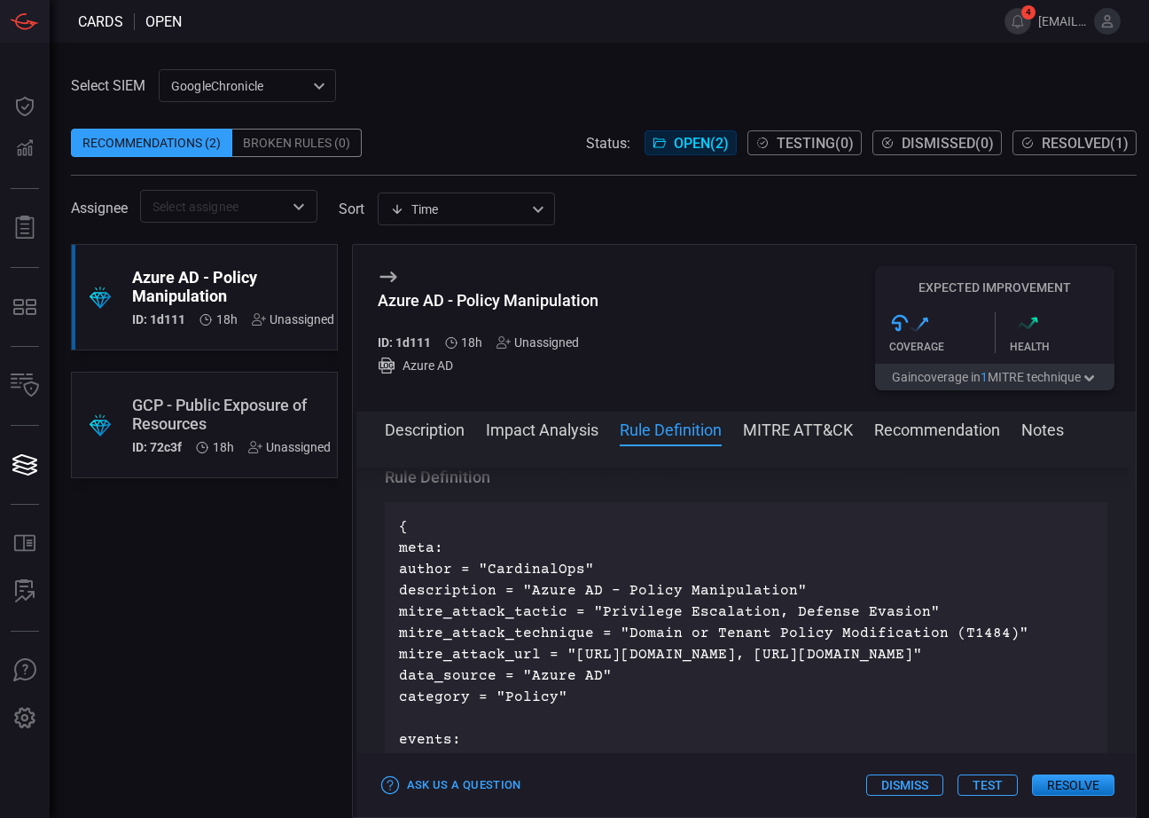
scroll to position [792, 0]
click at [778, 429] on button "MITRE ATT&CK" at bounding box center [798, 428] width 110 height 21
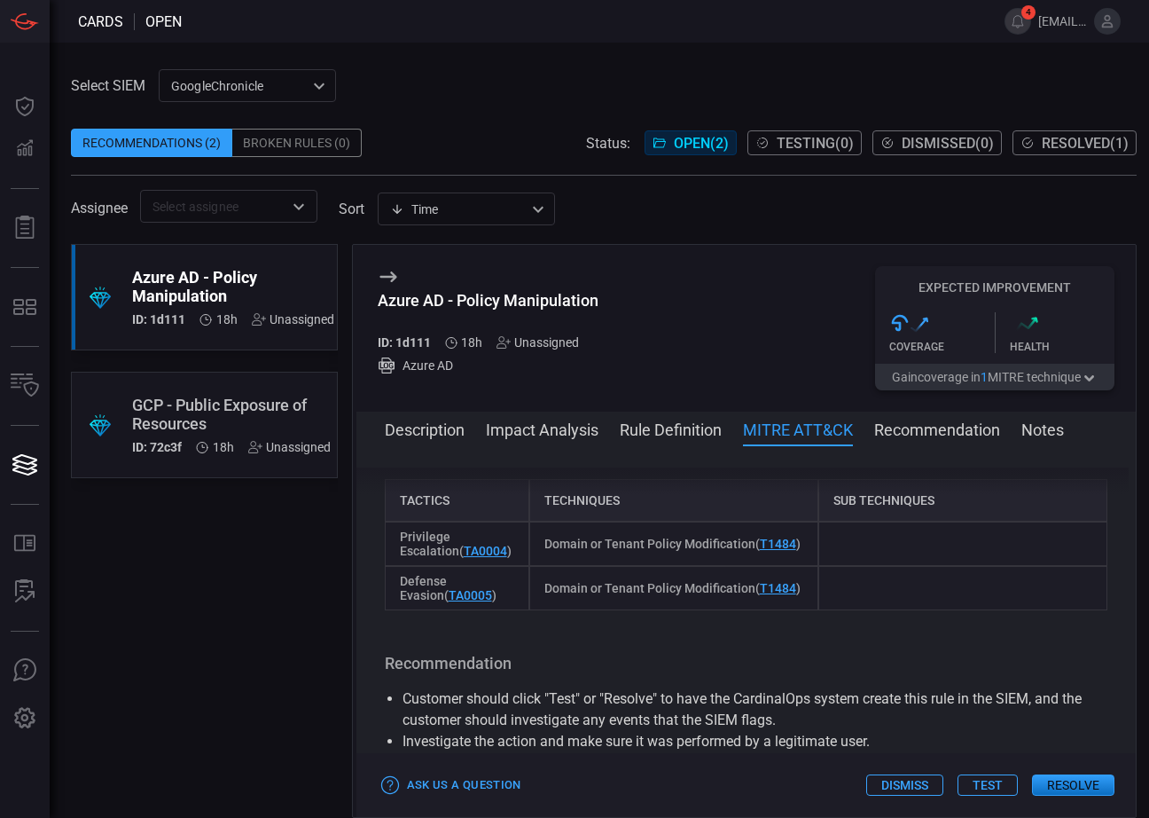
scroll to position [1430, 0]
click at [903, 426] on button "Recommendation" at bounding box center [937, 428] width 126 height 21
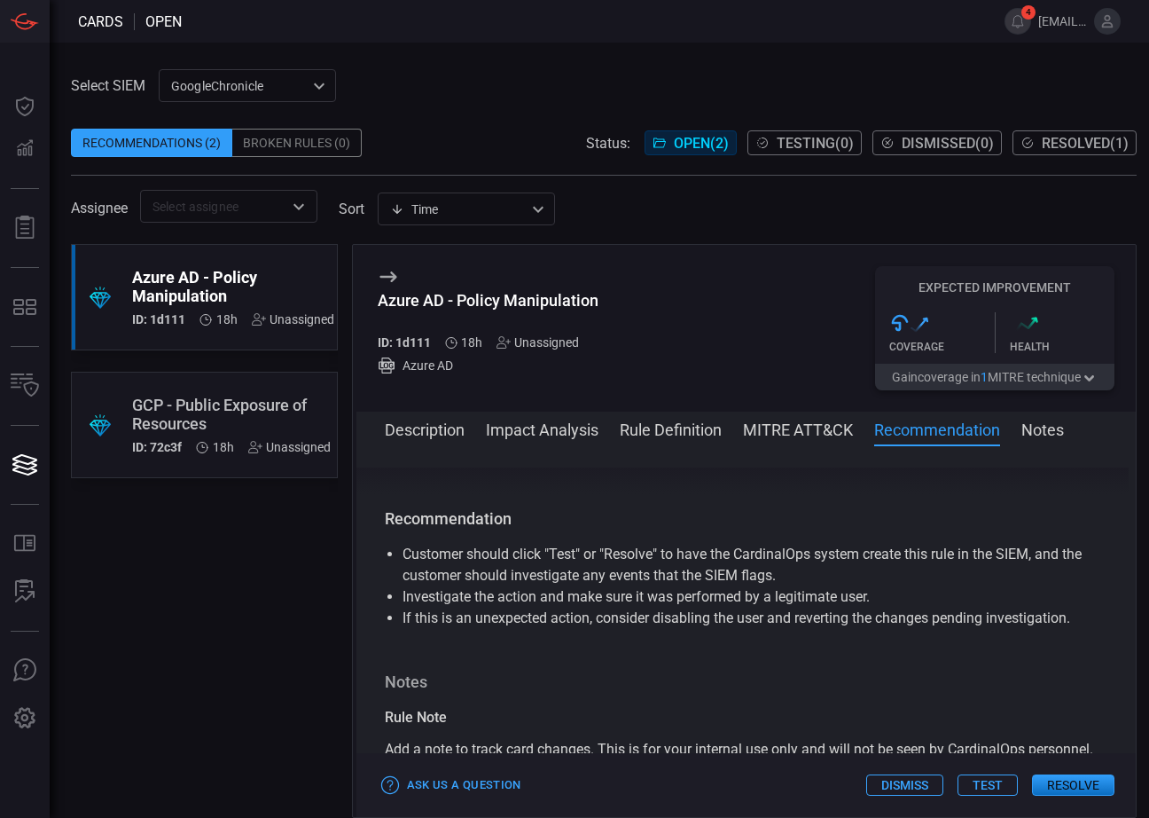
scroll to position [1643, 0]
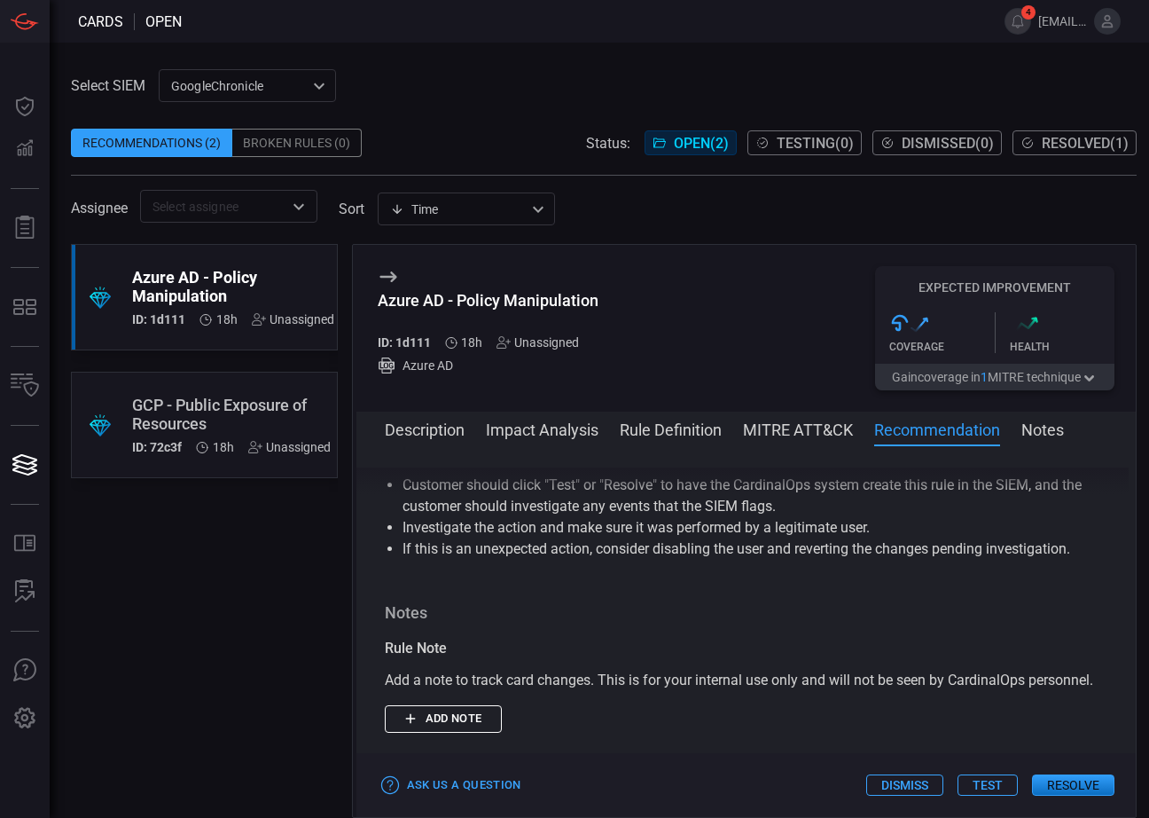
drag, startPoint x: 525, startPoint y: 499, endPoint x: 386, endPoint y: 498, distance: 139.2
click at [386, 460] on h3 "Recommendation" at bounding box center [747, 449] width 724 height 21
copy h3 "Recommendation"
click at [411, 438] on button "Description" at bounding box center [425, 428] width 80 height 21
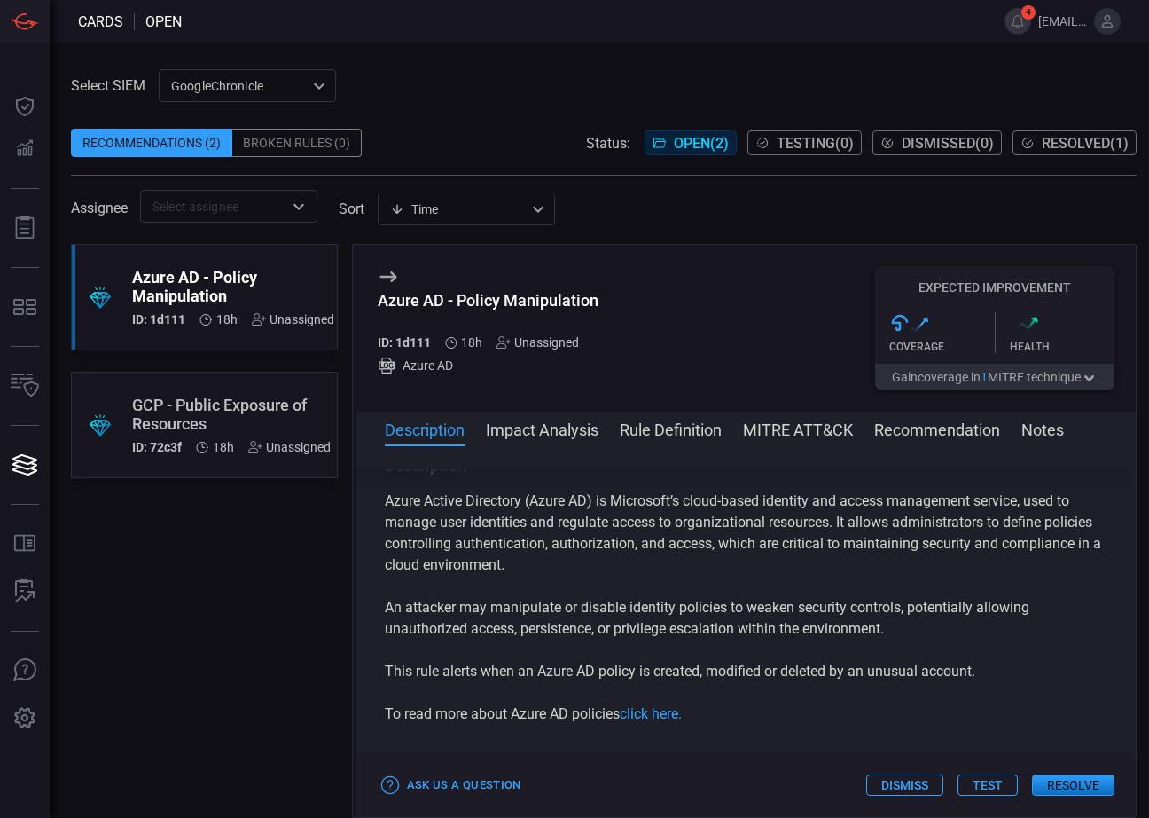
scroll to position [0, 0]
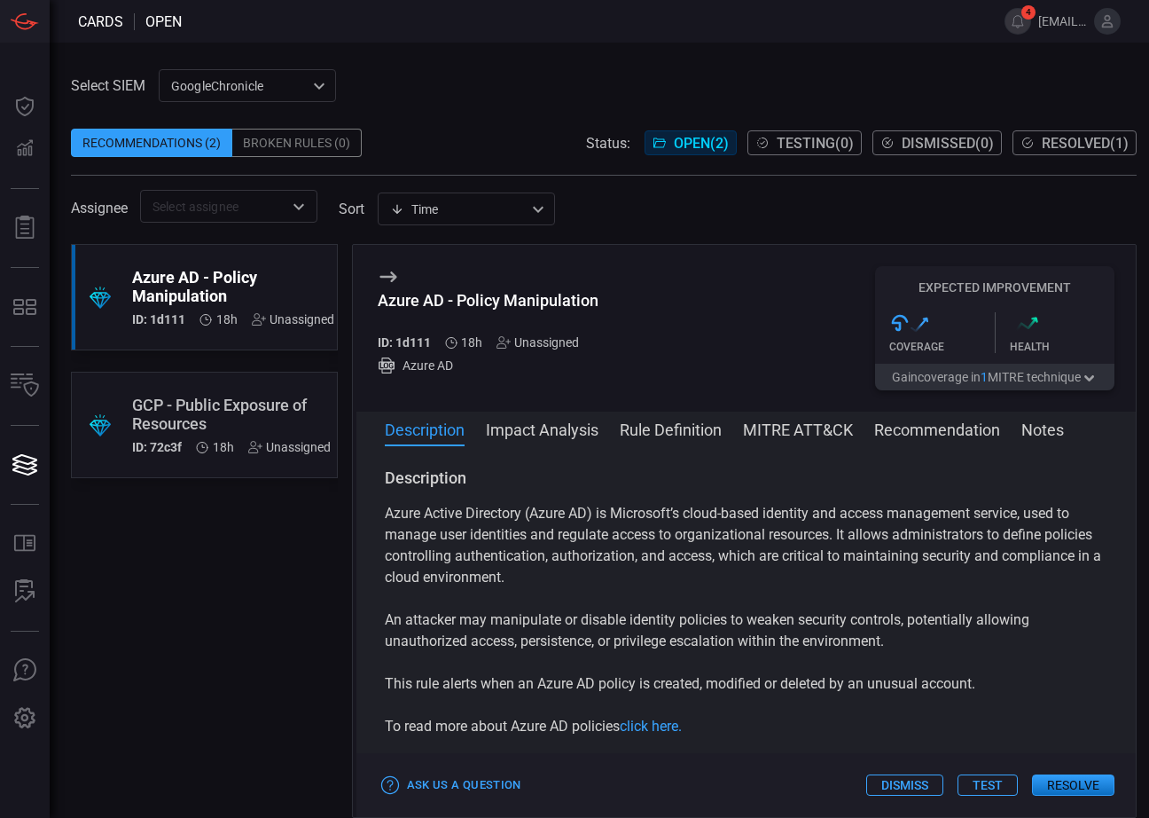
click at [529, 436] on button "Impact Analysis" at bounding box center [542, 428] width 113 height 21
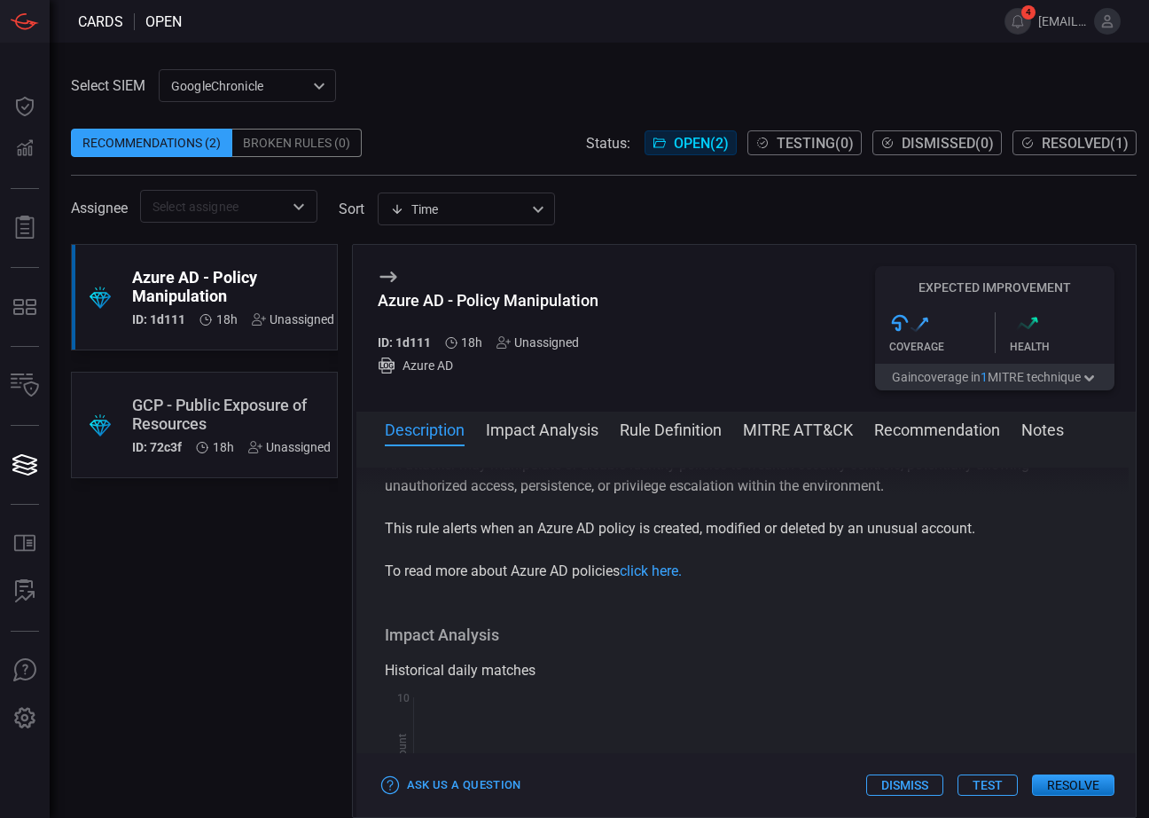
scroll to position [294, 0]
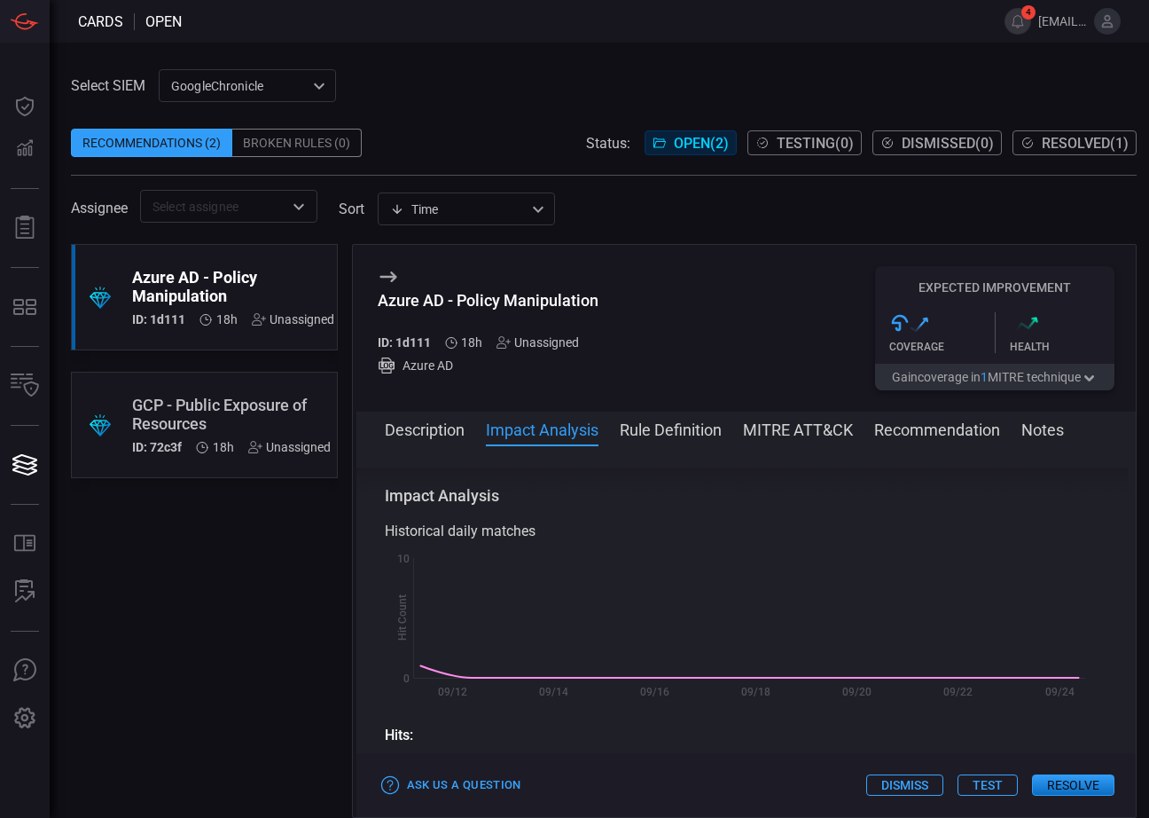
click at [631, 434] on button "Rule Definition" at bounding box center [671, 428] width 102 height 21
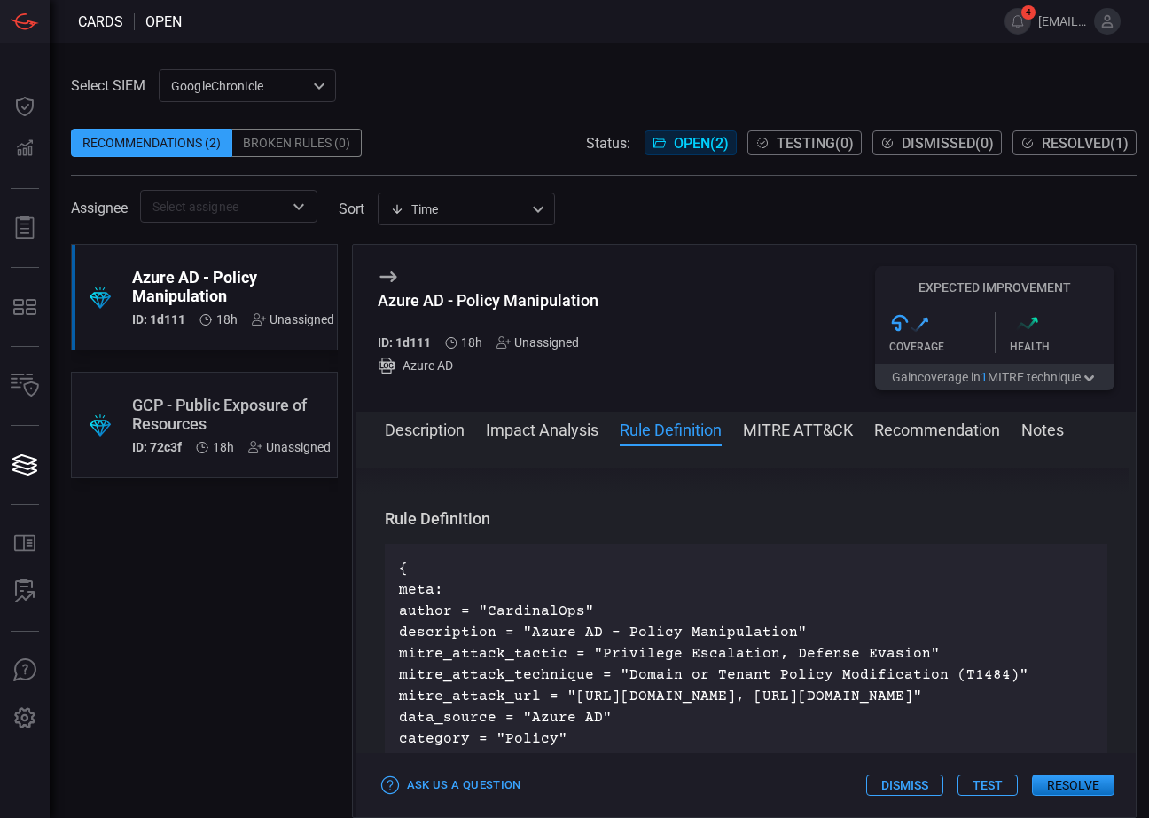
scroll to position [792, 0]
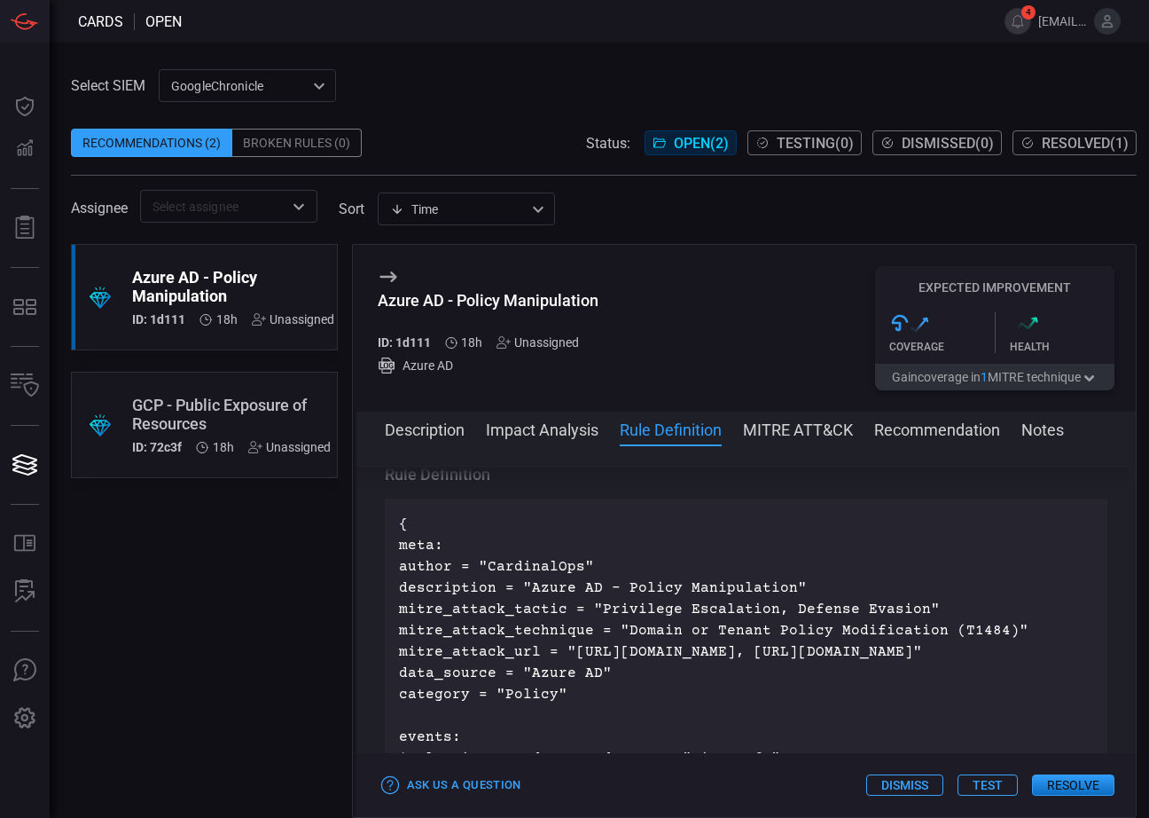
click at [774, 428] on button "MITRE ATT&CK" at bounding box center [798, 428] width 110 height 21
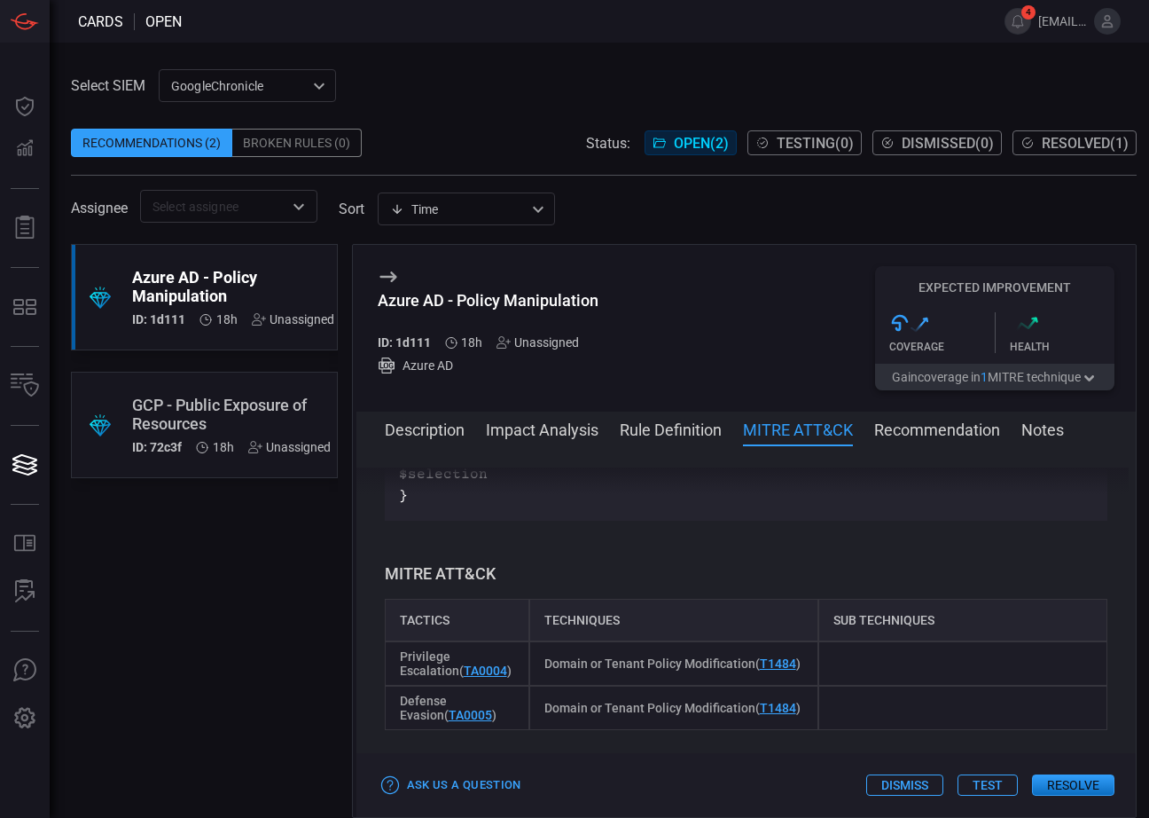
scroll to position [1430, 0]
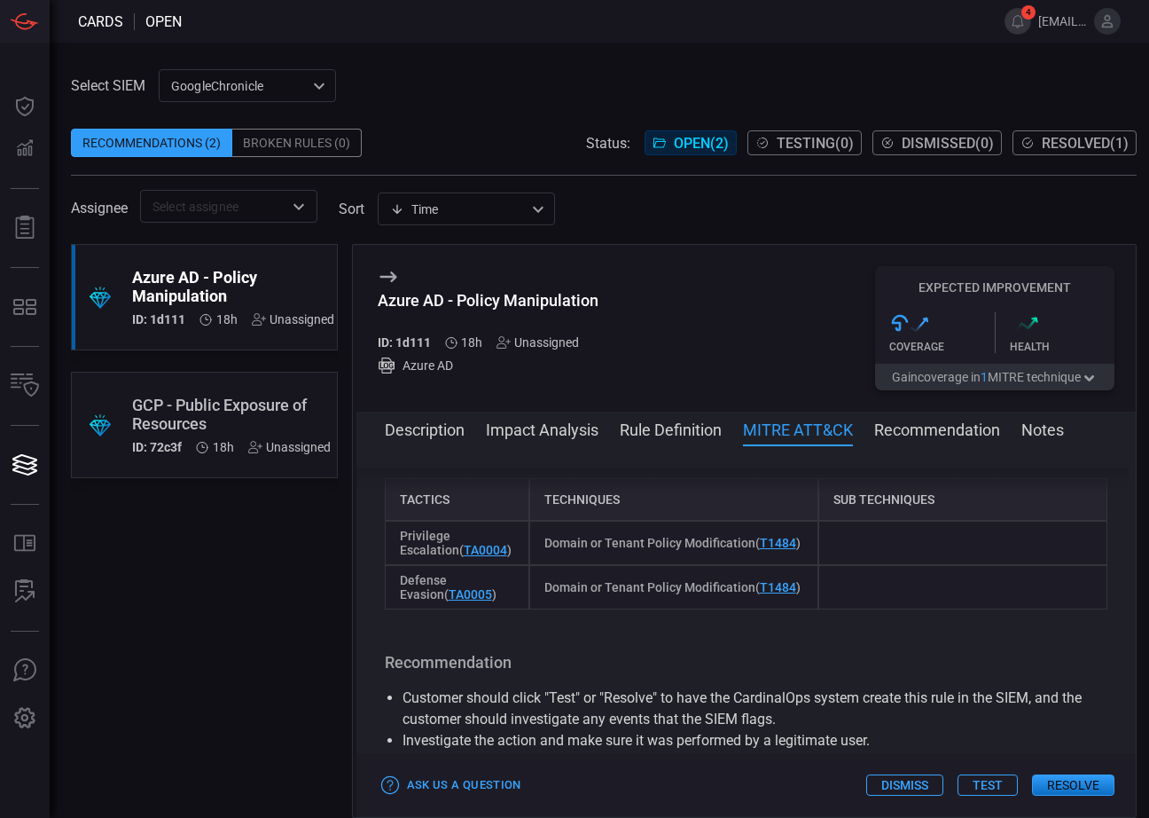
click at [889, 434] on button "Recommendation" at bounding box center [937, 428] width 126 height 21
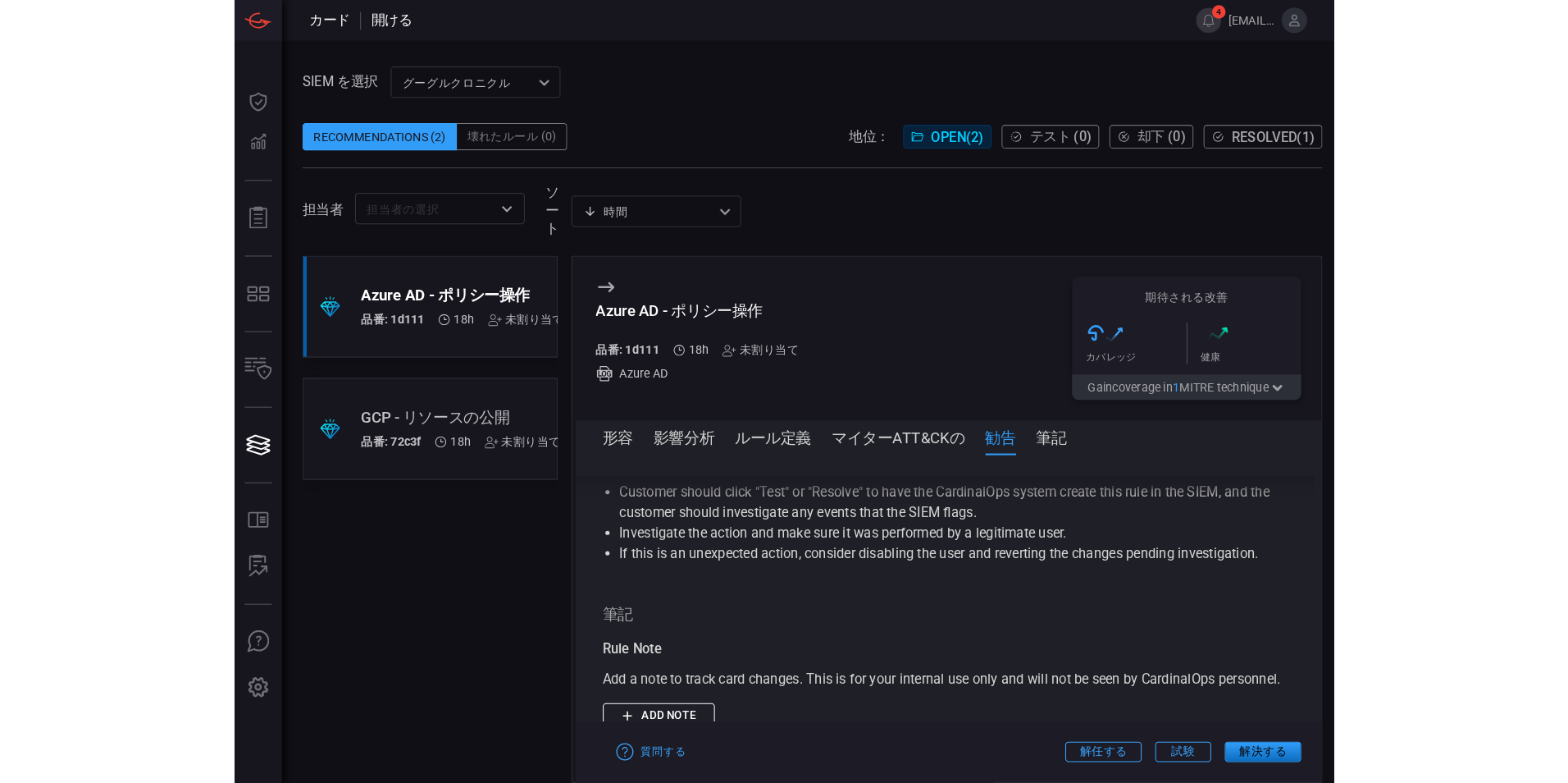
scroll to position [1528, 0]
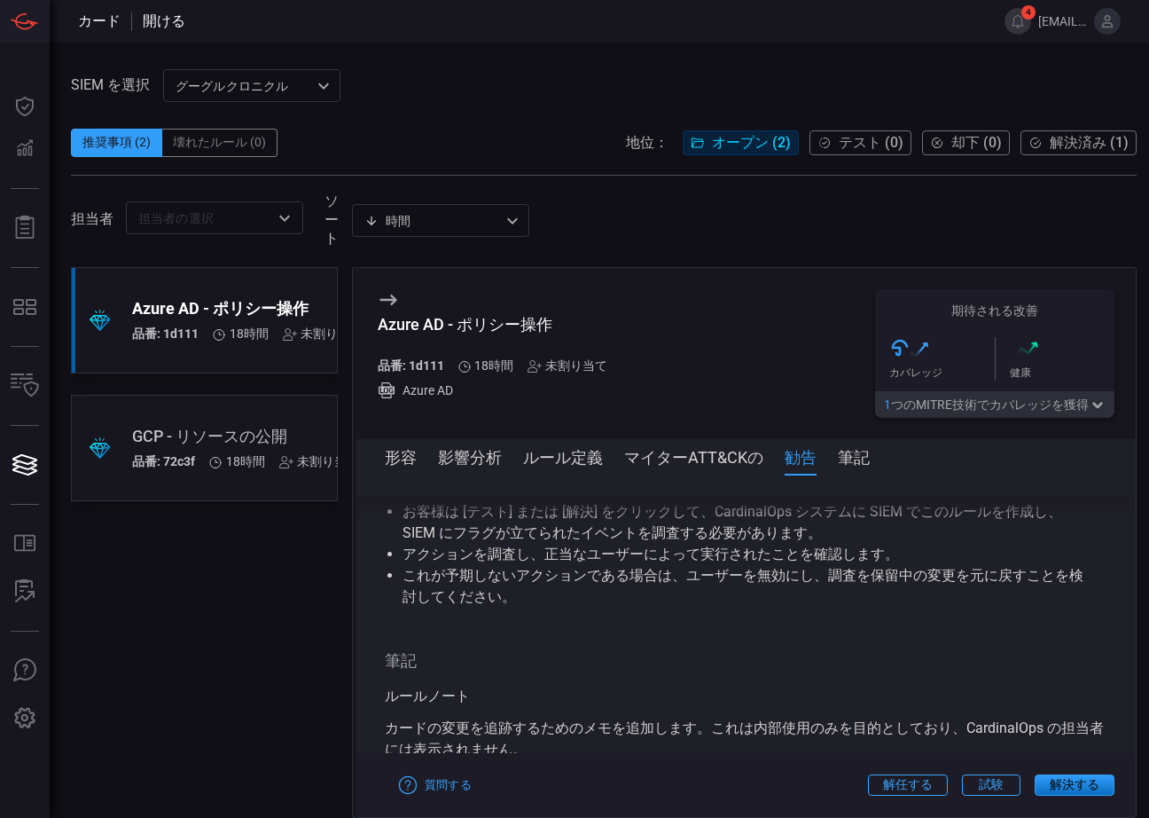
click at [391, 305] on icon at bounding box center [387, 299] width 17 height 11
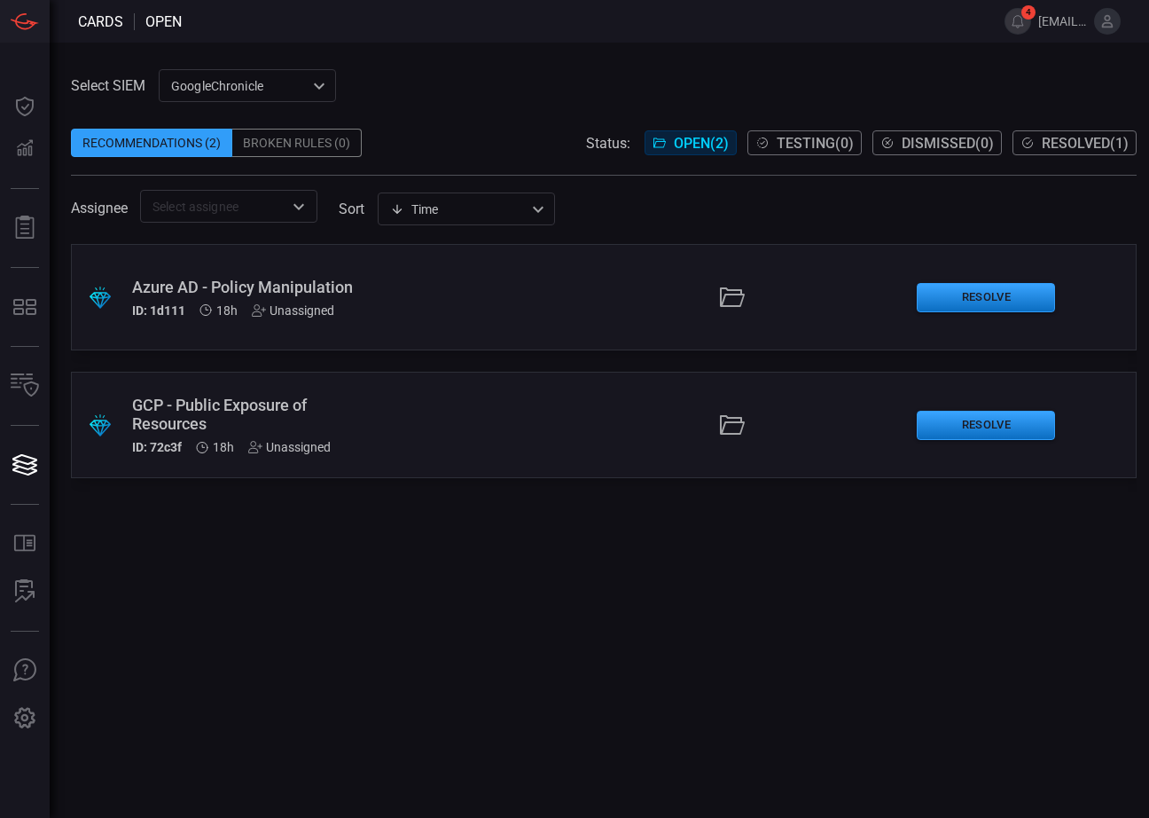
click at [807, 304] on div at bounding box center [732, 297] width 340 height 28
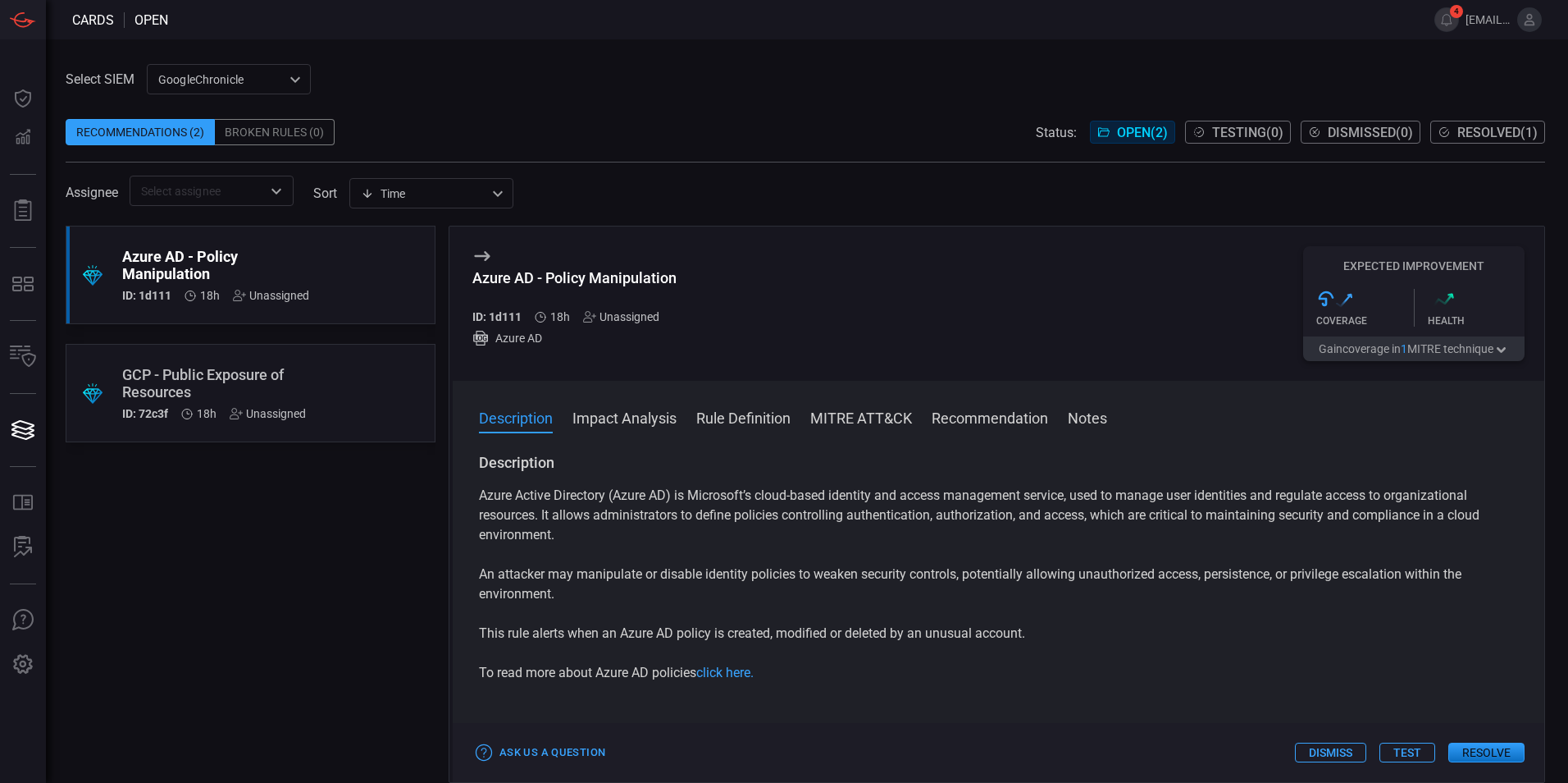
click at [475, 257] on icon at bounding box center [482, 255] width 19 height 19
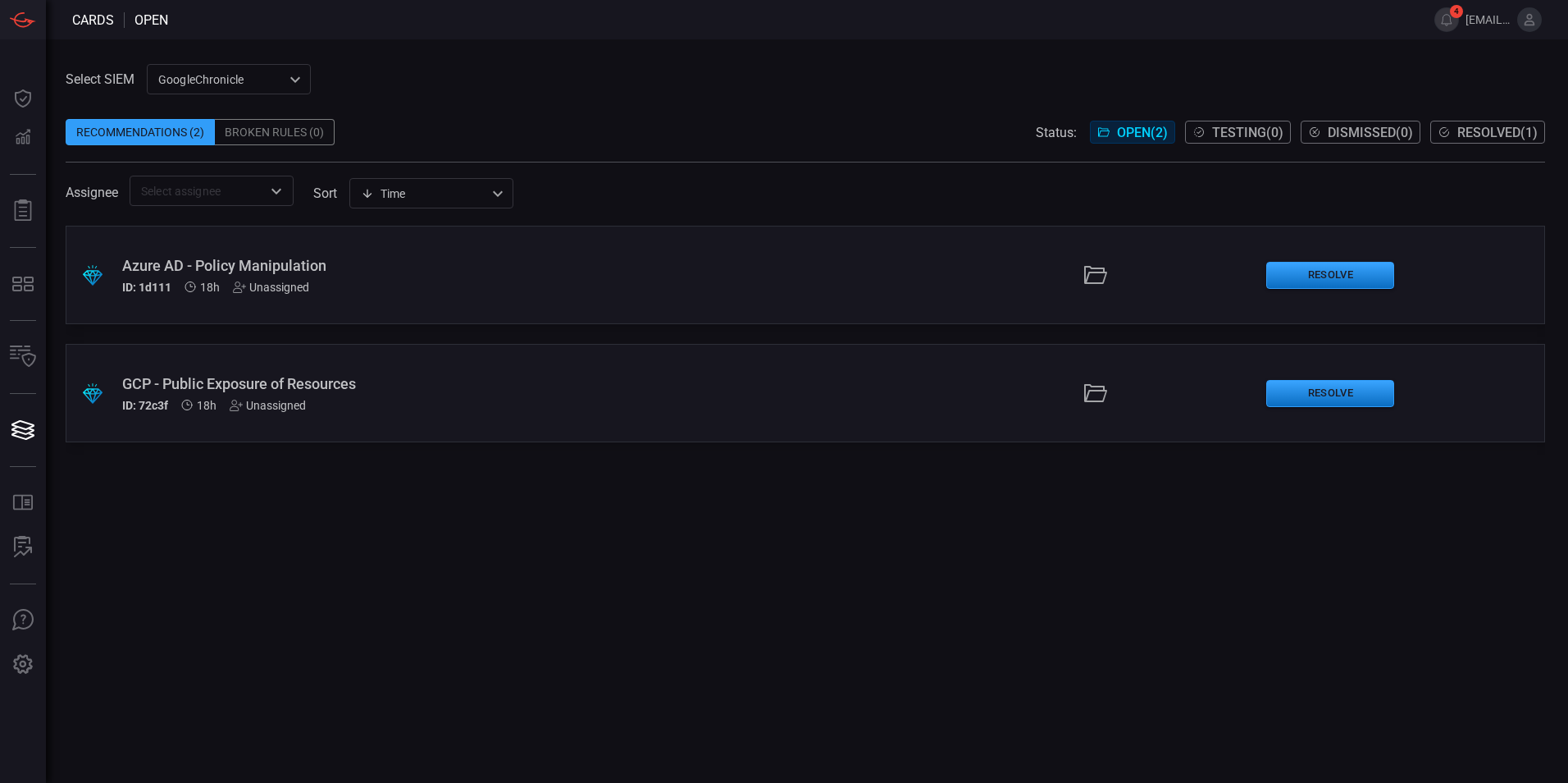
click at [949, 298] on div ".suggested_cards_icon{fill:url(#suggested_cards_icon);} Azure AD - Policy Manip…" at bounding box center [806, 275] width 1480 height 98
